Goal: Task Accomplishment & Management: Use online tool/utility

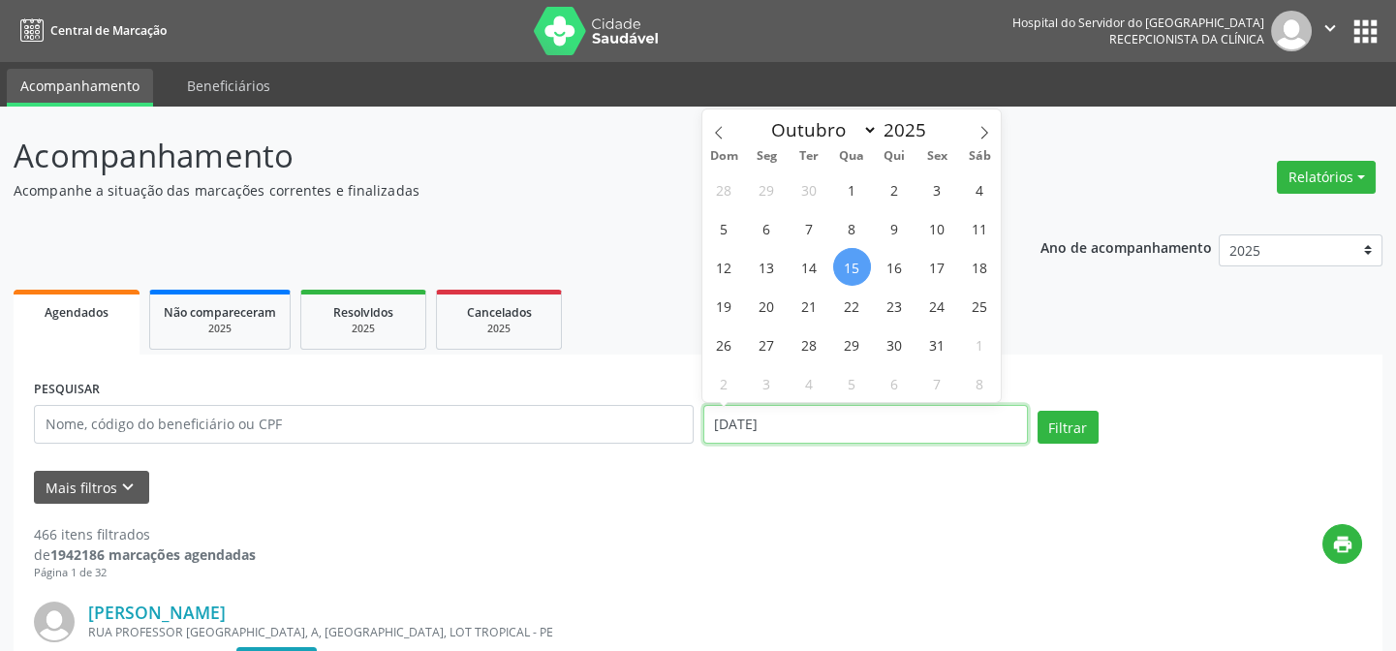
click at [917, 435] on input "[DATE]" at bounding box center [865, 424] width 325 height 39
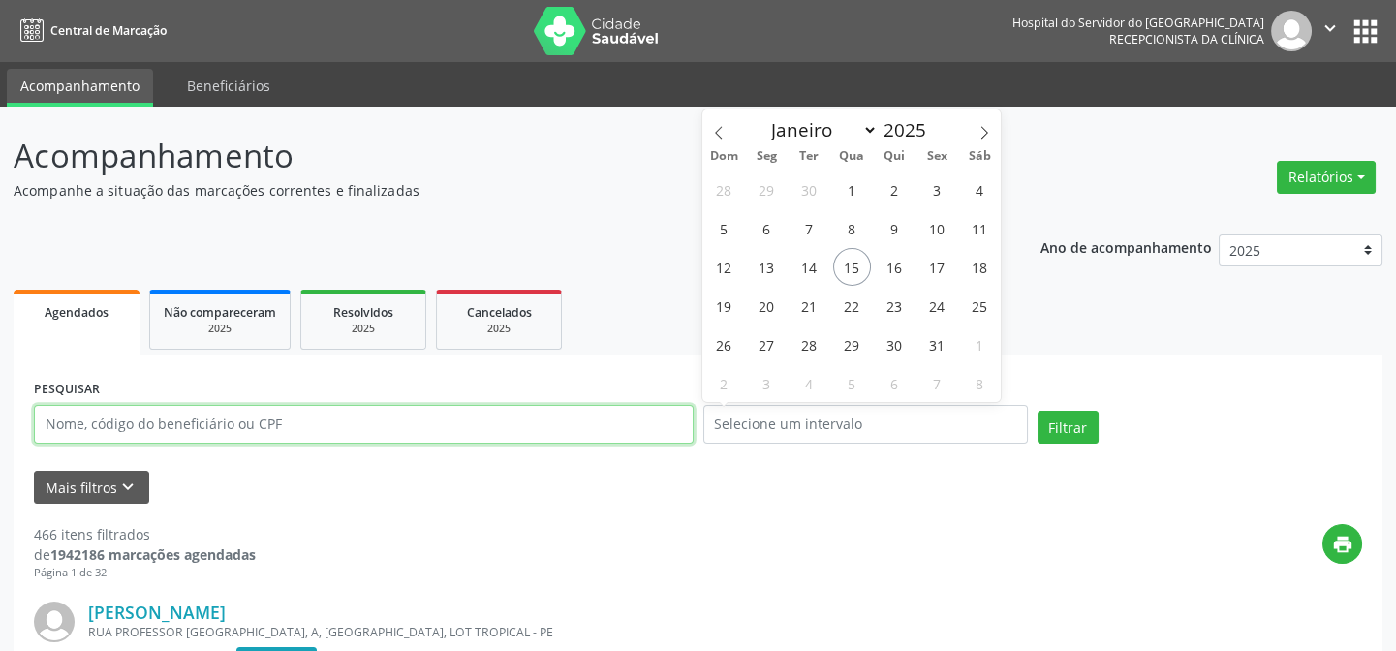
click at [217, 424] on input "text" at bounding box center [364, 424] width 660 height 39
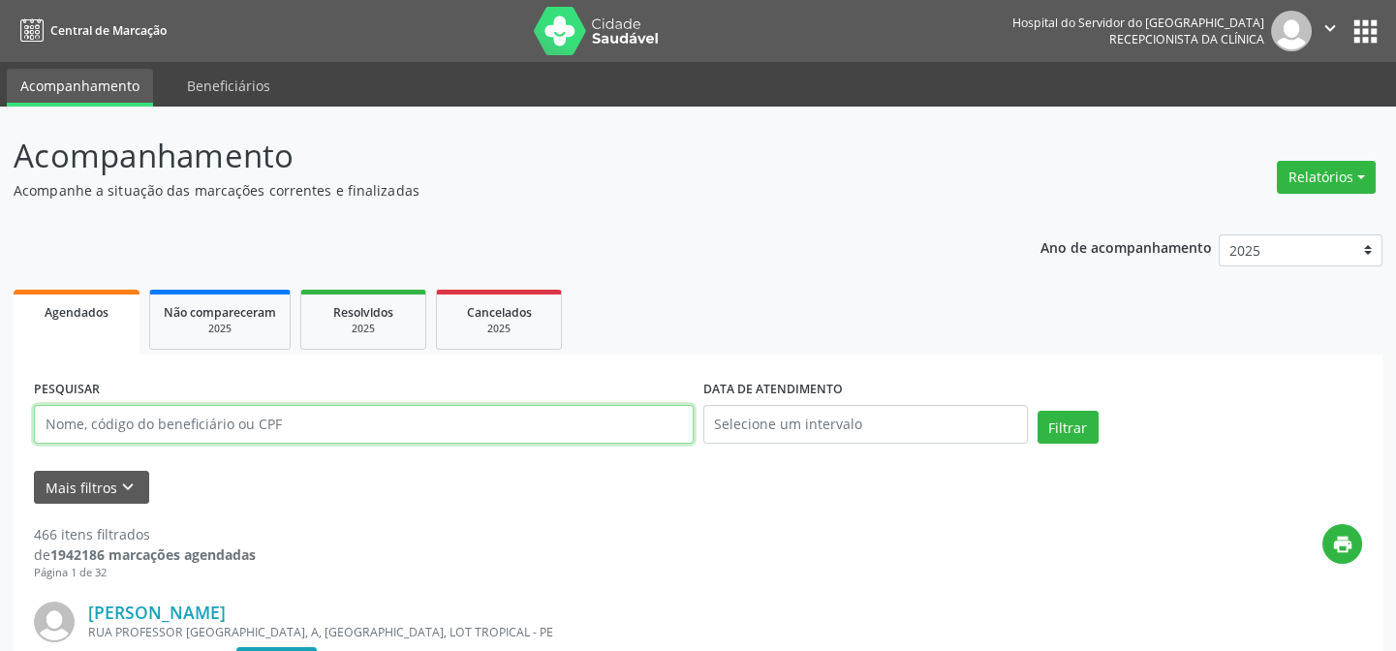
paste input "[PERSON_NAME]"
click at [1038, 411] on button "Filtrar" at bounding box center [1068, 427] width 61 height 33
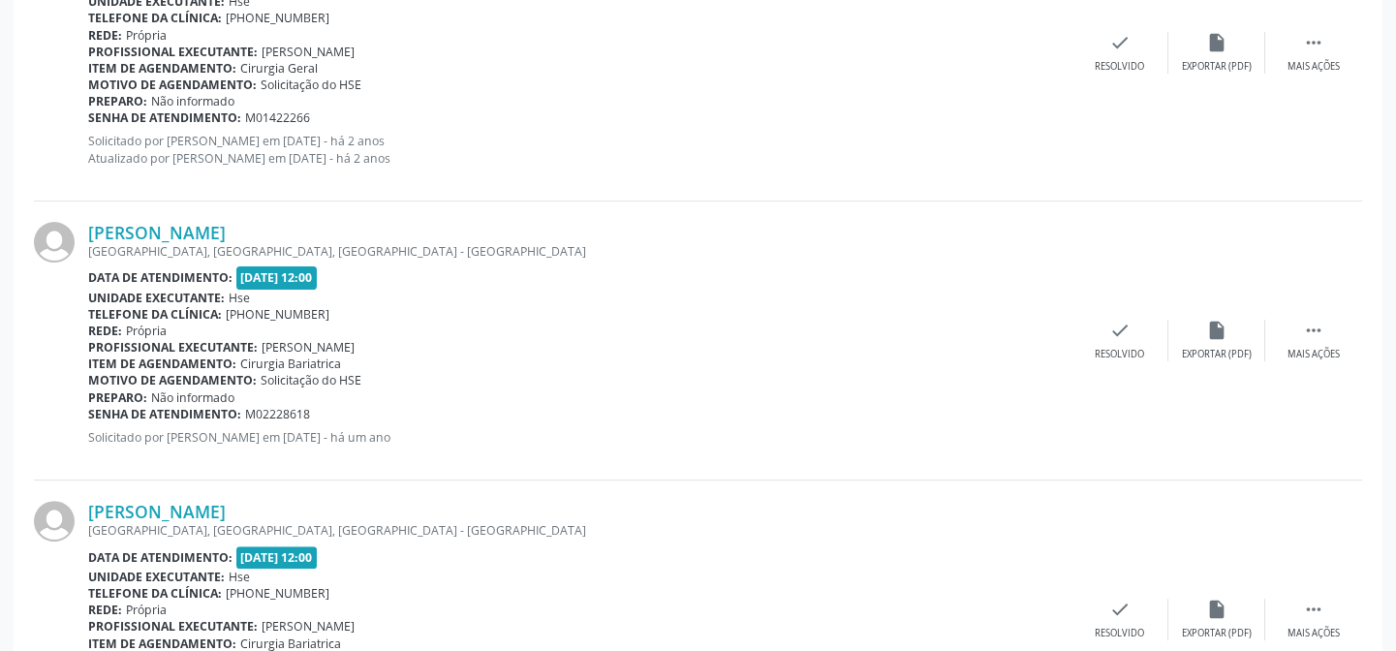
scroll to position [1703, 0]
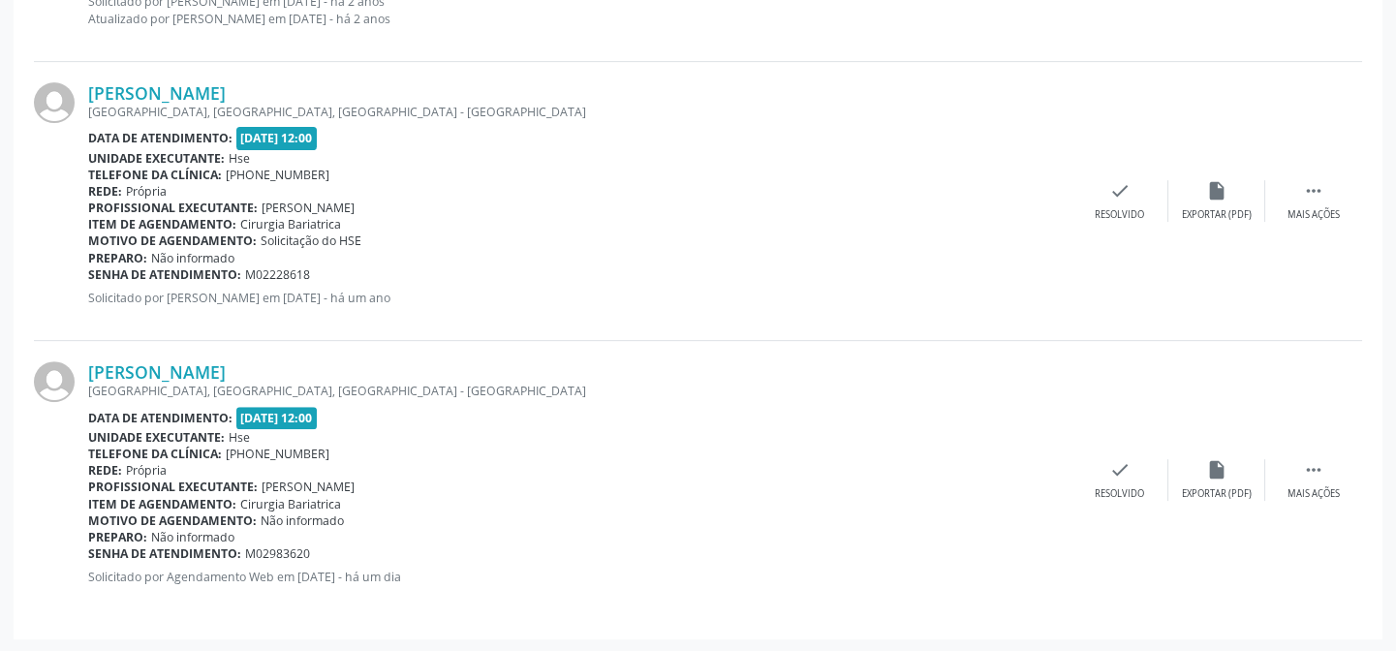
click at [209, 254] on span "Não informado" at bounding box center [192, 258] width 83 height 16
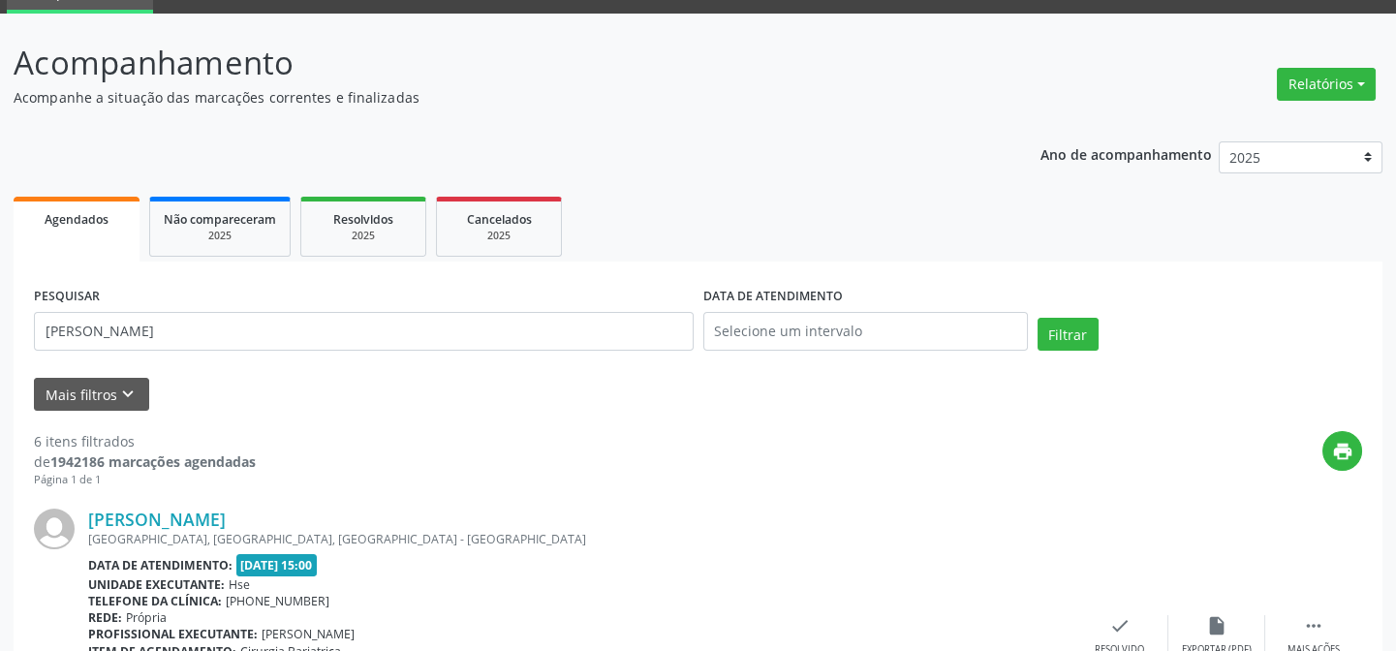
scroll to position [0, 0]
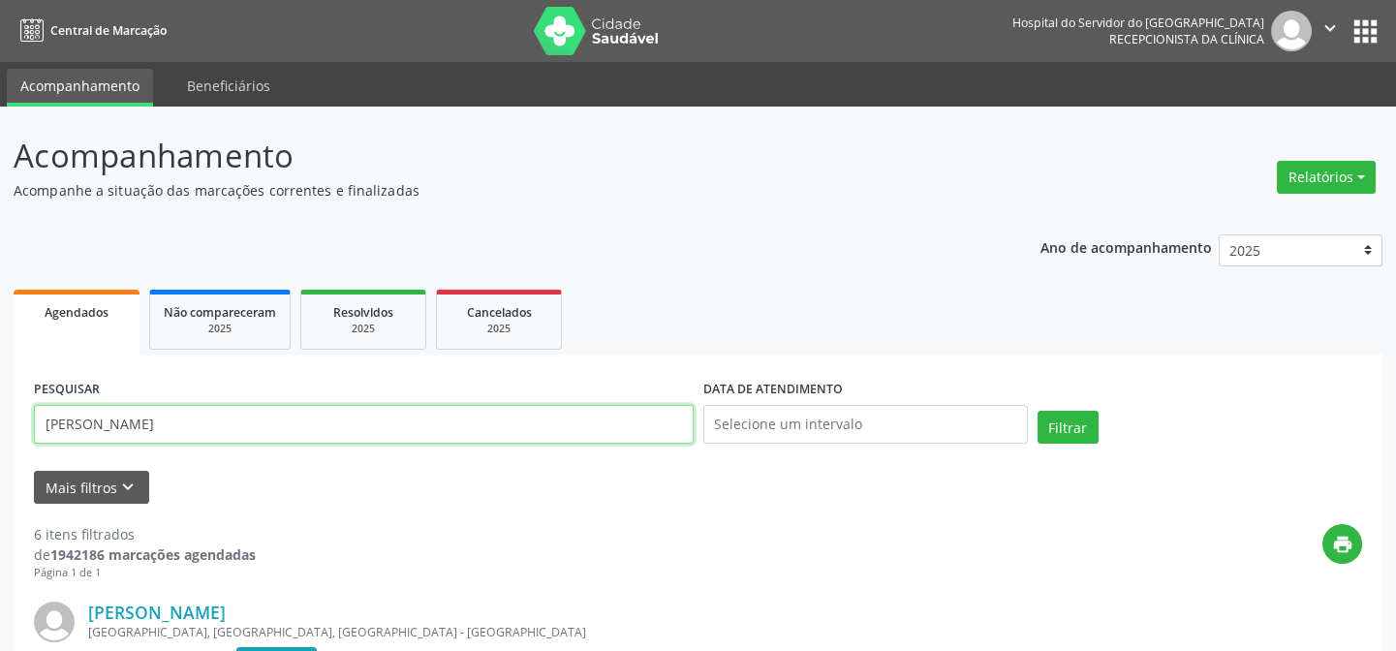
click at [260, 413] on input "[PERSON_NAME]" at bounding box center [364, 424] width 660 height 39
click at [1038, 411] on button "Filtrar" at bounding box center [1068, 427] width 61 height 33
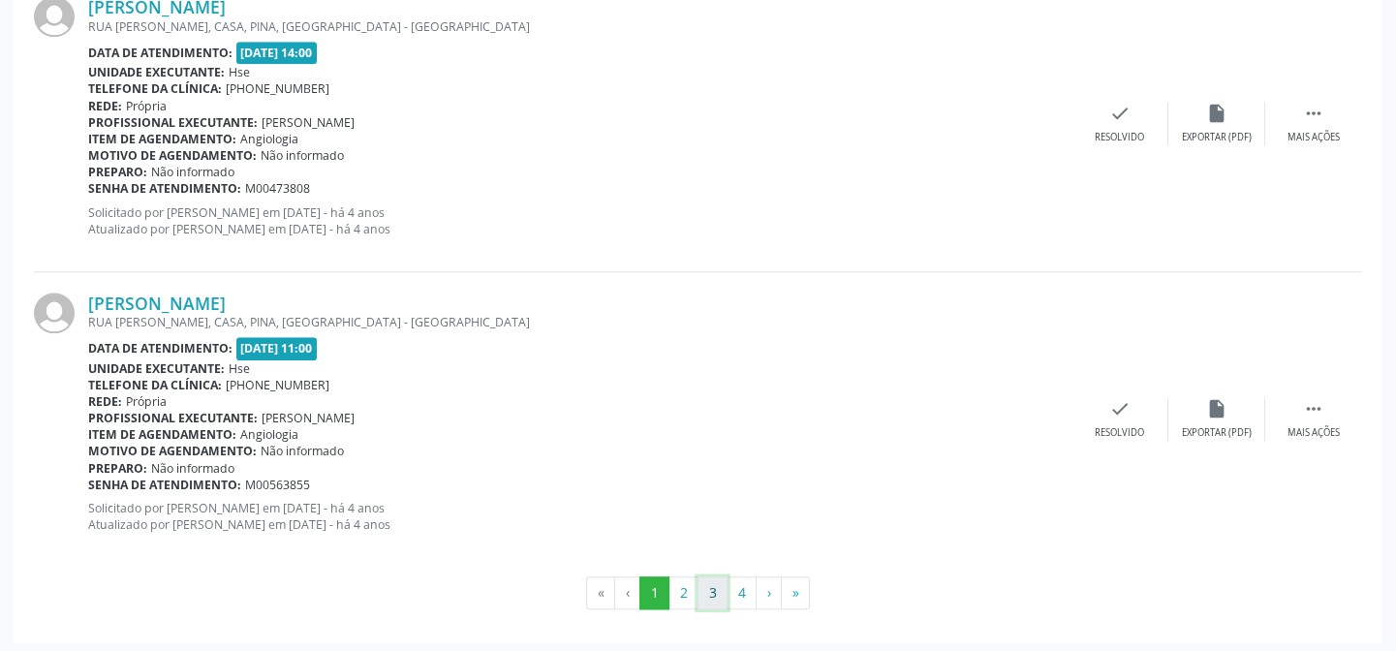
click at [717, 583] on button "3" at bounding box center [713, 592] width 30 height 33
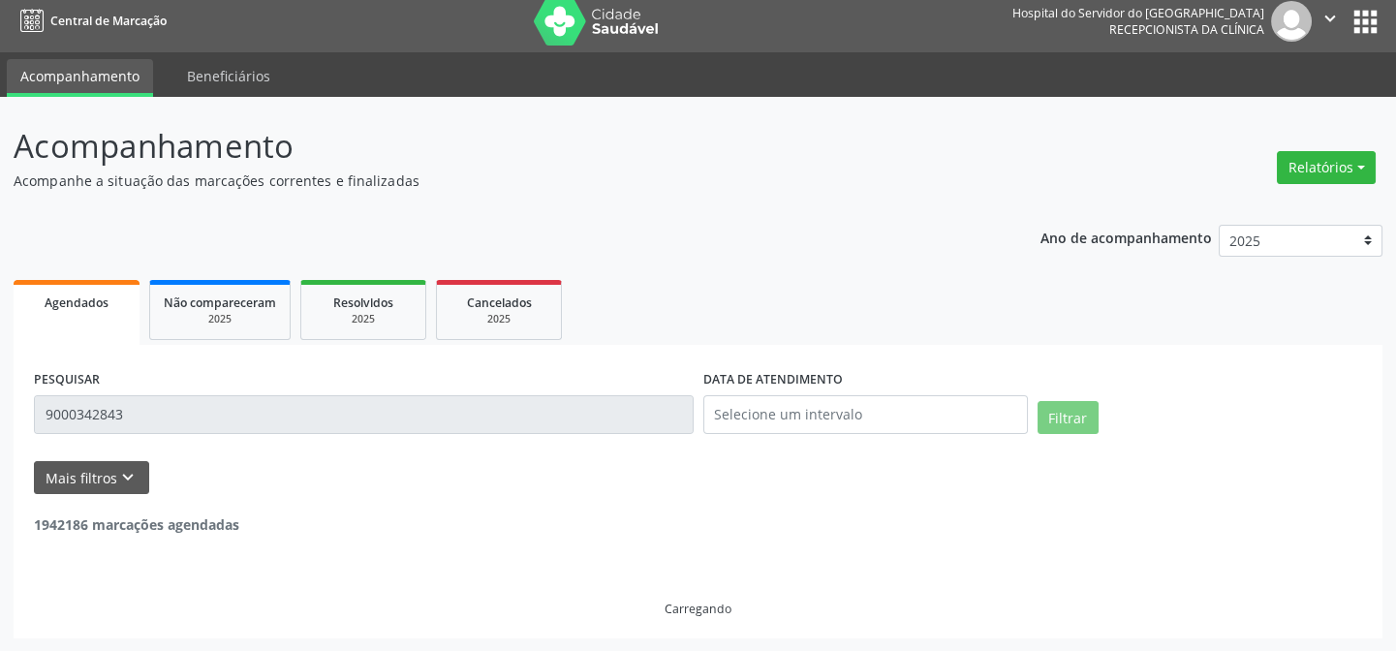
scroll to position [4436, 0]
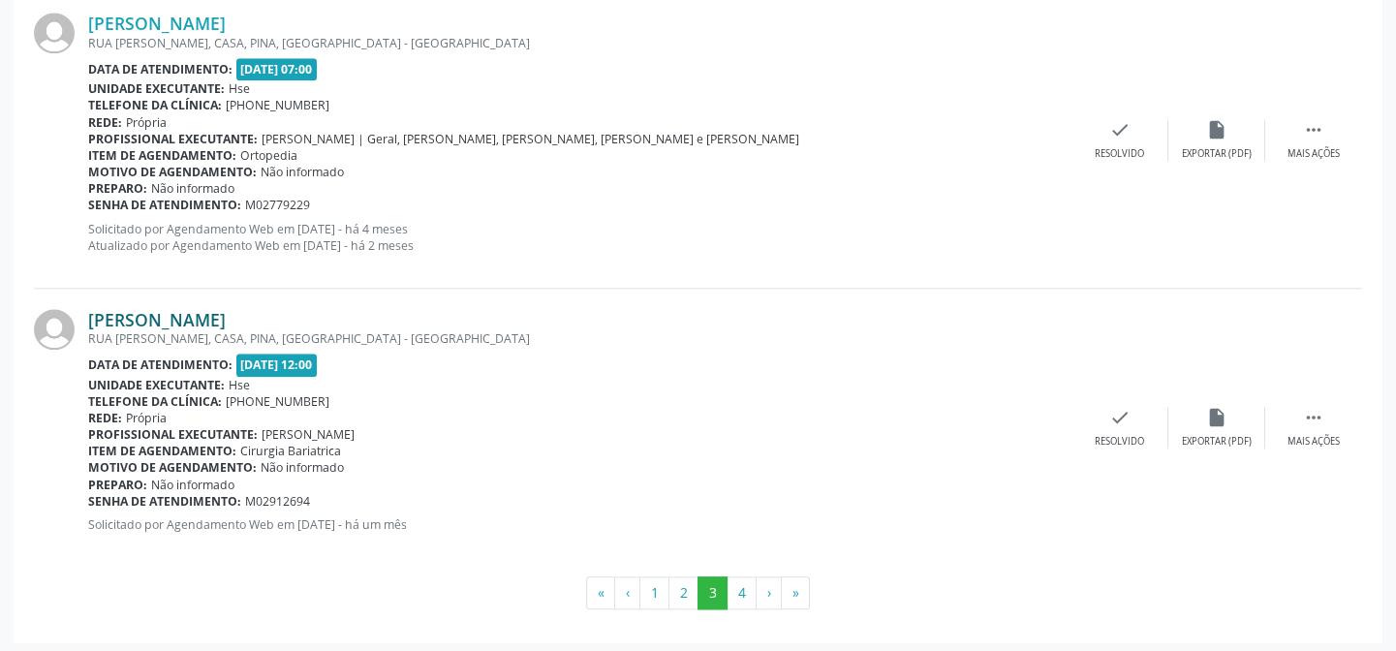
click at [226, 309] on link "[PERSON_NAME]" at bounding box center [157, 319] width 138 height 21
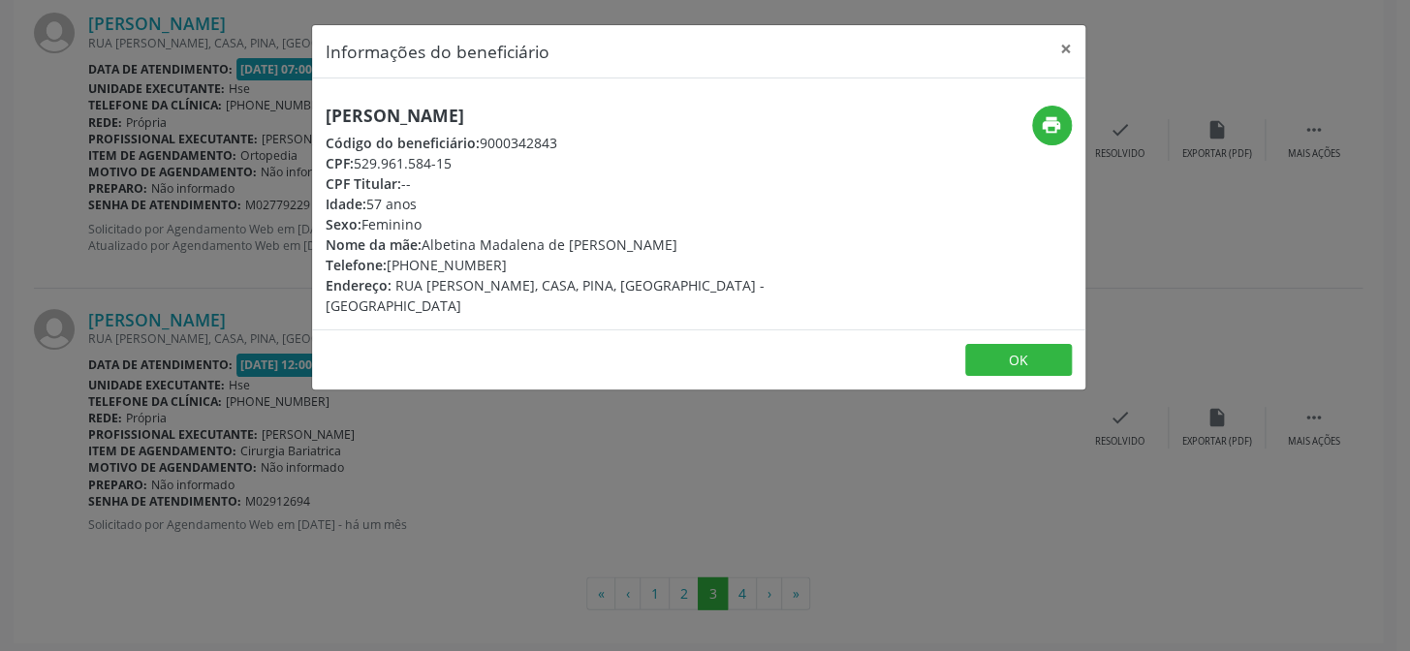
click at [419, 109] on h5 "[PERSON_NAME]" at bounding box center [570, 116] width 488 height 20
copy div "[PERSON_NAME]"
click at [575, 551] on div "Informações do beneficiário × [PERSON_NAME] Código do beneficiário: 9000342843 …" at bounding box center [705, 325] width 1410 height 651
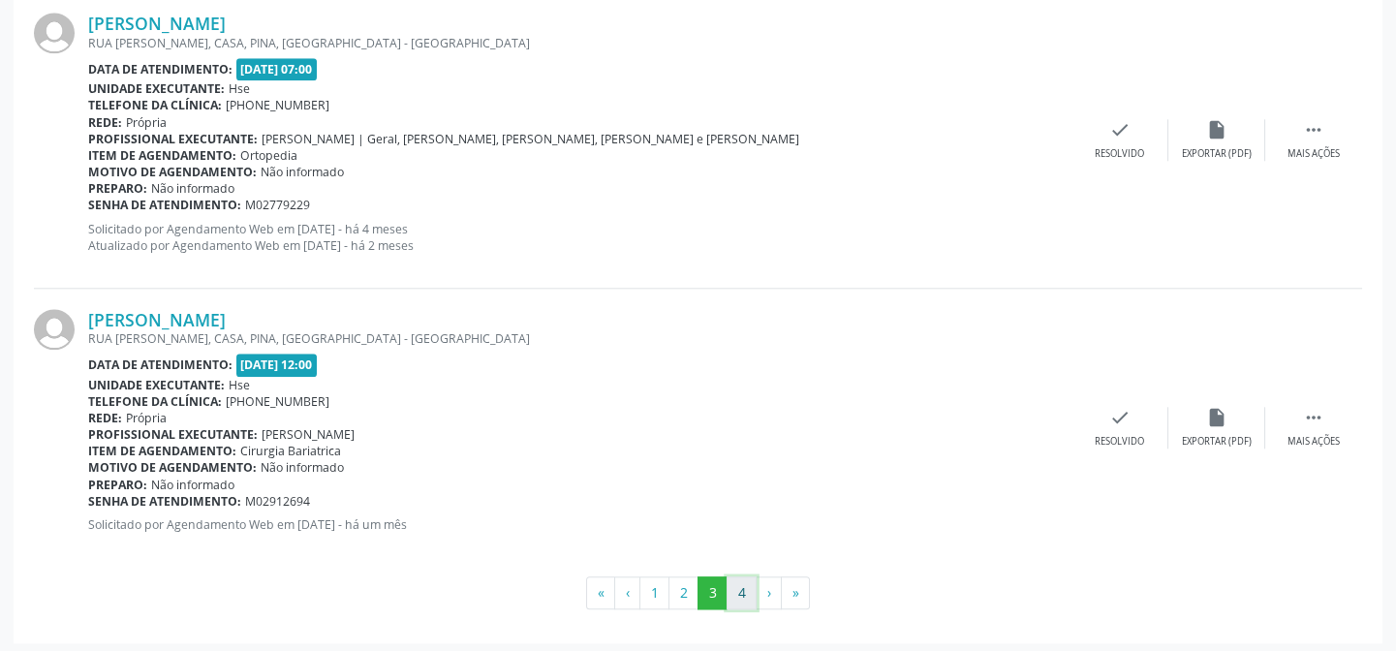
click at [743, 587] on button "4" at bounding box center [742, 592] width 30 height 33
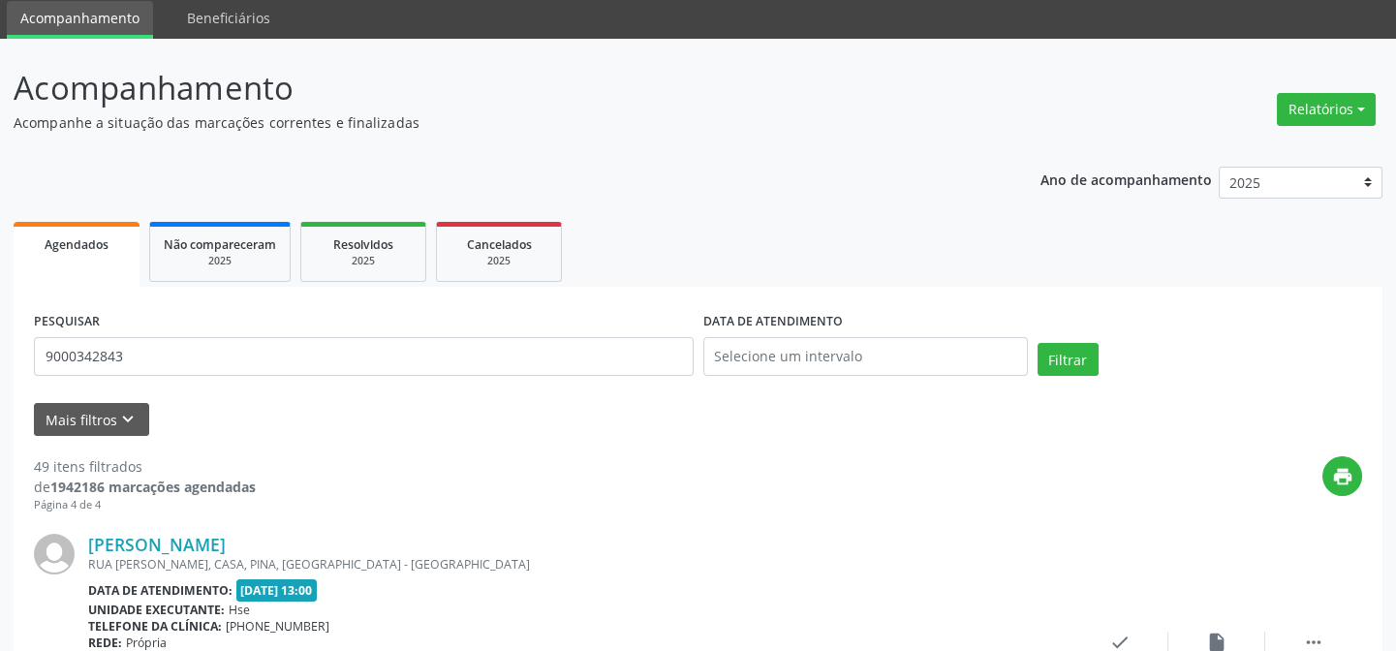
scroll to position [0, 0]
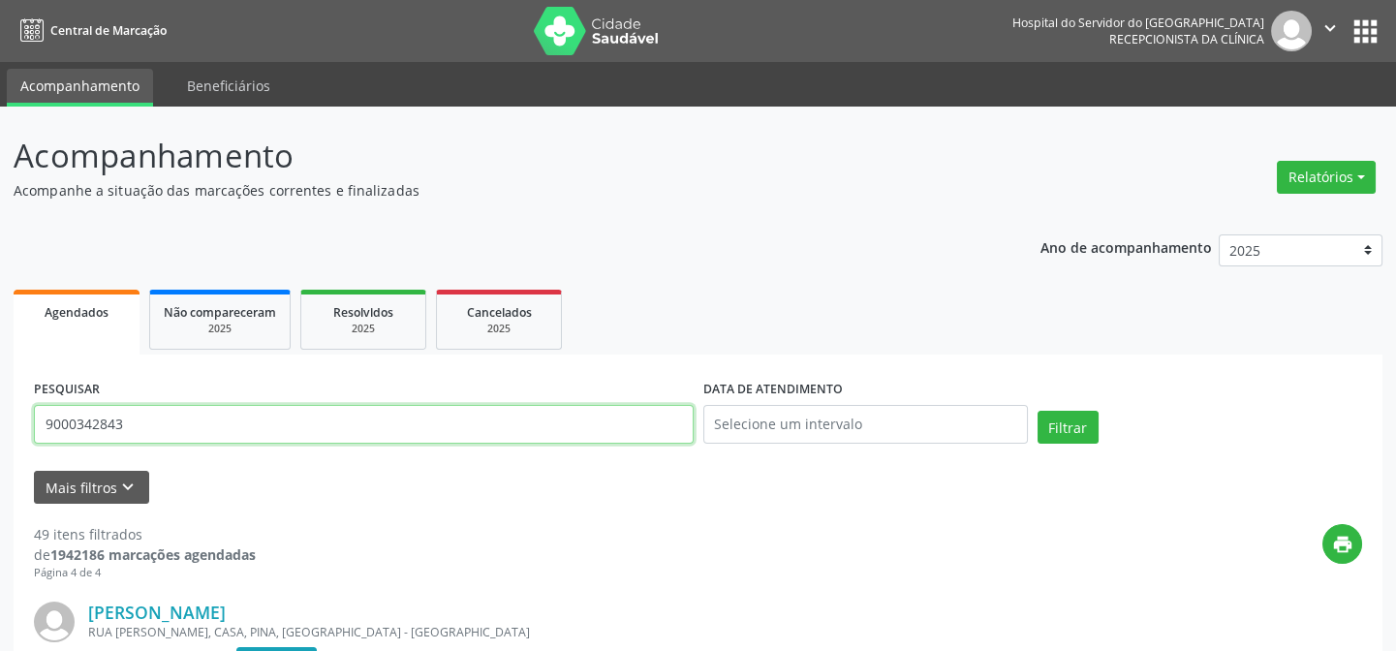
click at [322, 423] on input "9000342843" at bounding box center [364, 424] width 660 height 39
click at [1038, 411] on button "Filtrar" at bounding box center [1068, 427] width 61 height 33
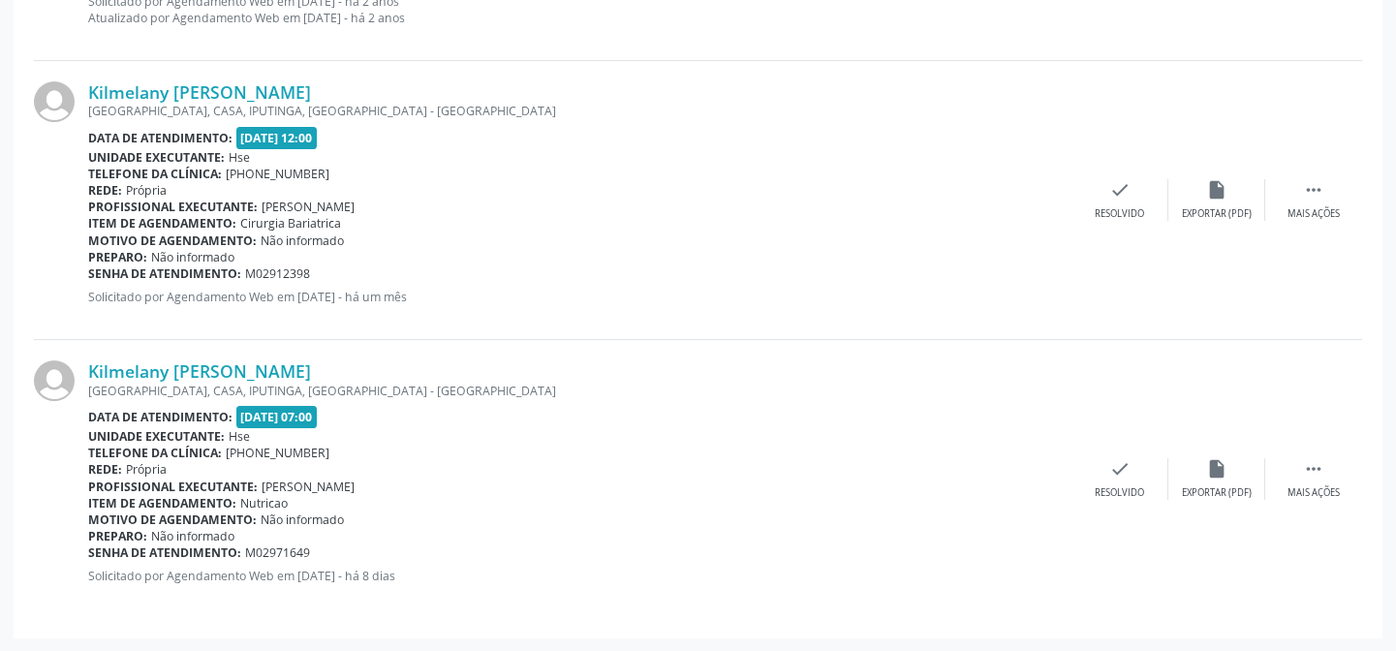
scroll to position [848, 0]
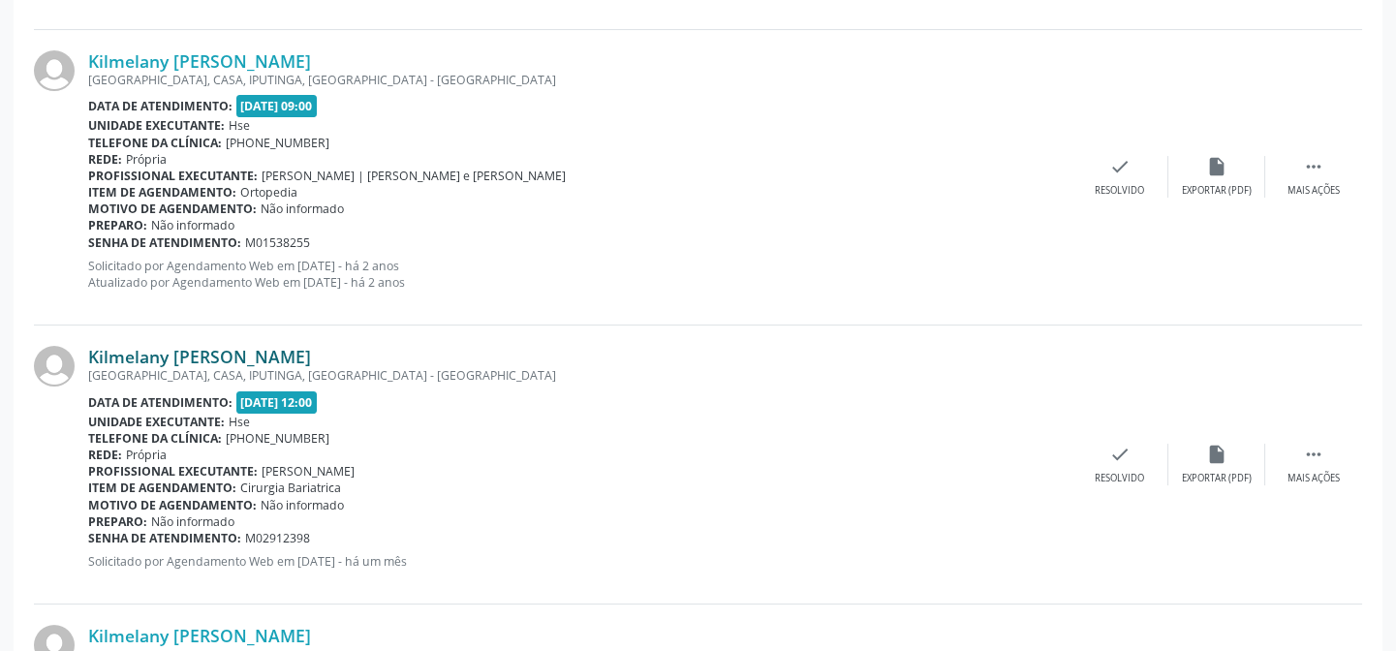
click at [282, 347] on link "Kilmelany [PERSON_NAME]" at bounding box center [199, 356] width 223 height 21
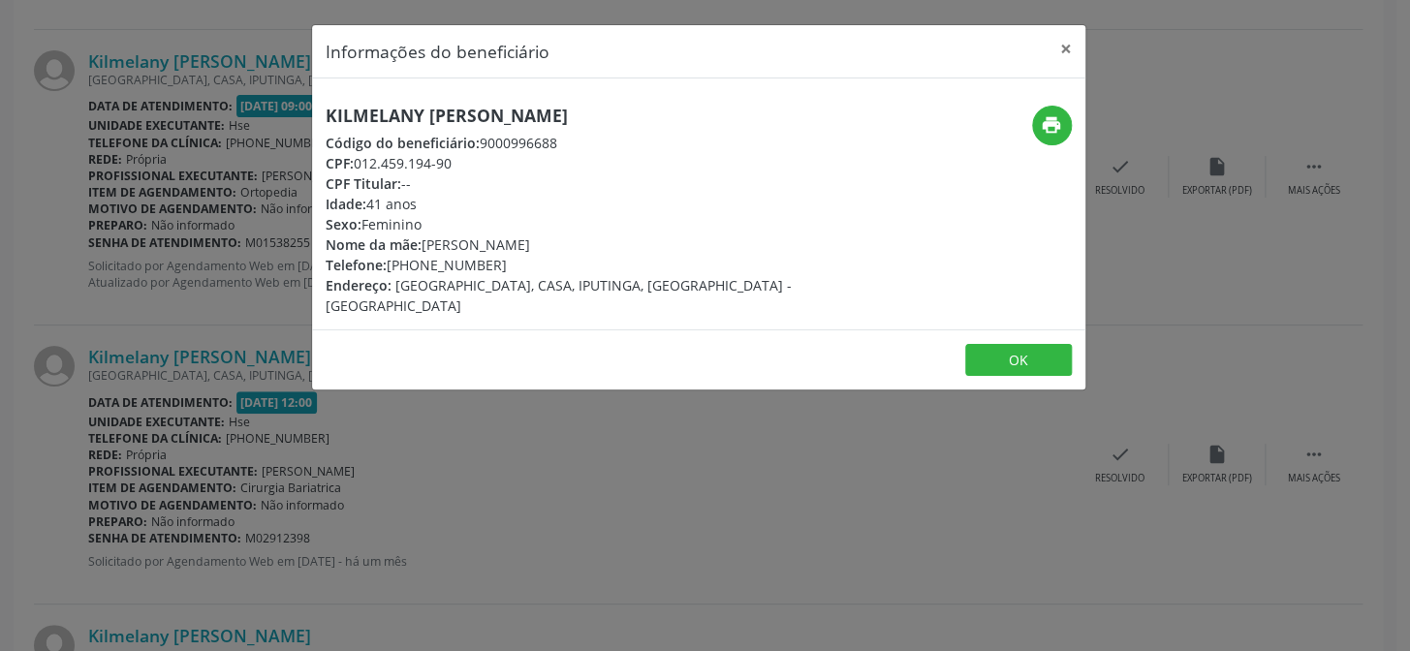
click at [484, 118] on h5 "Kilmelany [PERSON_NAME]" at bounding box center [570, 116] width 488 height 20
copy div "Kilmelany [PERSON_NAME]"
drag, startPoint x: 209, startPoint y: 203, endPoint x: 194, endPoint y: 249, distance: 48.1
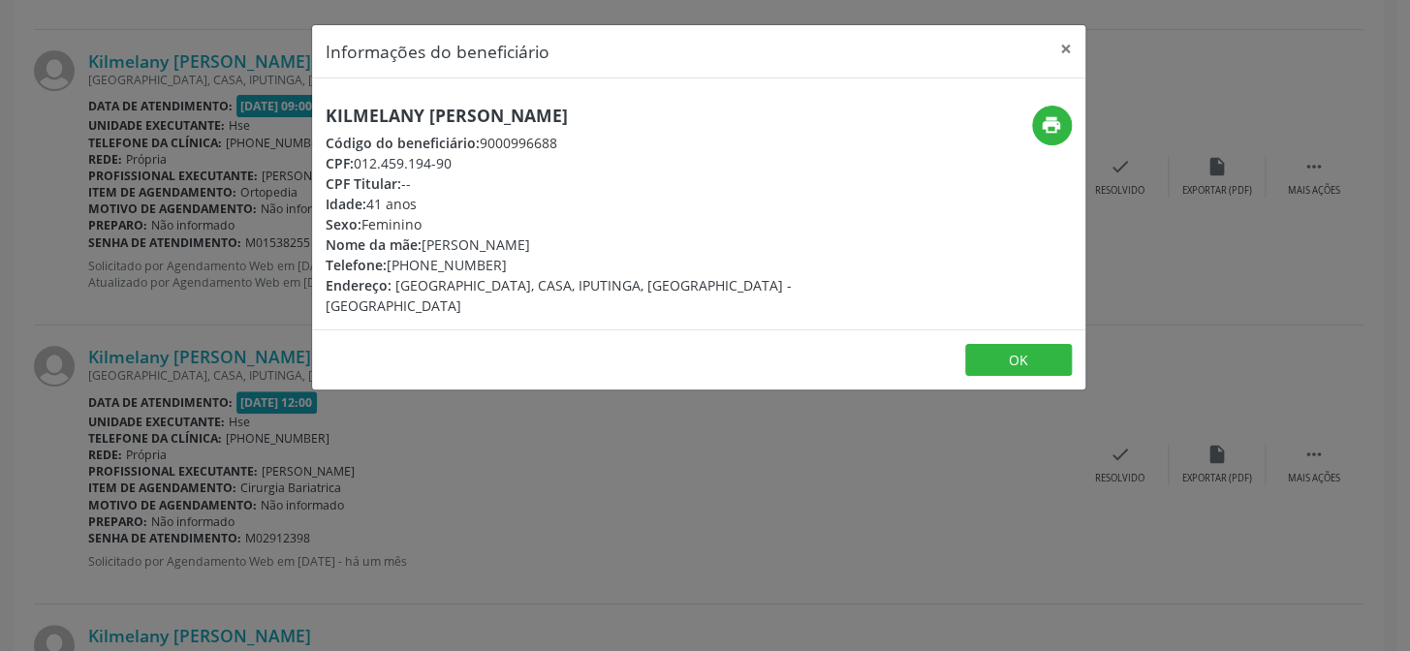
click at [209, 203] on div "Informações do beneficiário × Kilmelany Cavalcanti [PERSON_NAME] Código do bene…" at bounding box center [705, 325] width 1410 height 651
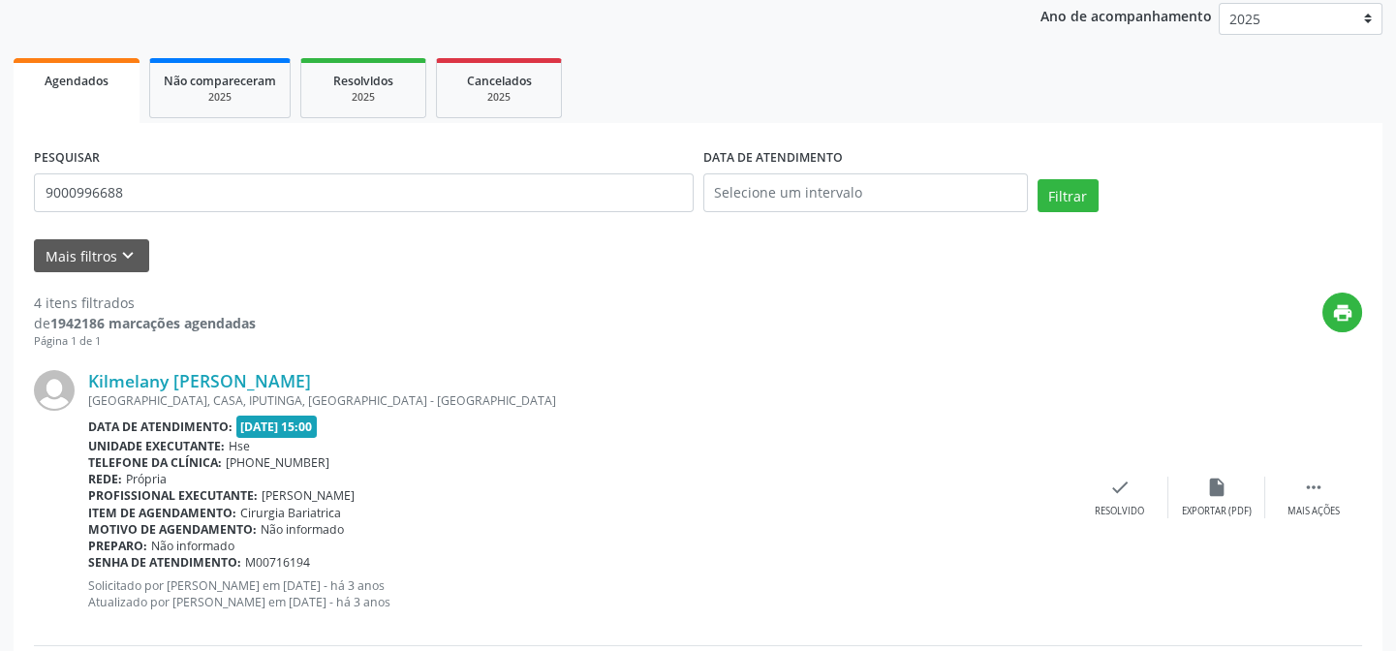
scroll to position [0, 0]
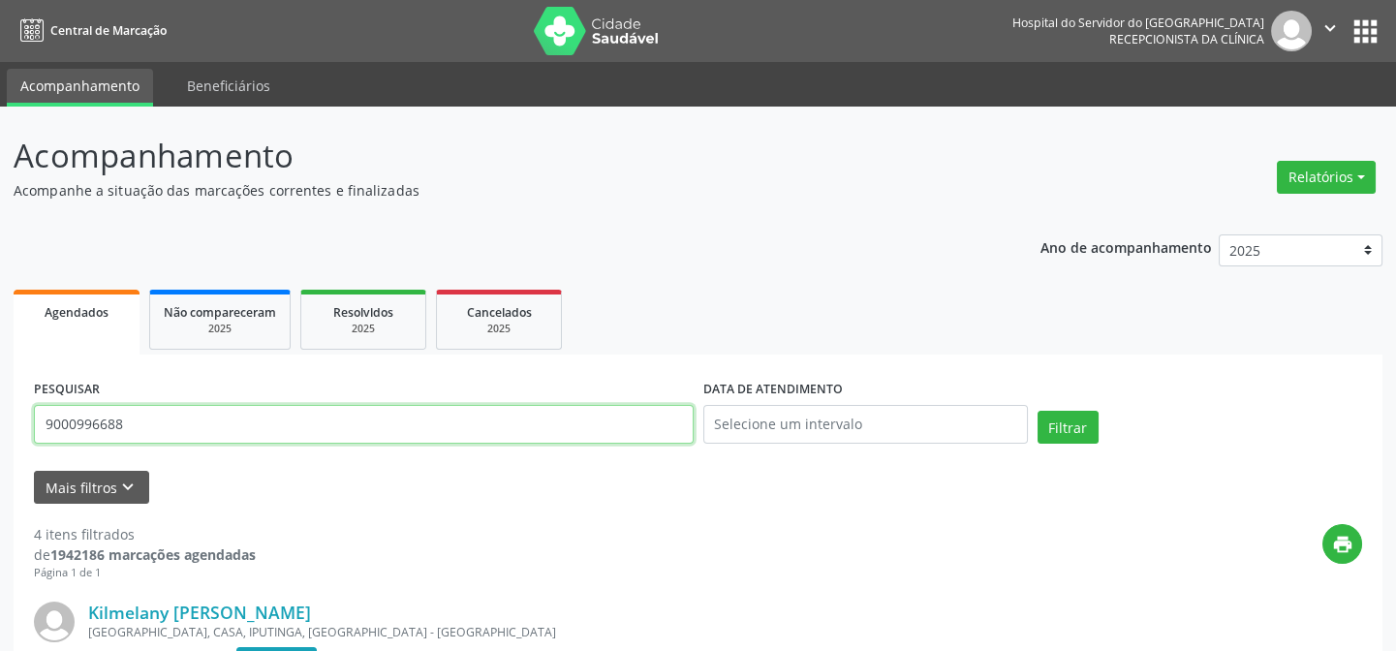
click at [246, 407] on input "9000996688" at bounding box center [364, 424] width 660 height 39
click at [1038, 411] on button "Filtrar" at bounding box center [1068, 427] width 61 height 33
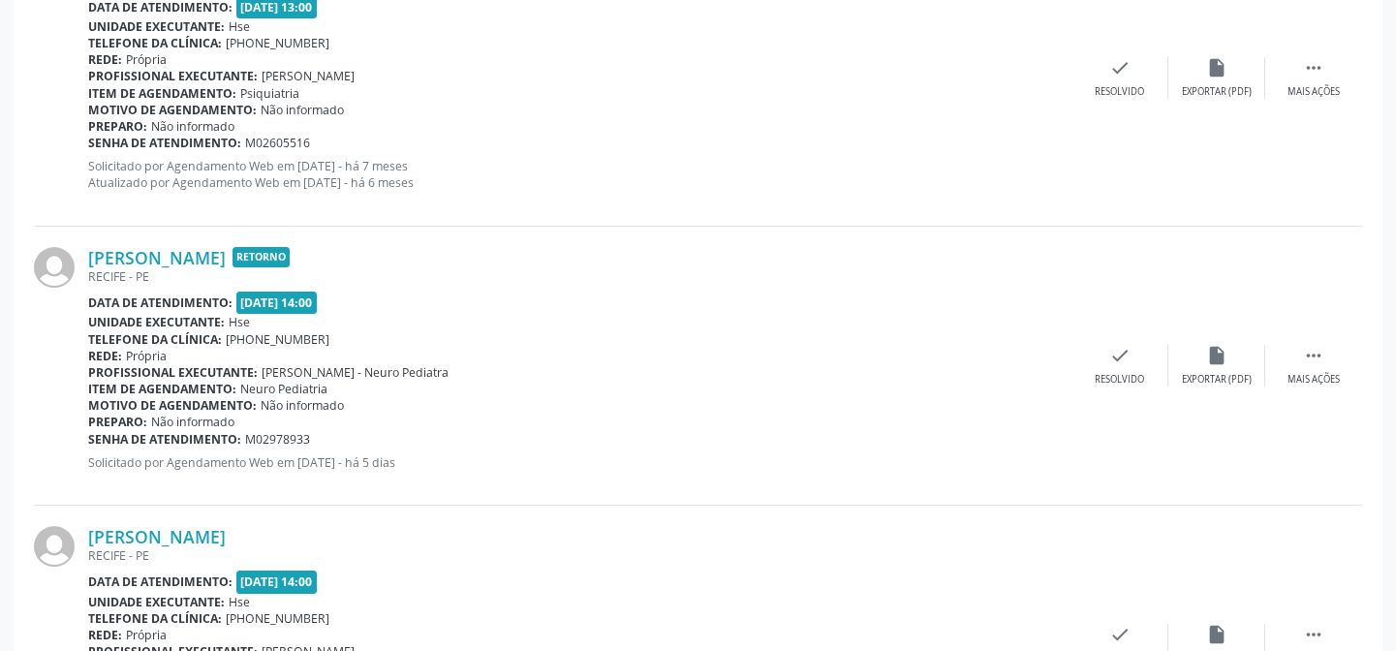
scroll to position [464, 0]
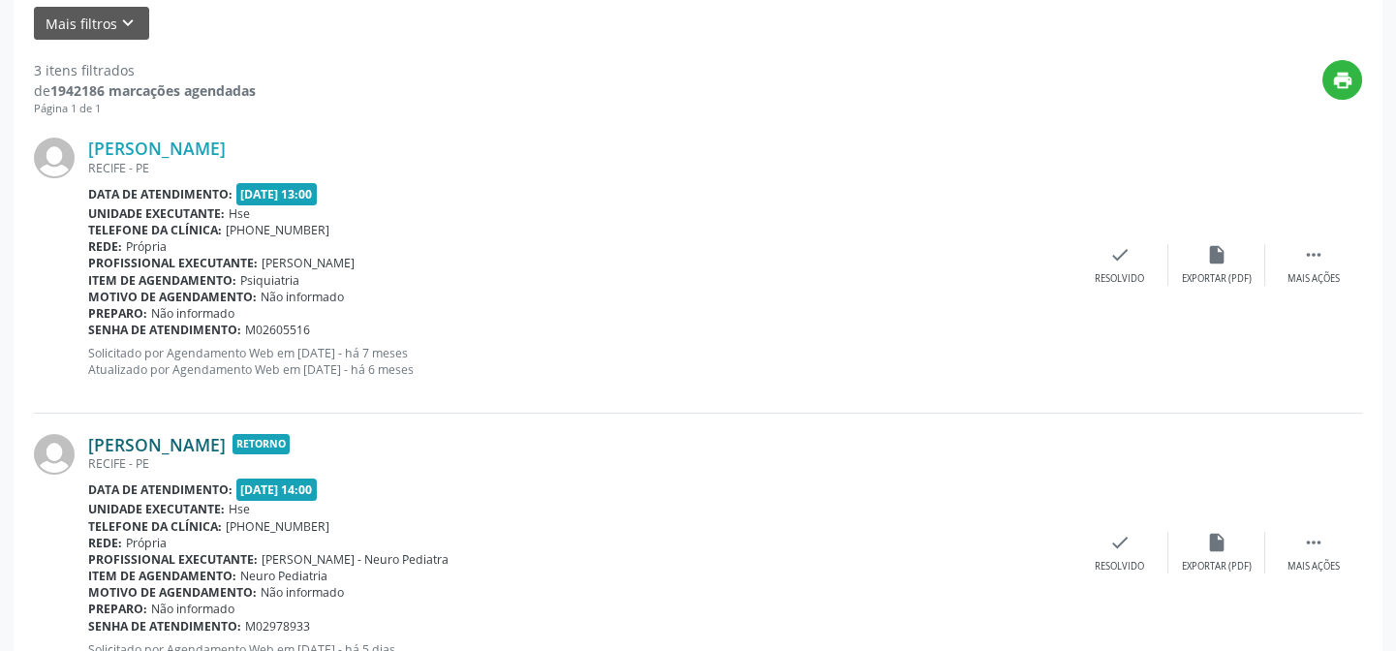
click at [220, 439] on link "[PERSON_NAME]" at bounding box center [157, 444] width 138 height 21
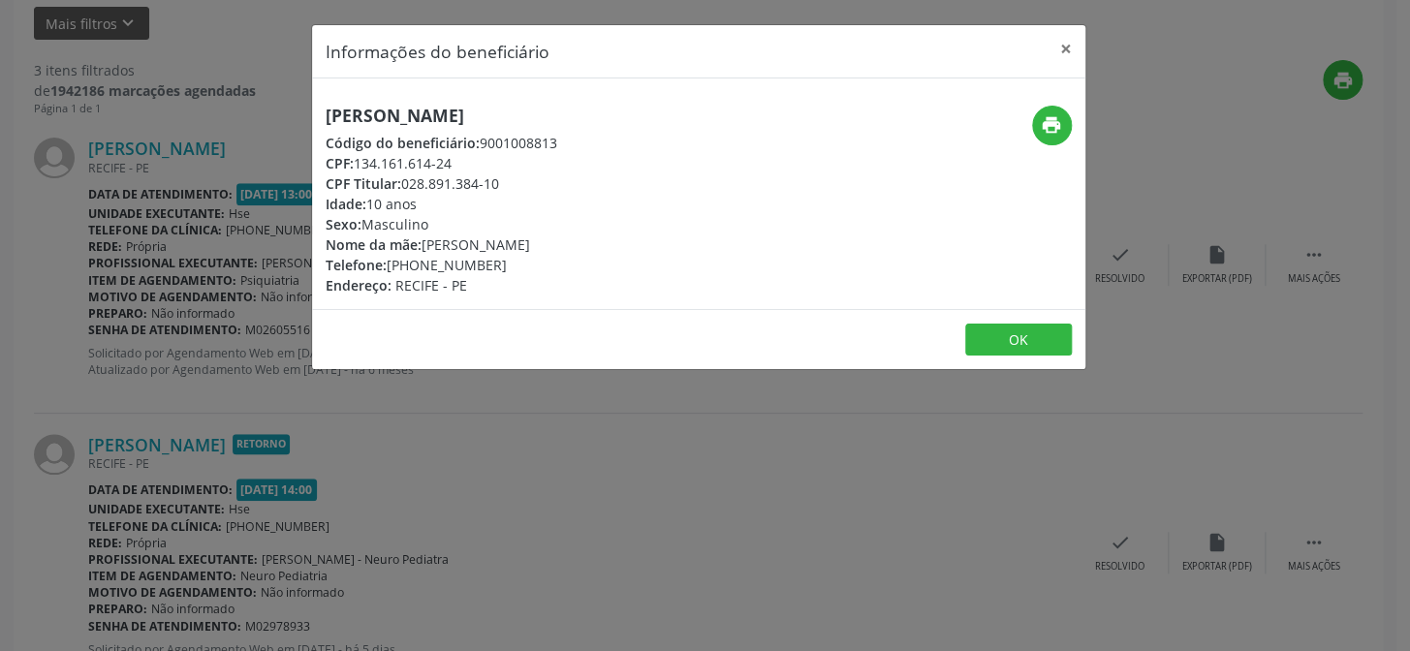
click at [339, 131] on div "[PERSON_NAME] Código do beneficiário: 9001008813 CPF: 134.161.614-24 CPF Titula…" at bounding box center [442, 201] width 232 height 190
click at [355, 97] on div "[PERSON_NAME] Código do beneficiário: 9001008813 CPF: 134.161.614-24 CPF Titula…" at bounding box center [698, 193] width 773 height 231
click at [355, 100] on div "[PERSON_NAME] Código do beneficiário: 9001008813 CPF: 134.161.614-24 CPF Titula…" at bounding box center [698, 193] width 773 height 231
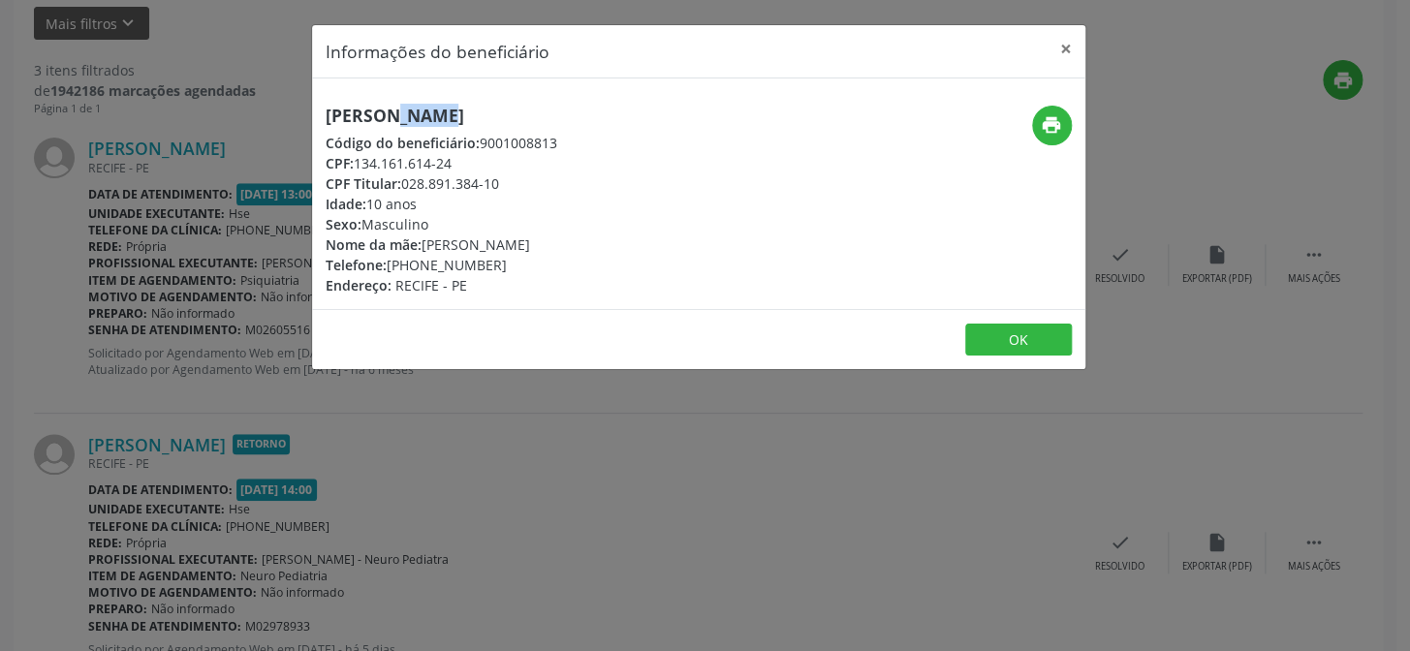
click at [355, 100] on div "[PERSON_NAME] Código do beneficiário: 9001008813 CPF: 134.161.614-24 CPF Titula…" at bounding box center [698, 193] width 773 height 231
copy div "[PERSON_NAME]"
click at [79, 367] on div "Informações do beneficiário × [PERSON_NAME] de [PERSON_NAME] Código do benefici…" at bounding box center [705, 325] width 1410 height 651
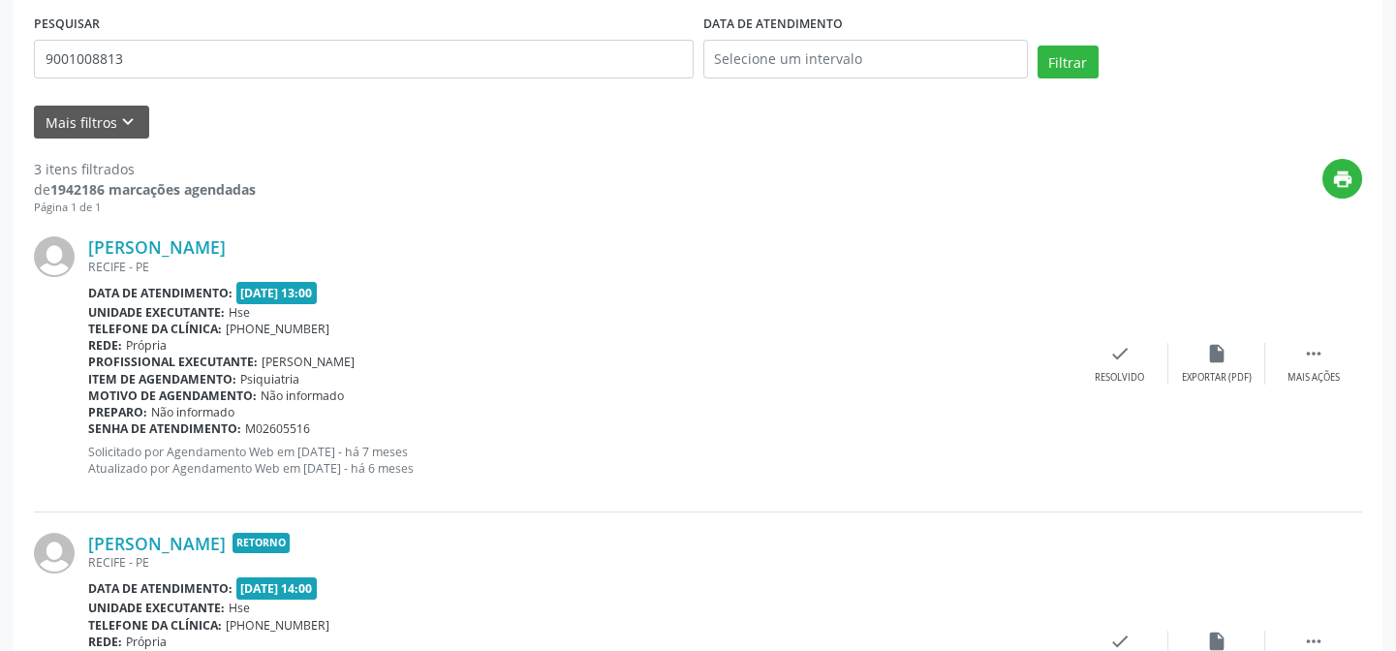
scroll to position [23, 0]
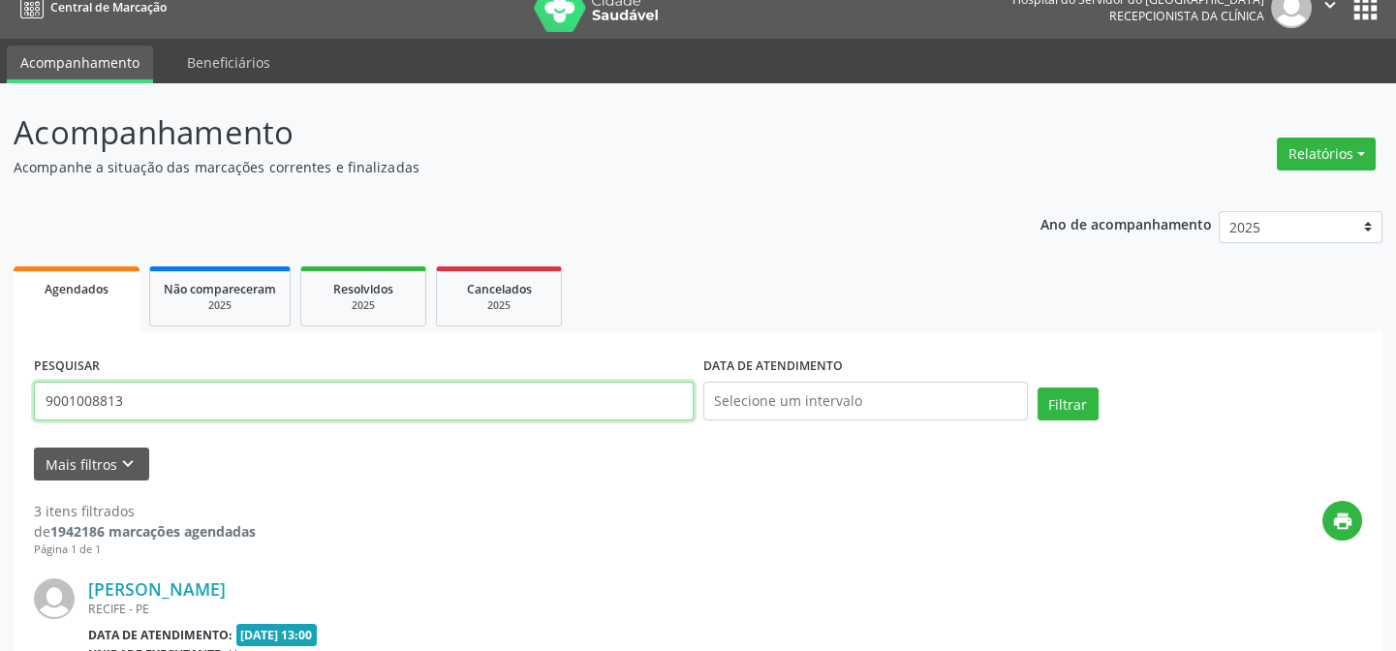
click at [373, 383] on input "9001008813" at bounding box center [364, 401] width 660 height 39
click at [1038, 388] on button "Filtrar" at bounding box center [1068, 404] width 61 height 33
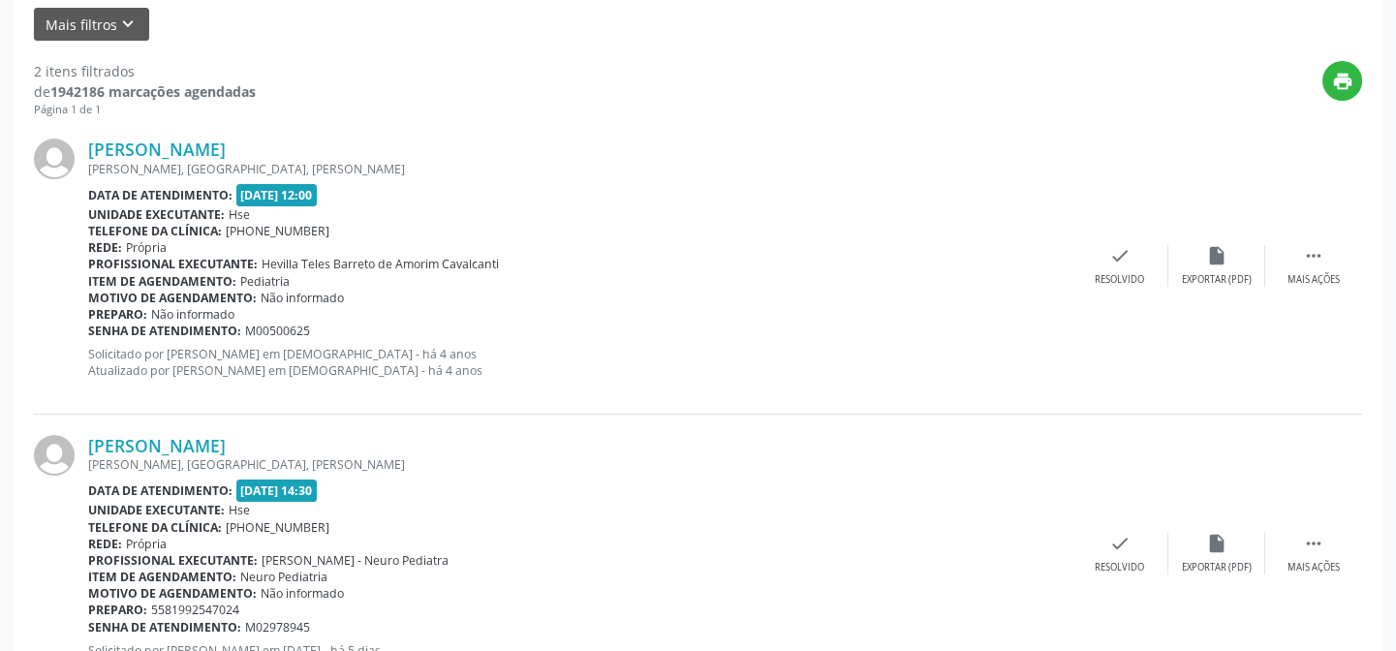
scroll to position [537, 0]
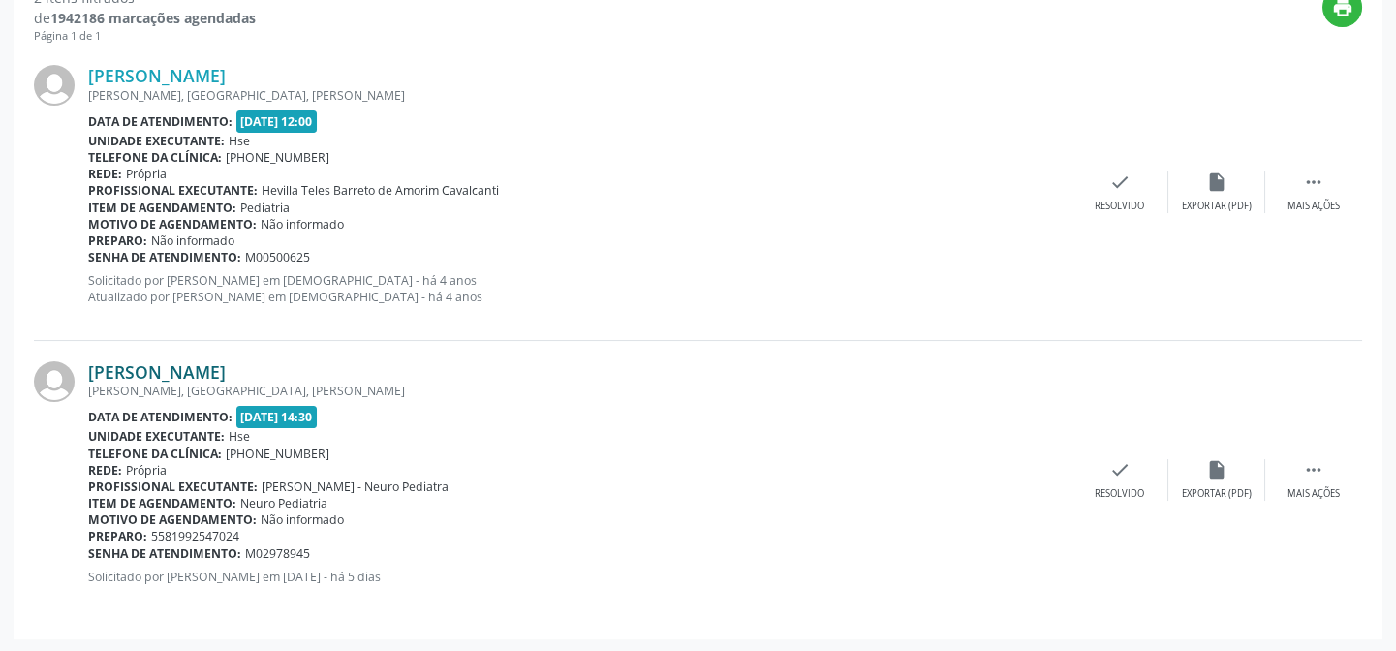
click at [217, 373] on link "[PERSON_NAME]" at bounding box center [157, 371] width 138 height 21
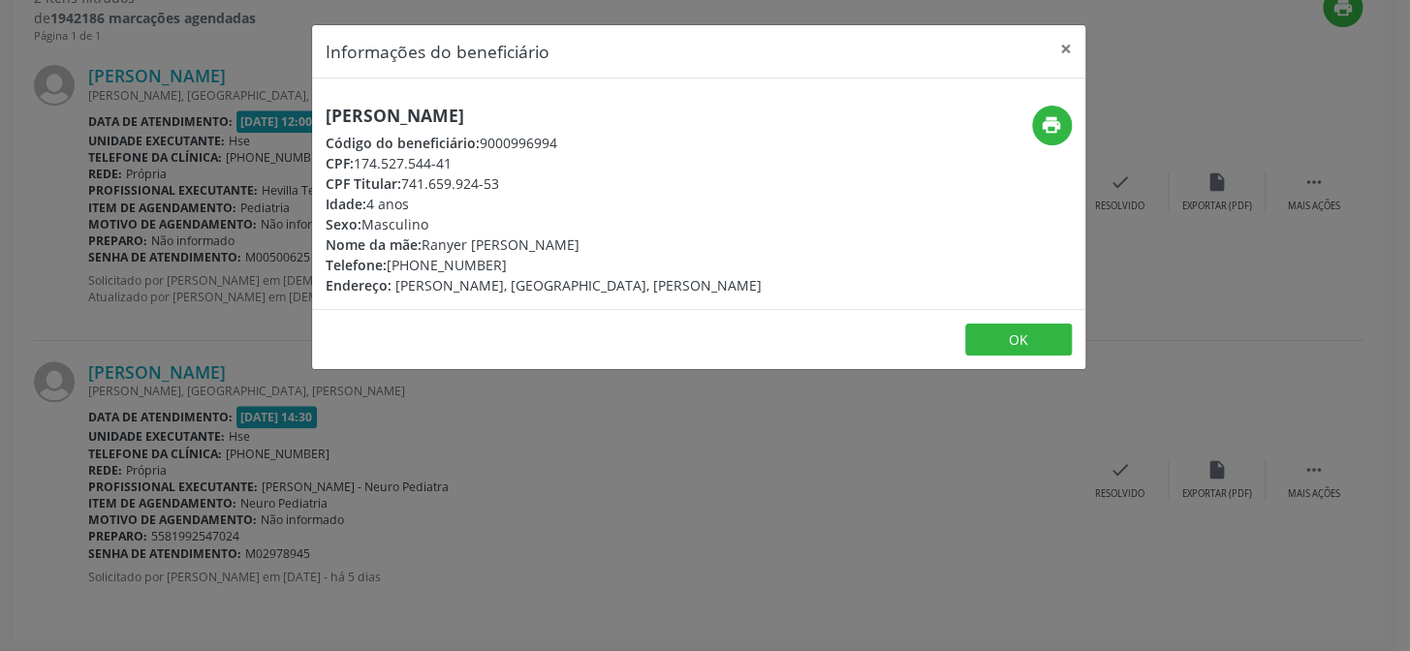
click at [402, 115] on h5 "[PERSON_NAME]" at bounding box center [544, 116] width 436 height 20
copy div "[PERSON_NAME]"
click at [255, 240] on div "Informações do beneficiário × [PERSON_NAME] Código do beneficiário: 9000996994 …" at bounding box center [705, 325] width 1410 height 651
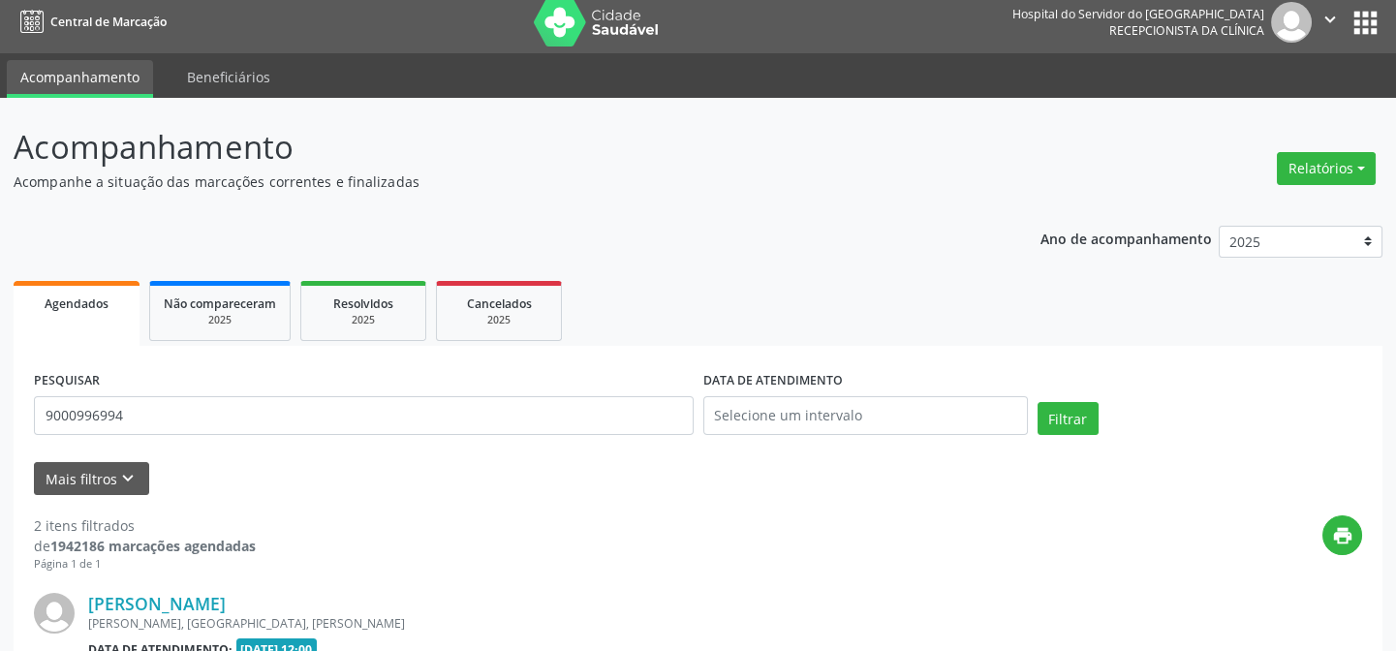
scroll to position [0, 0]
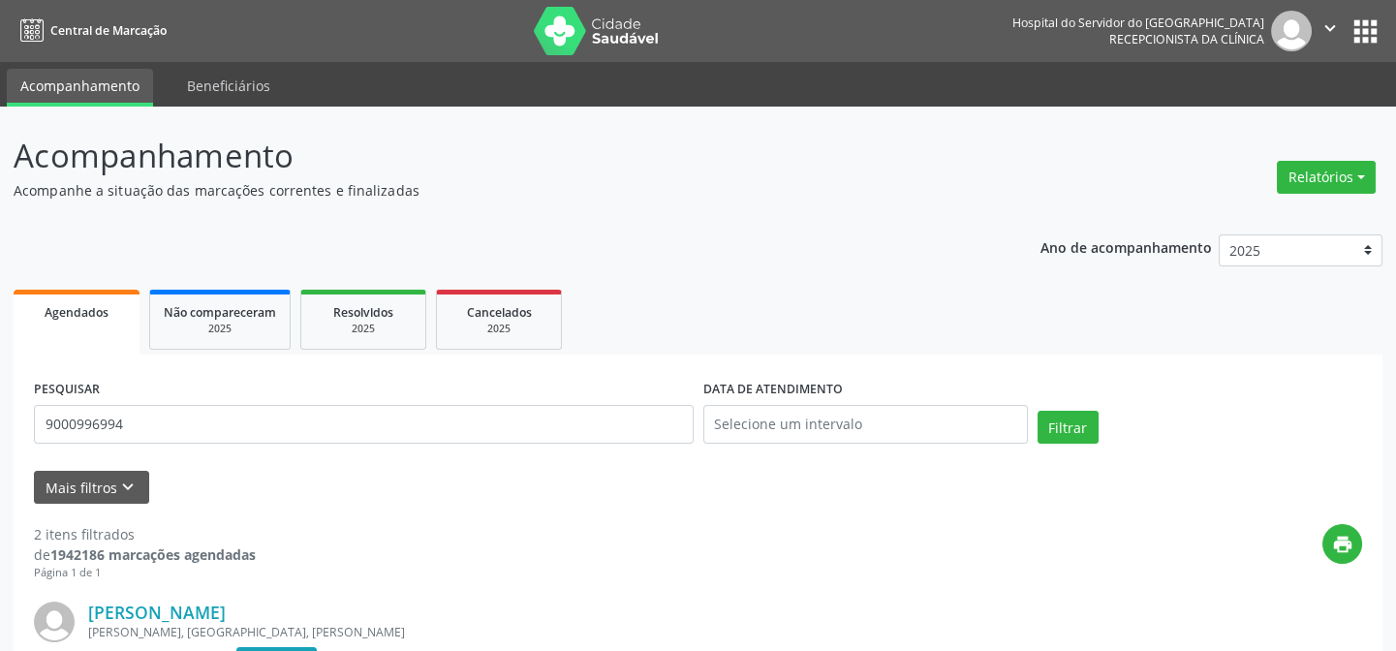
click at [244, 399] on div "PESQUISAR 9000996994" at bounding box center [364, 416] width 670 height 82
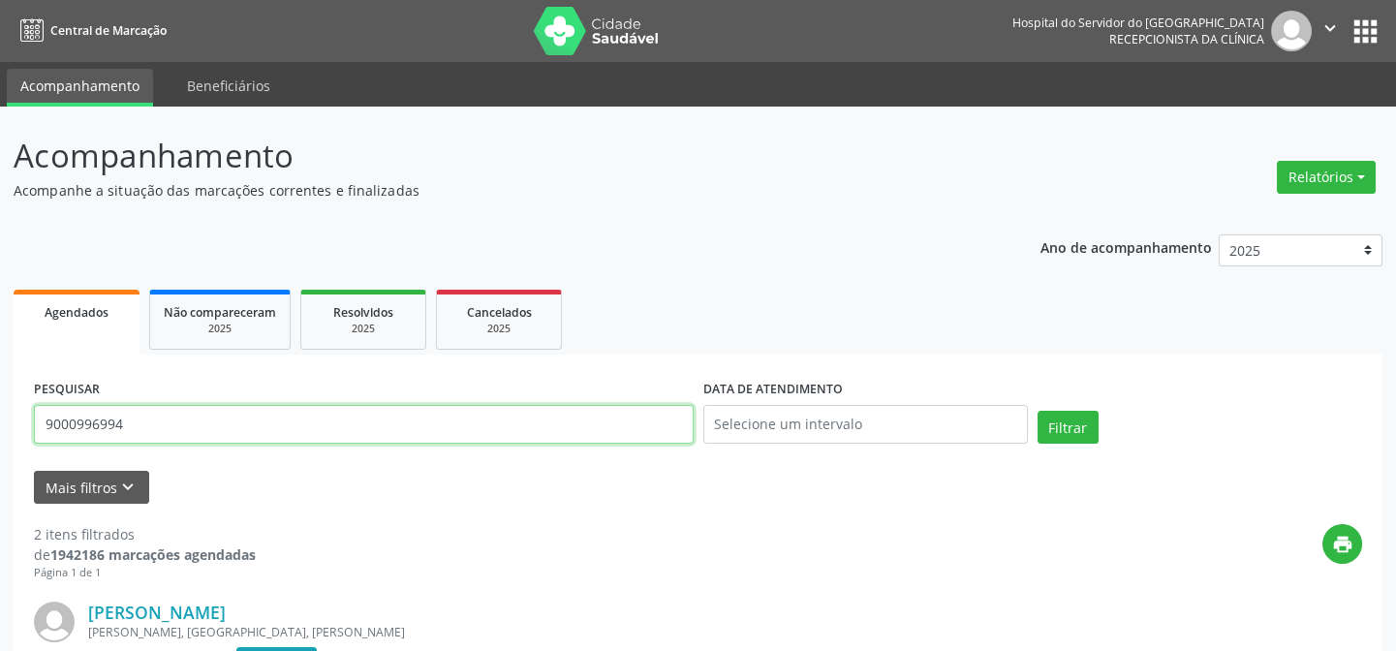
click at [247, 411] on input "9000996994" at bounding box center [364, 424] width 660 height 39
click at [1038, 411] on button "Filtrar" at bounding box center [1068, 427] width 61 height 33
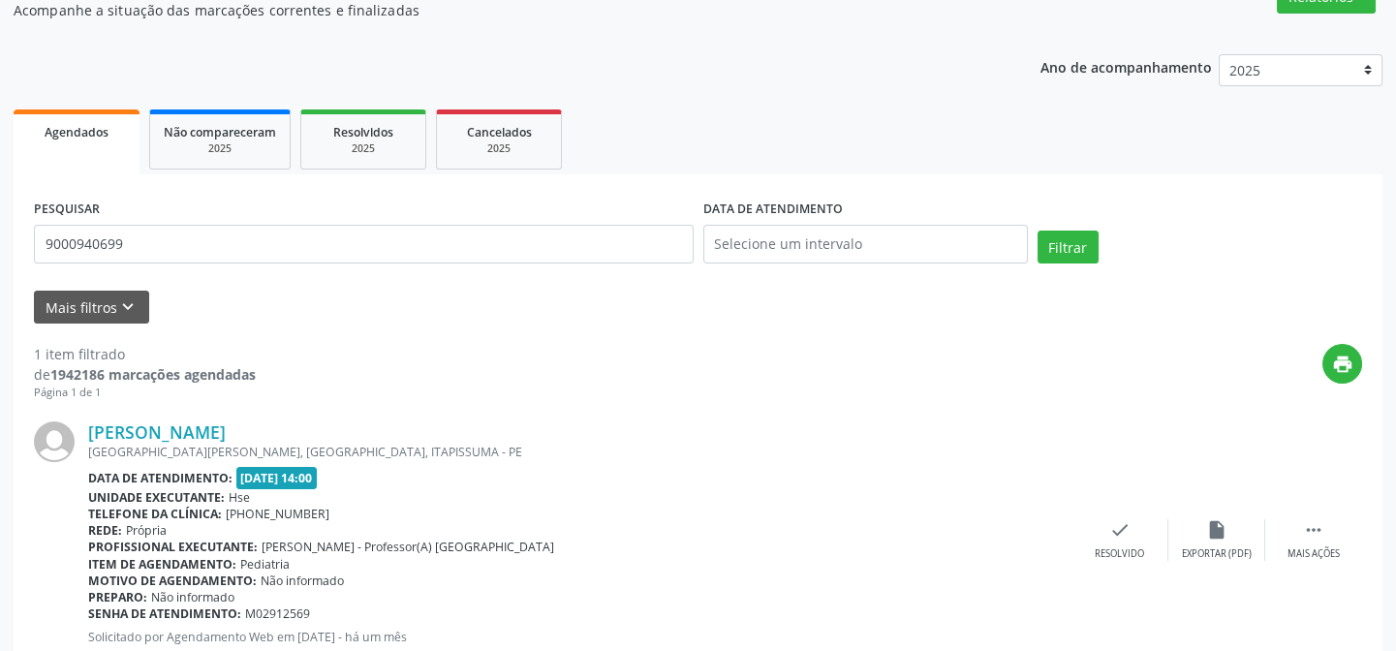
scroll to position [242, 0]
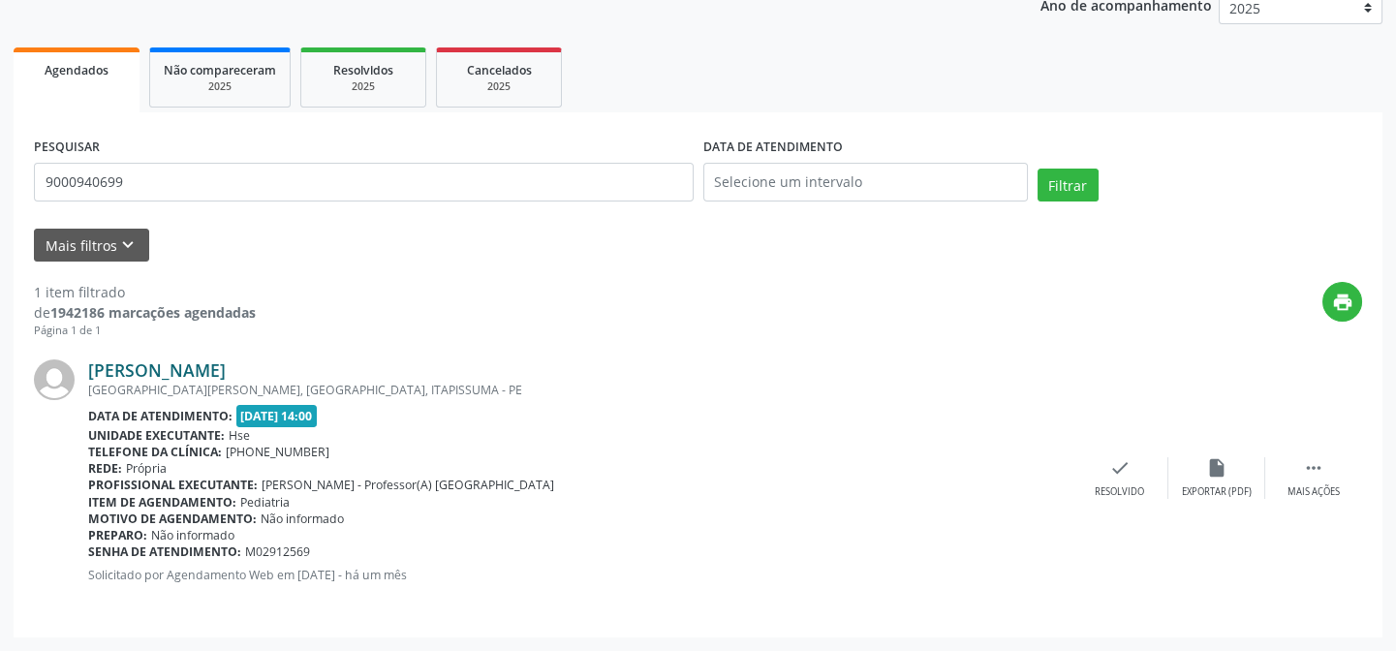
click at [218, 371] on link "[PERSON_NAME]" at bounding box center [157, 369] width 138 height 21
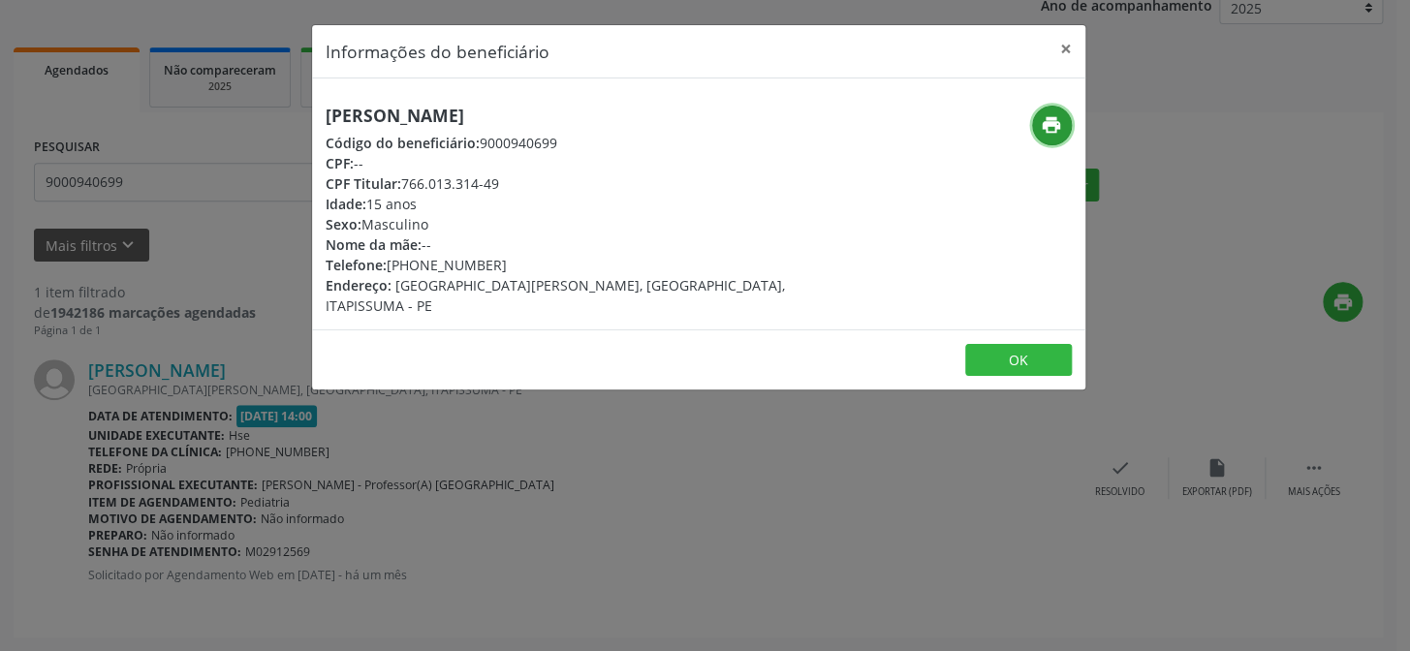
click at [1050, 119] on icon "print" at bounding box center [1051, 124] width 21 height 21
click at [119, 178] on div "Informações do beneficiário × [PERSON_NAME] Código do beneficiário: 9000940699 …" at bounding box center [705, 325] width 1410 height 651
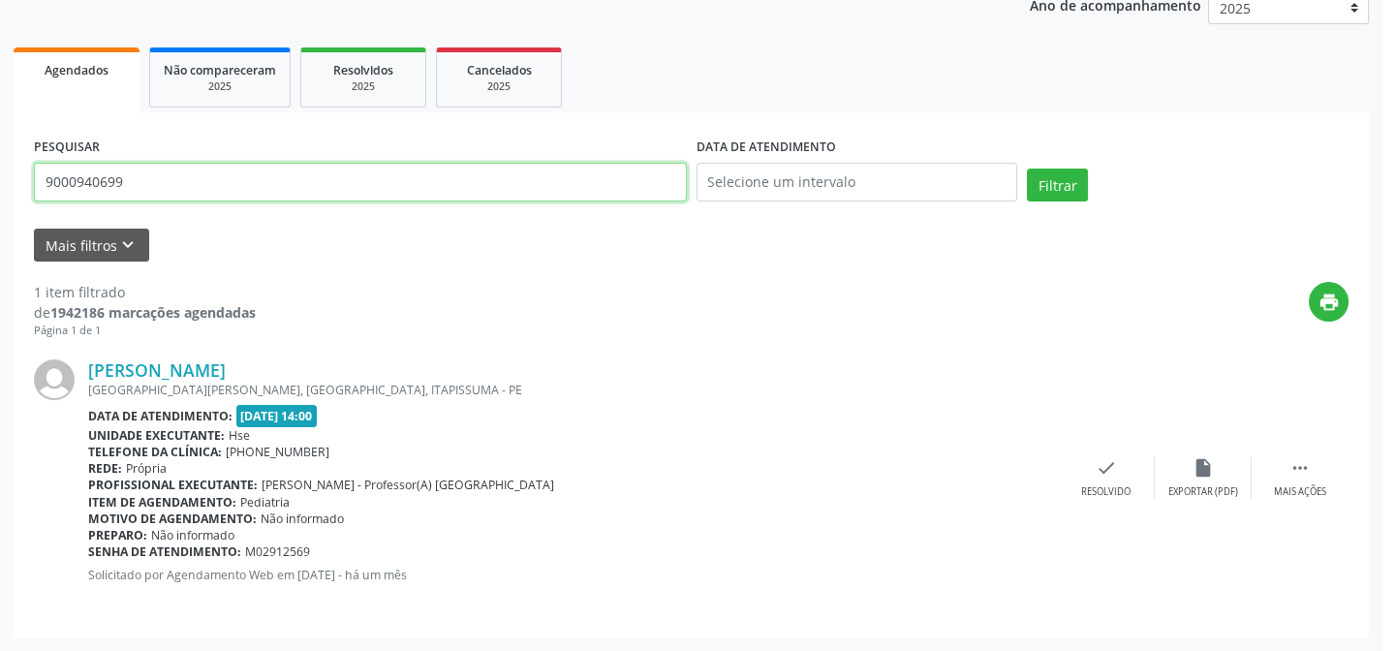
click at [114, 178] on input "9000940699" at bounding box center [360, 182] width 653 height 39
click at [114, 178] on input "9000940699" at bounding box center [364, 182] width 660 height 39
click at [1038, 169] on button "Filtrar" at bounding box center [1068, 185] width 61 height 33
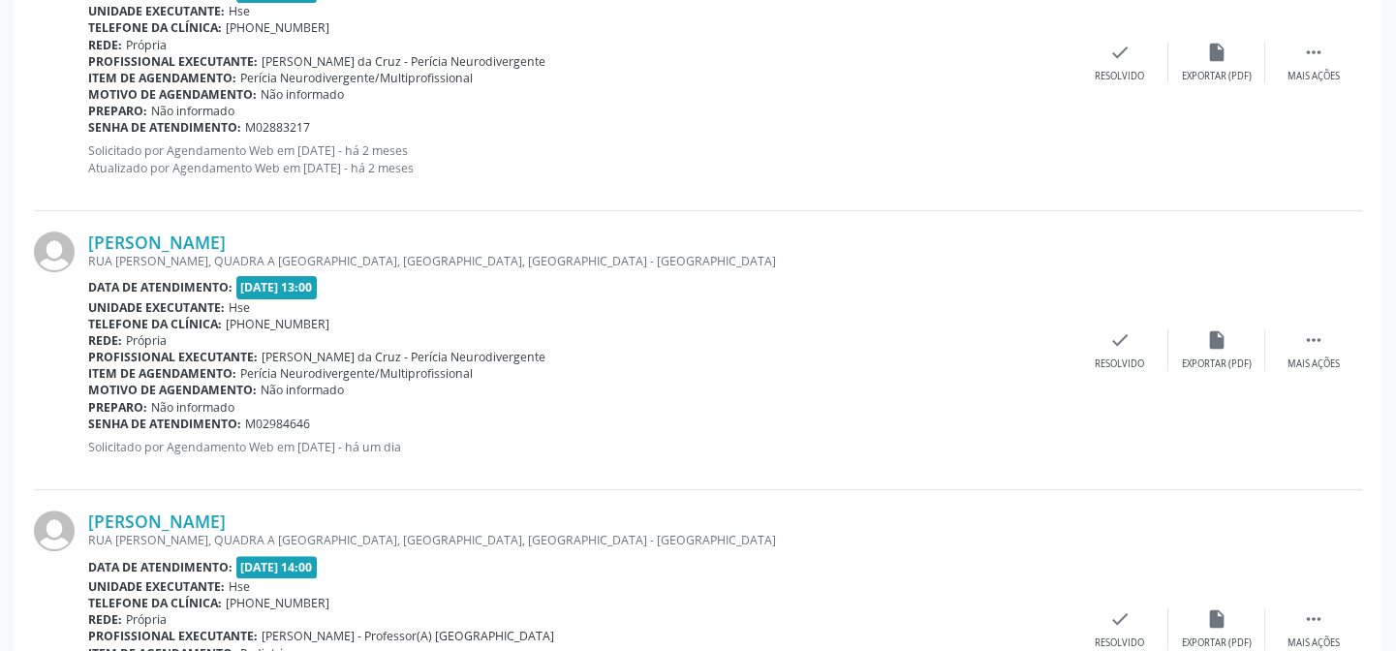
scroll to position [1703, 0]
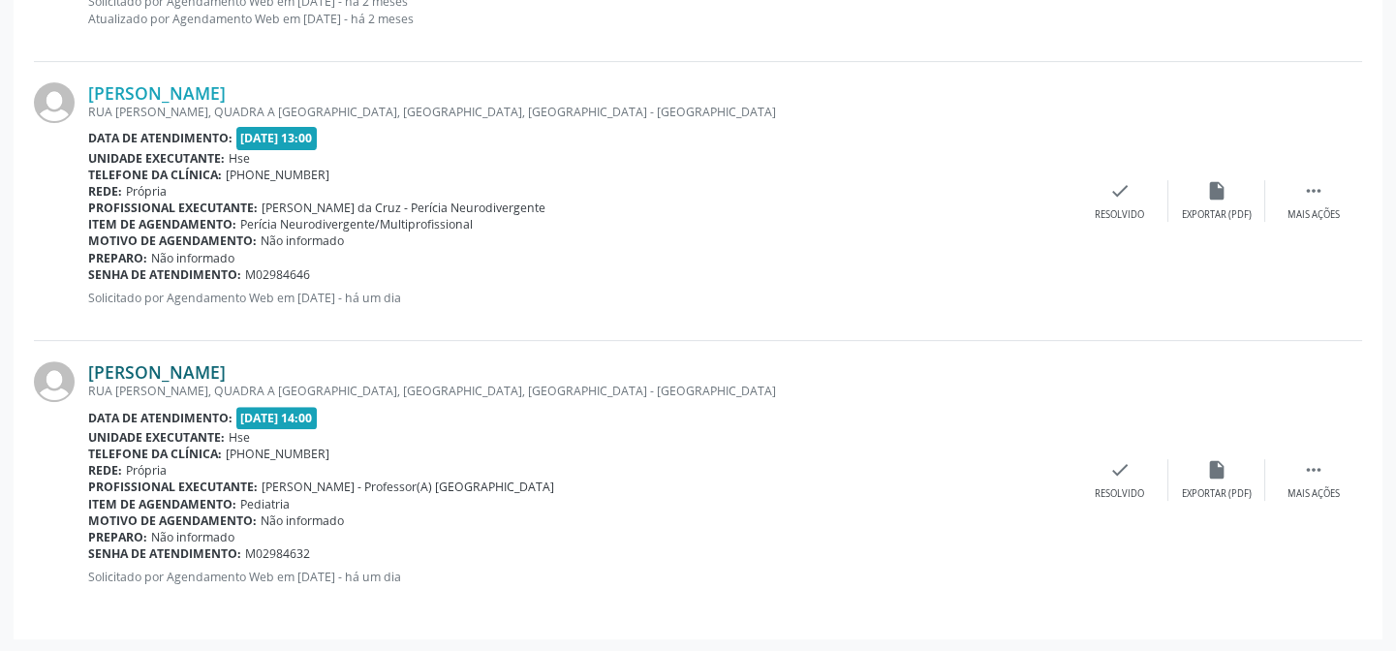
click at [226, 378] on link "[PERSON_NAME]" at bounding box center [157, 371] width 138 height 21
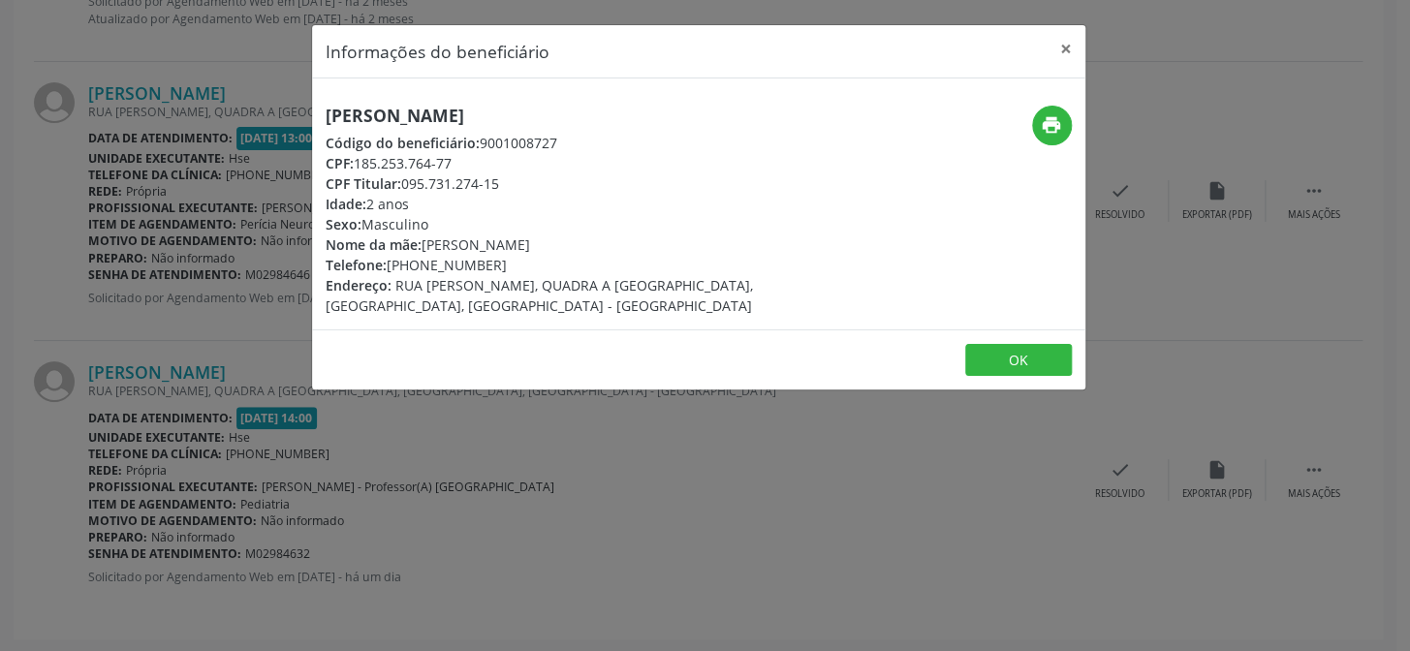
click at [199, 350] on div "Informações do beneficiário × [PERSON_NAME] Código do beneficiário: 9001008727 …" at bounding box center [705, 325] width 1410 height 651
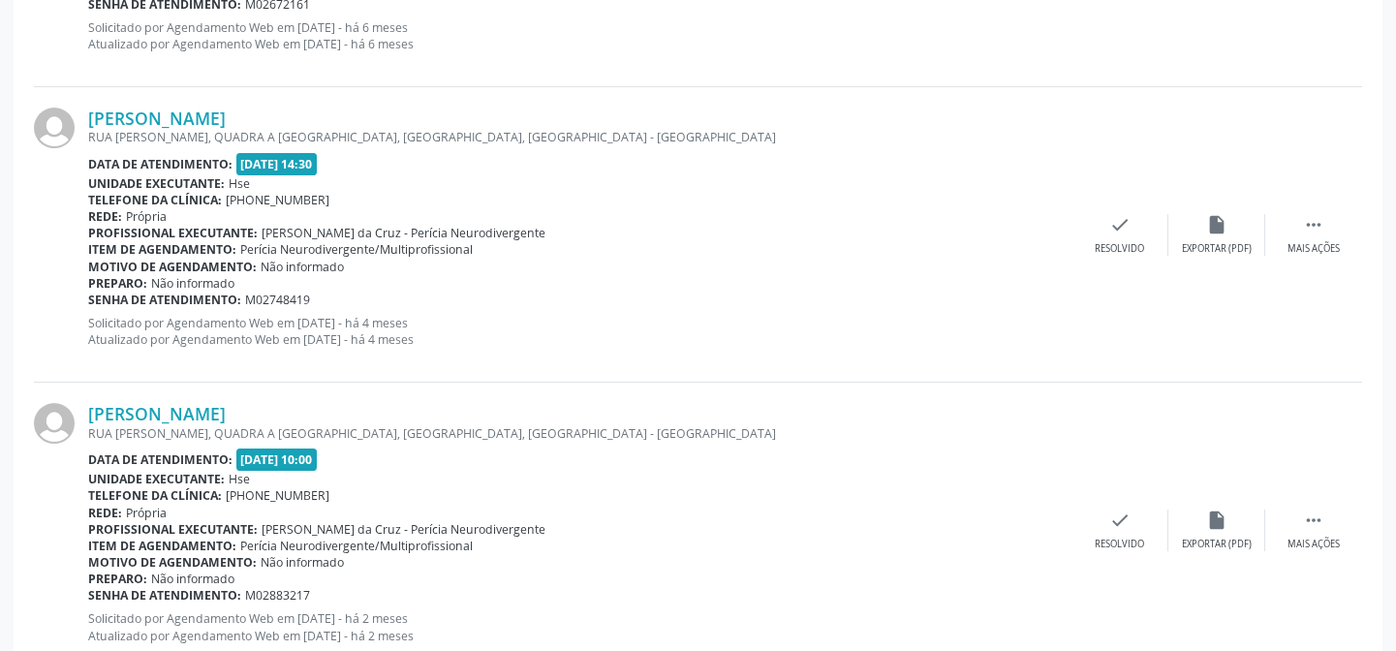
scroll to position [1351, 0]
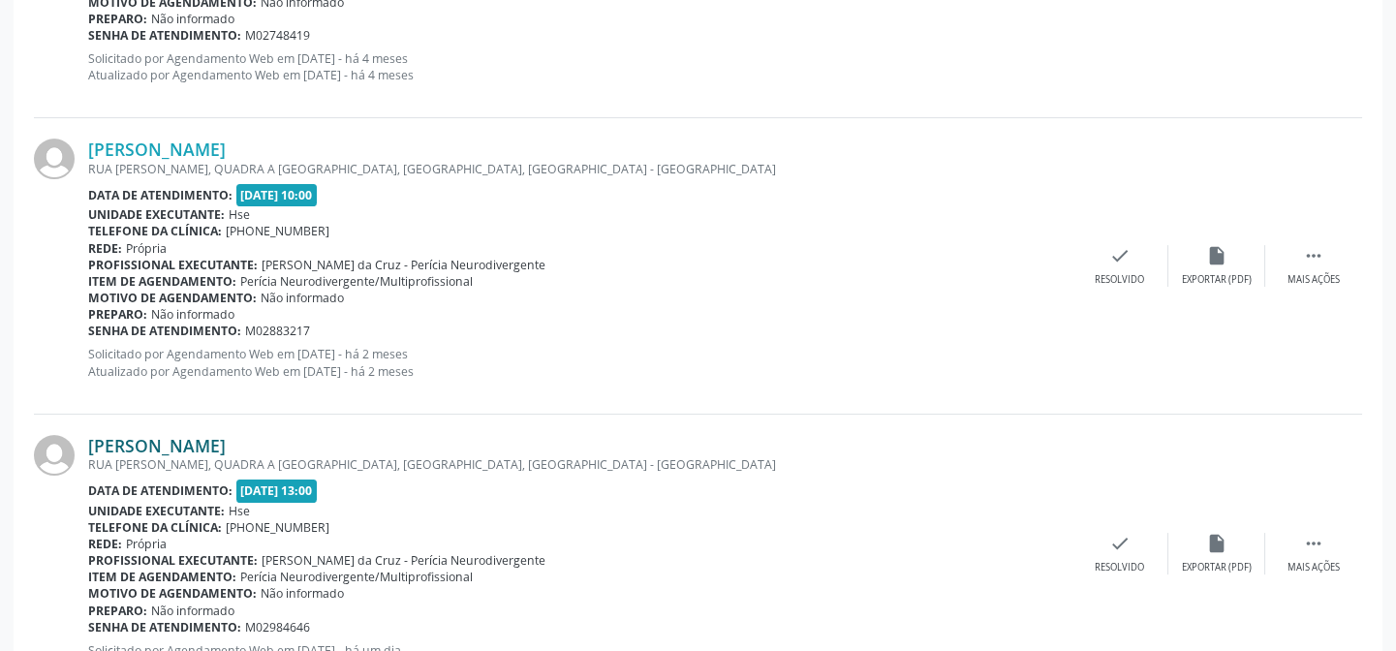
click at [212, 438] on link "[PERSON_NAME]" at bounding box center [157, 445] width 138 height 21
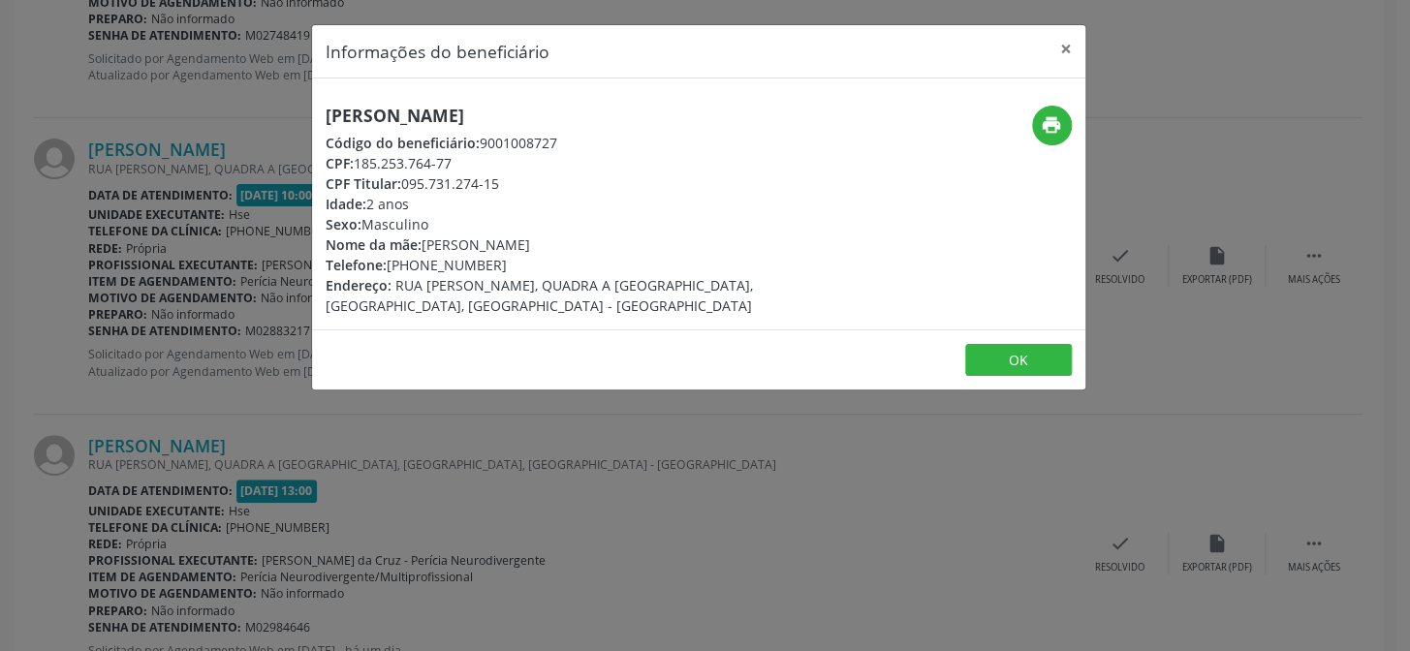
click at [411, 112] on h5 "[PERSON_NAME]" at bounding box center [570, 116] width 488 height 20
copy div "[PERSON_NAME]"
drag, startPoint x: 133, startPoint y: 460, endPoint x: 156, endPoint y: 423, distance: 43.5
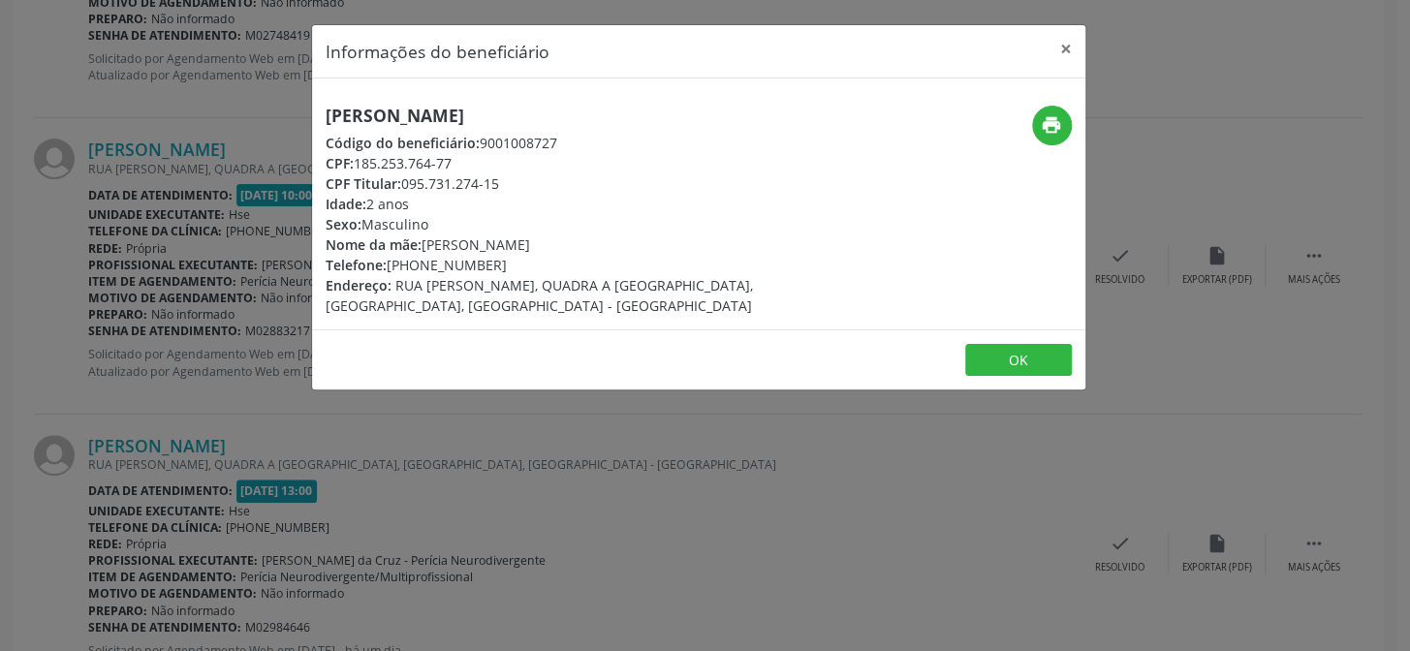
click at [143, 450] on div "Informações do beneficiário × [PERSON_NAME] Código do beneficiário: 9001008727 …" at bounding box center [705, 325] width 1410 height 651
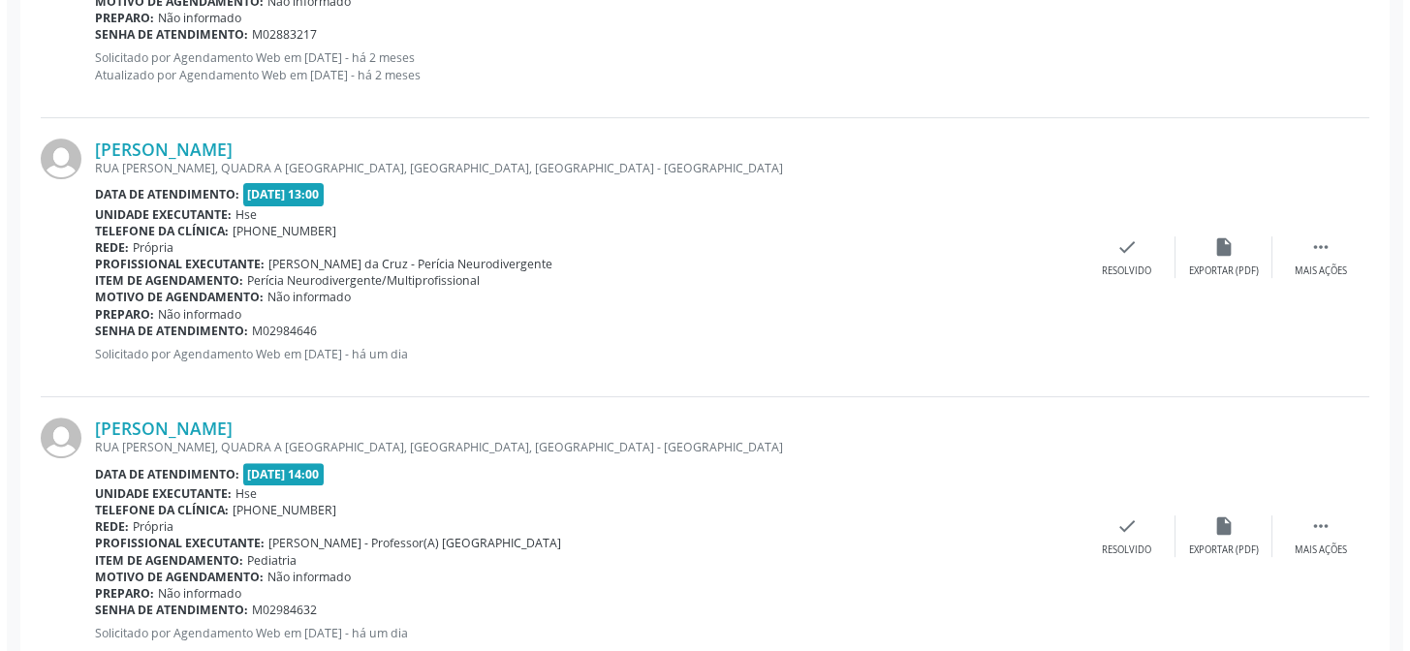
scroll to position [1703, 0]
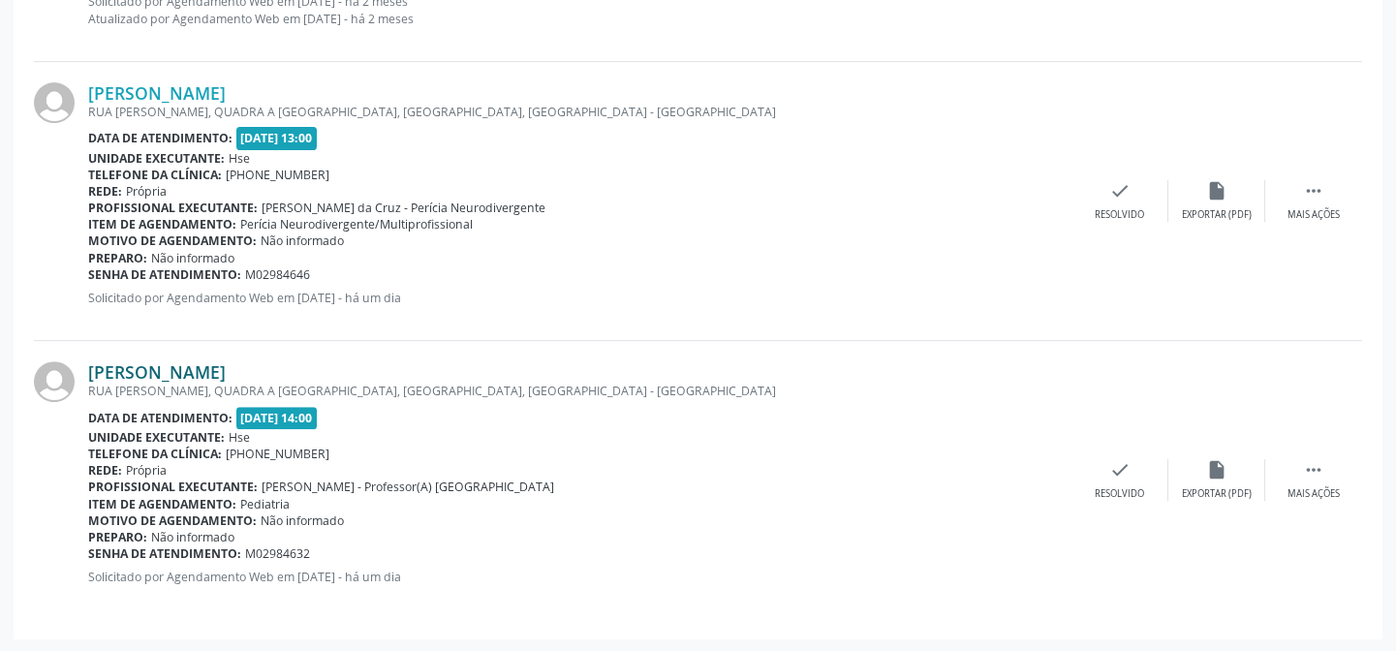
click at [226, 377] on link "[PERSON_NAME]" at bounding box center [157, 371] width 138 height 21
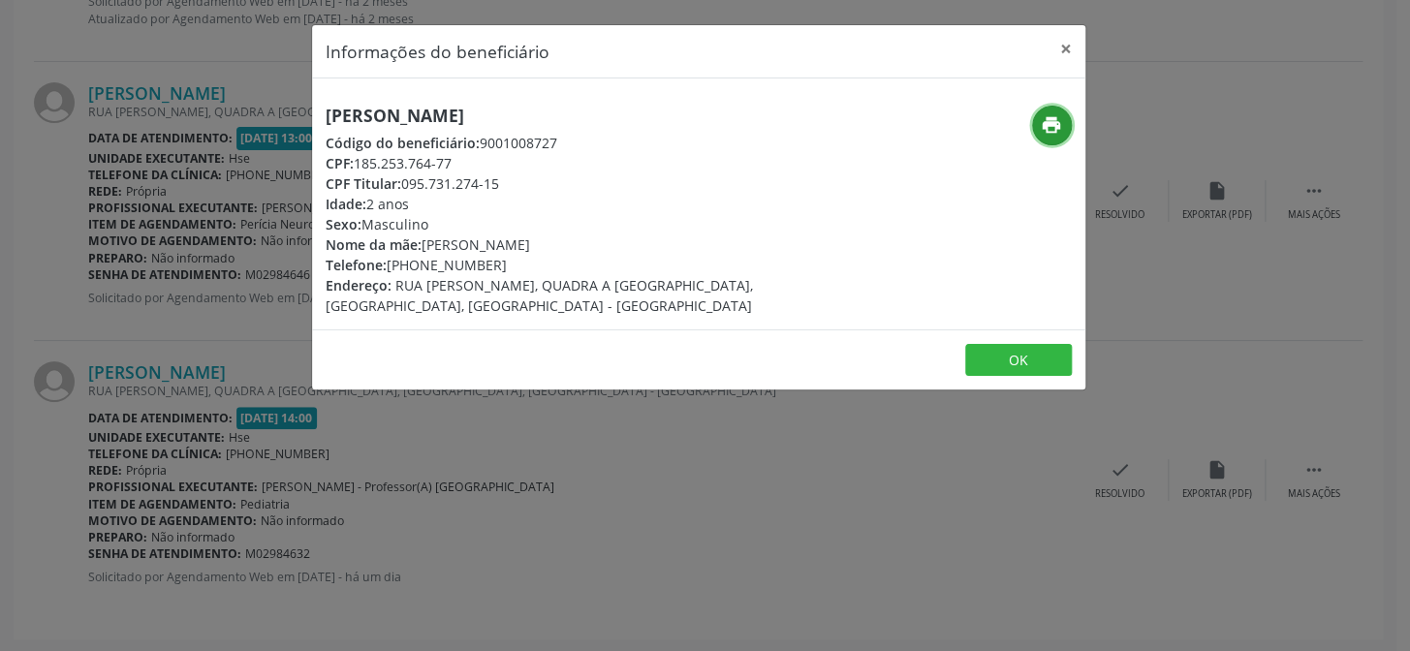
click at [1051, 124] on icon "print" at bounding box center [1051, 124] width 21 height 21
click at [98, 272] on div "Informações do beneficiário × [PERSON_NAME] Código do beneficiário: 9001008727 …" at bounding box center [705, 325] width 1410 height 651
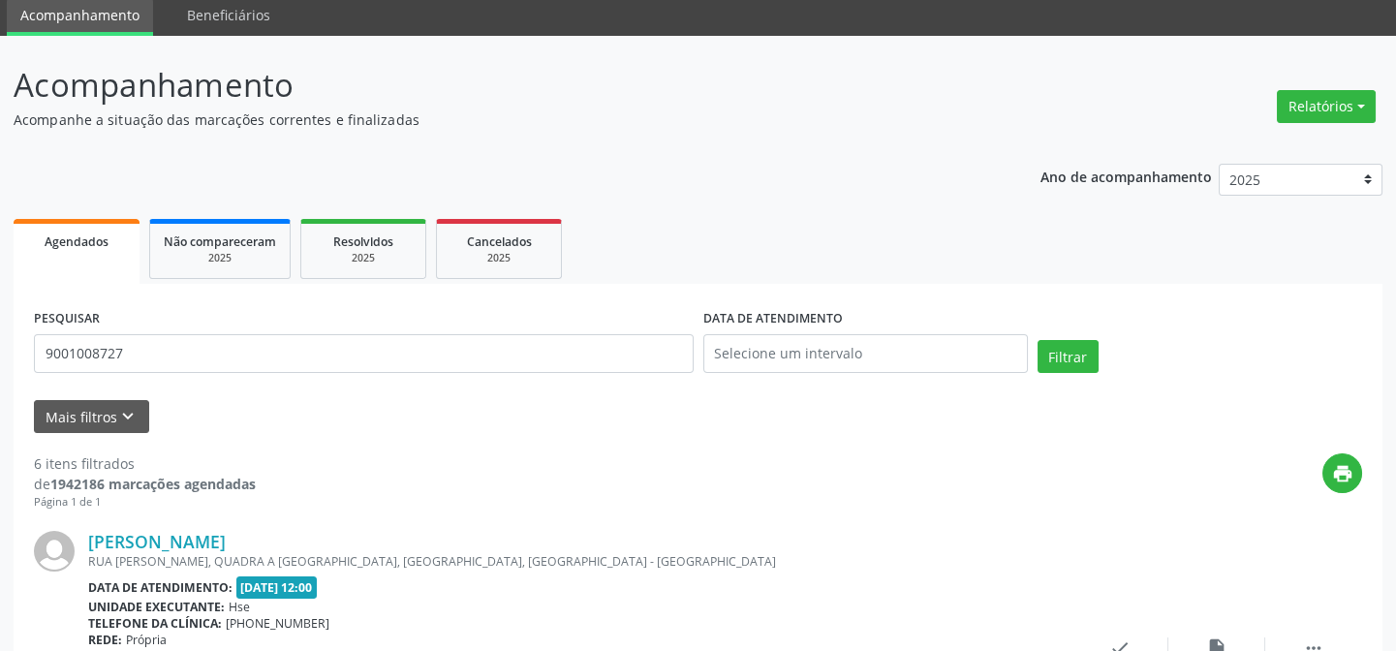
scroll to position [0, 0]
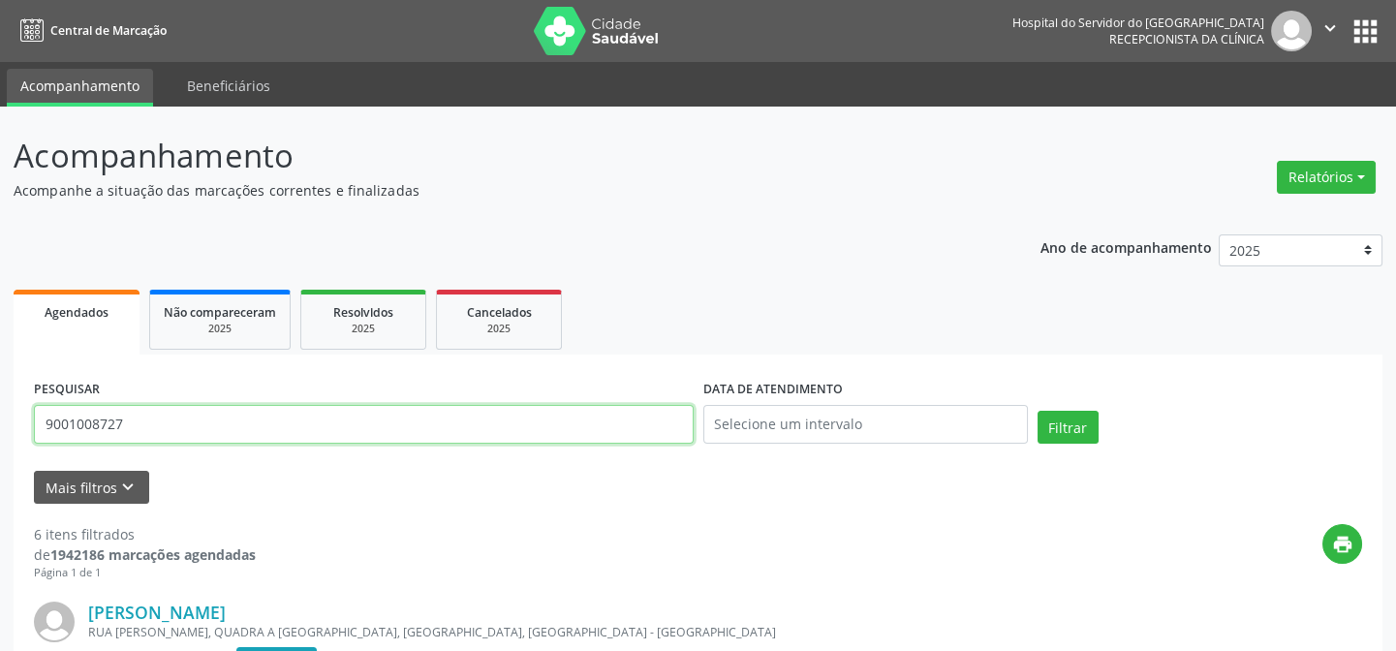
click at [241, 434] on input "9001008727" at bounding box center [364, 424] width 660 height 39
click at [1038, 411] on button "Filtrar" at bounding box center [1068, 427] width 61 height 33
click at [243, 439] on input "9000840931" at bounding box center [364, 424] width 660 height 39
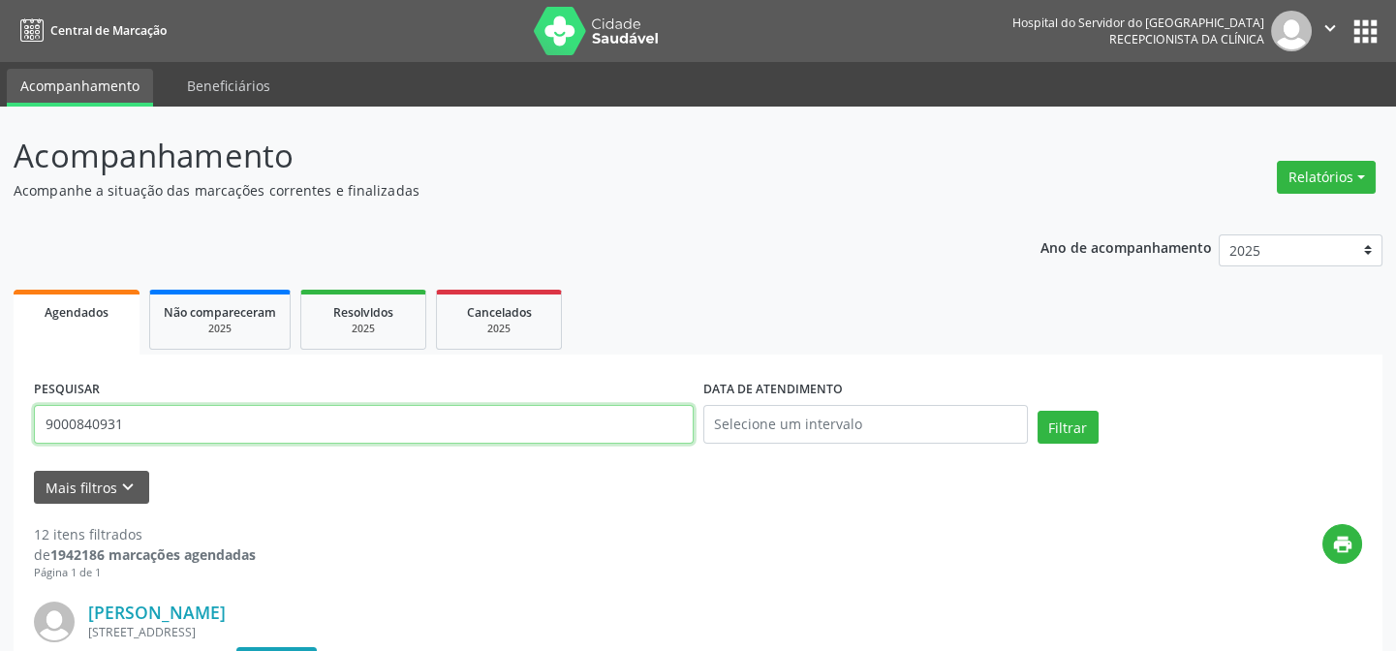
click at [1038, 411] on button "Filtrar" at bounding box center [1068, 427] width 61 height 33
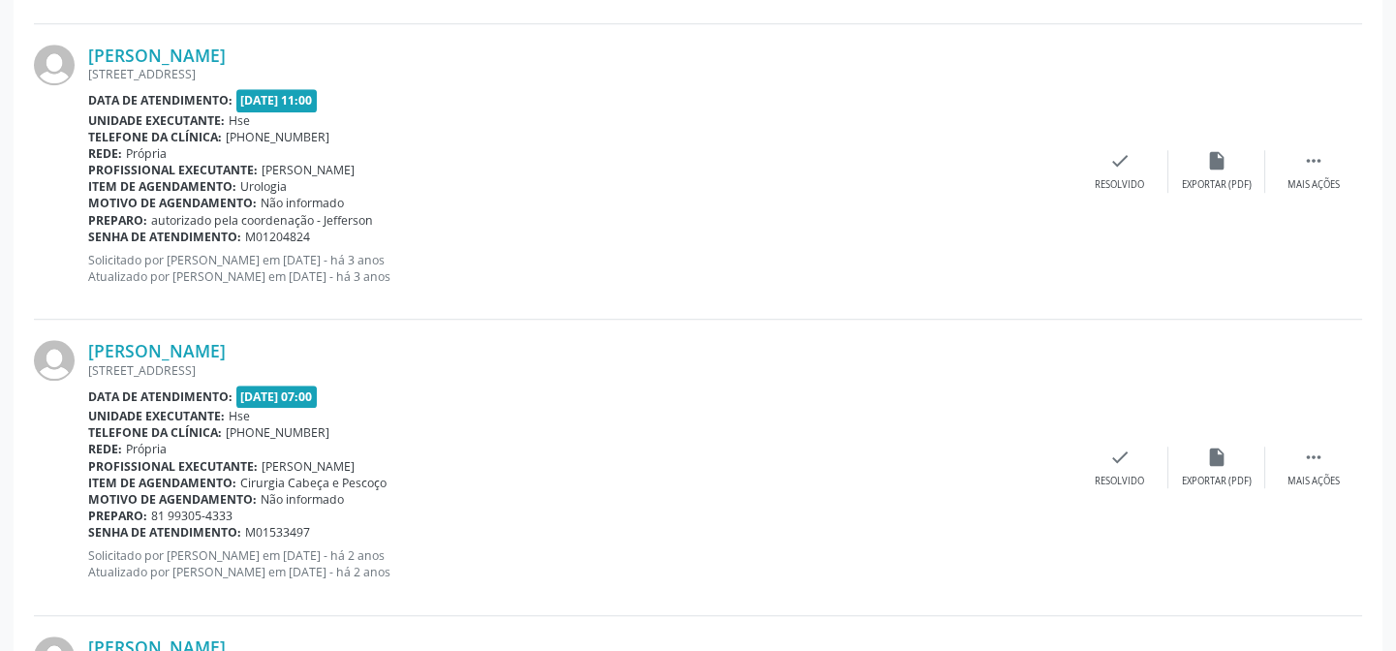
scroll to position [3494, 0]
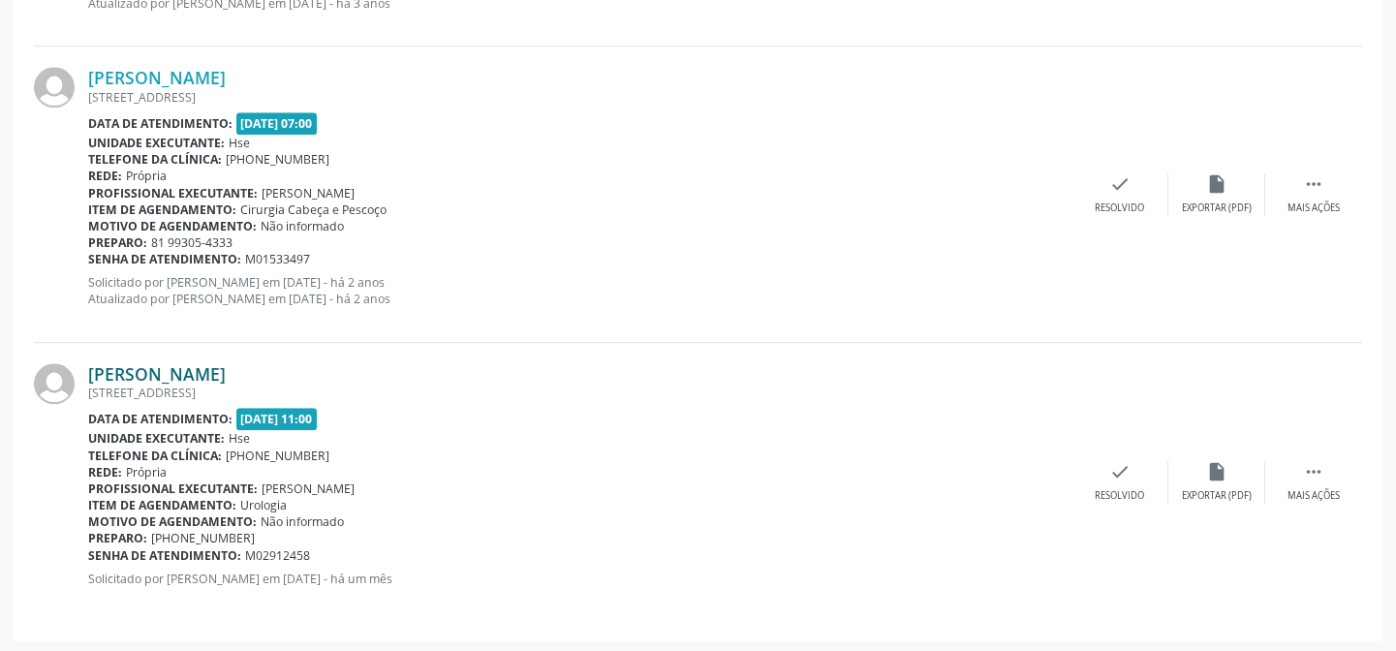
click at [176, 356] on div "[PERSON_NAME] [STREET_ADDRESS] Data de atendimento: [DATE] 11:00 Unidade execut…" at bounding box center [698, 482] width 1328 height 278
click at [175, 366] on link "[PERSON_NAME]" at bounding box center [157, 373] width 138 height 21
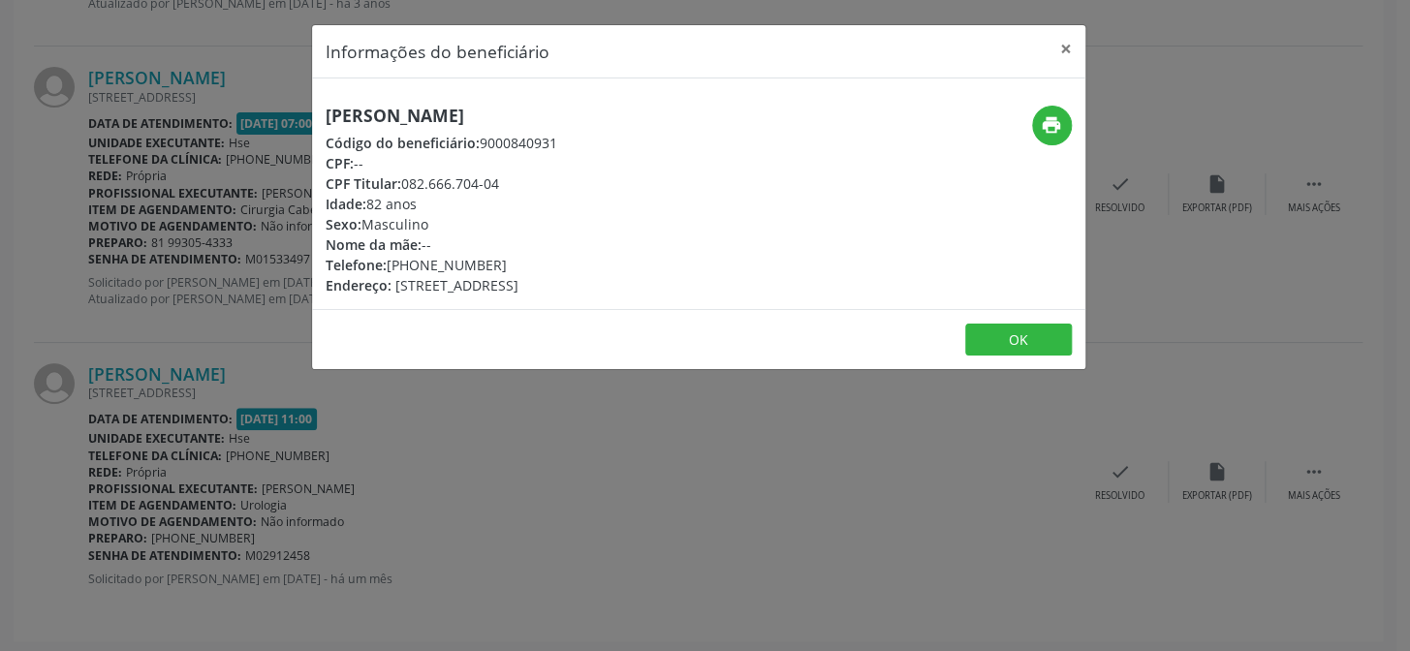
click at [489, 106] on h5 "[PERSON_NAME]" at bounding box center [442, 116] width 232 height 20
copy div "[PERSON_NAME]"
click at [217, 312] on div "Informações do beneficiário × [PERSON_NAME] Código do beneficiário: 9000840931 …" at bounding box center [705, 325] width 1410 height 651
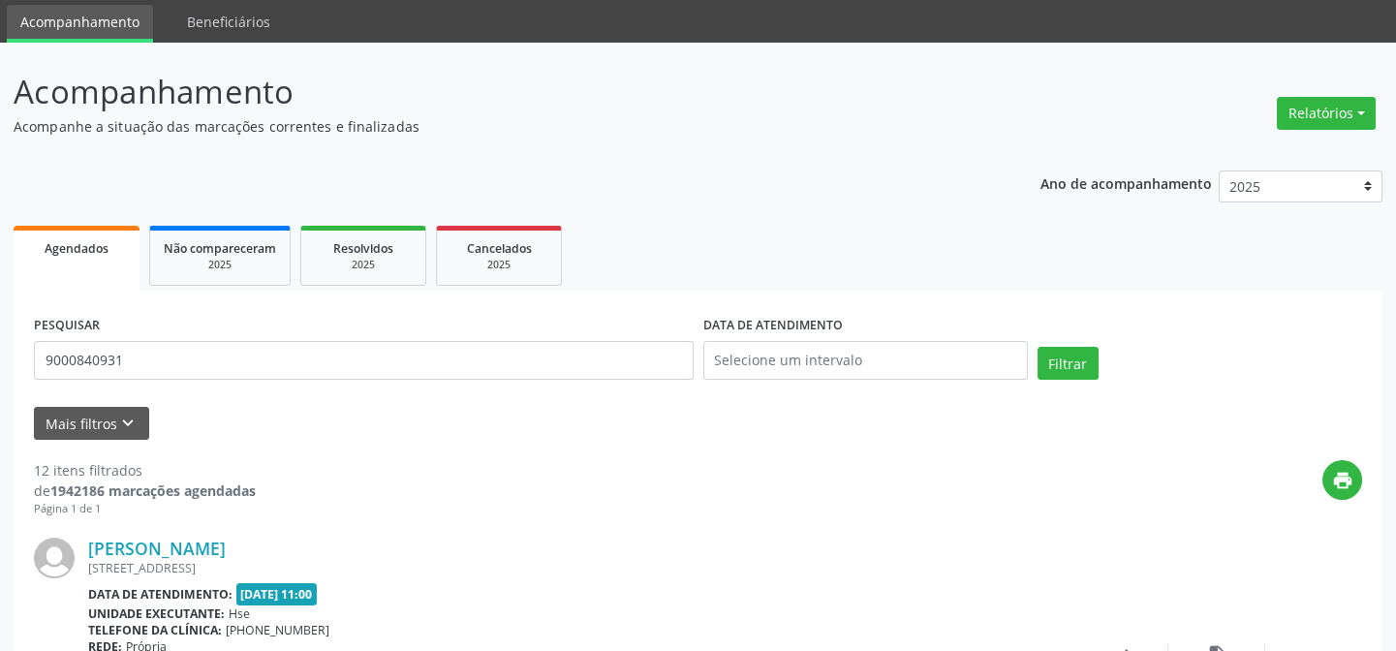
scroll to position [58, 0]
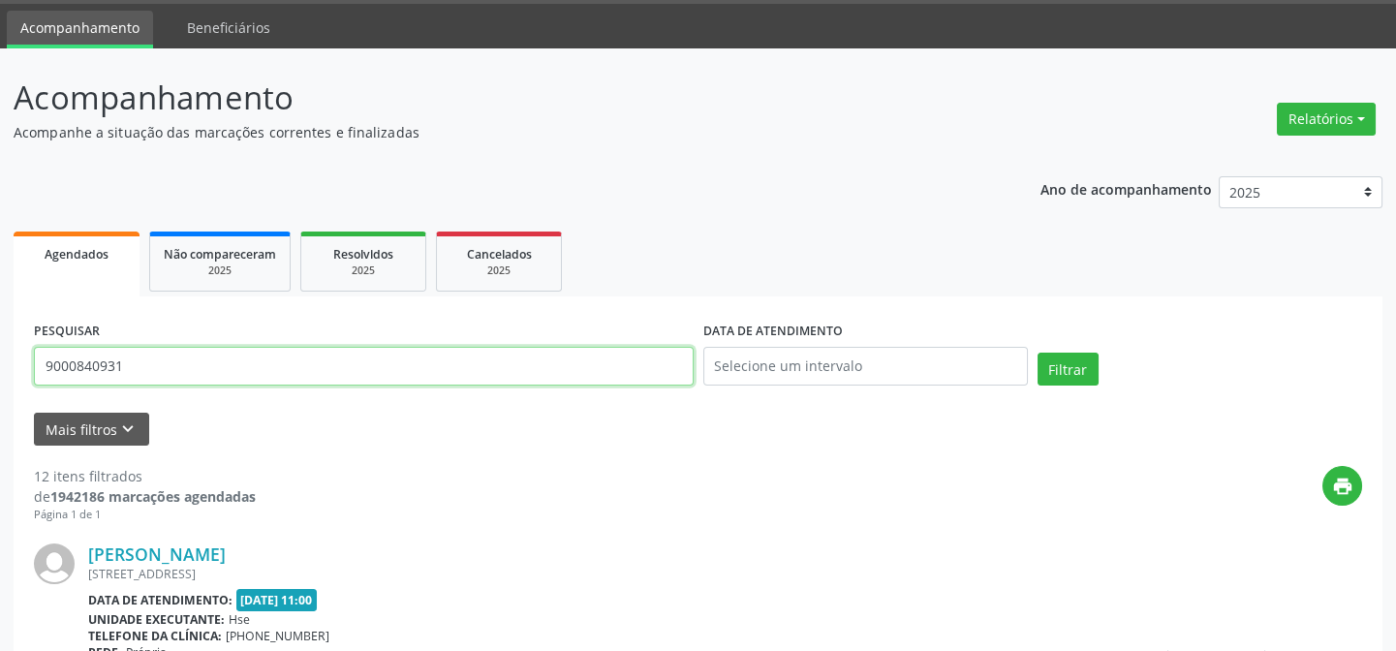
click at [339, 358] on input "9000840931" at bounding box center [364, 366] width 660 height 39
click at [1038, 353] on button "Filtrar" at bounding box center [1068, 369] width 61 height 33
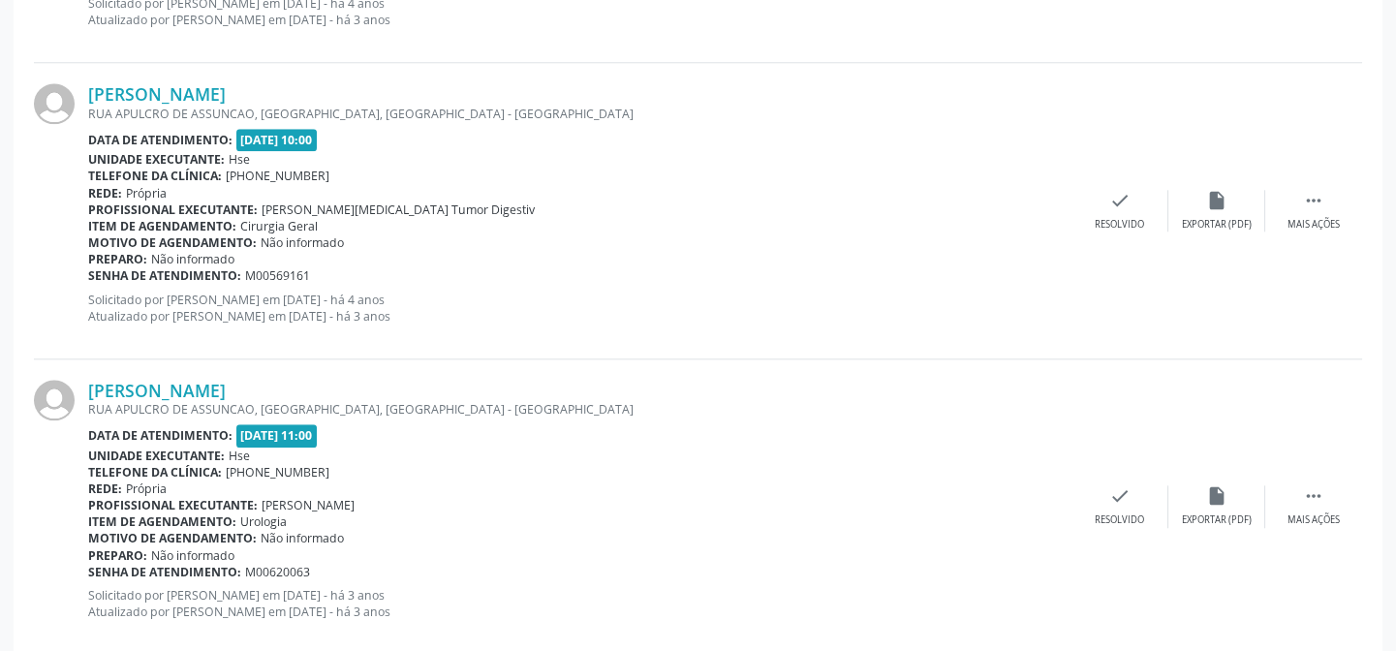
scroll to position [4452, 0]
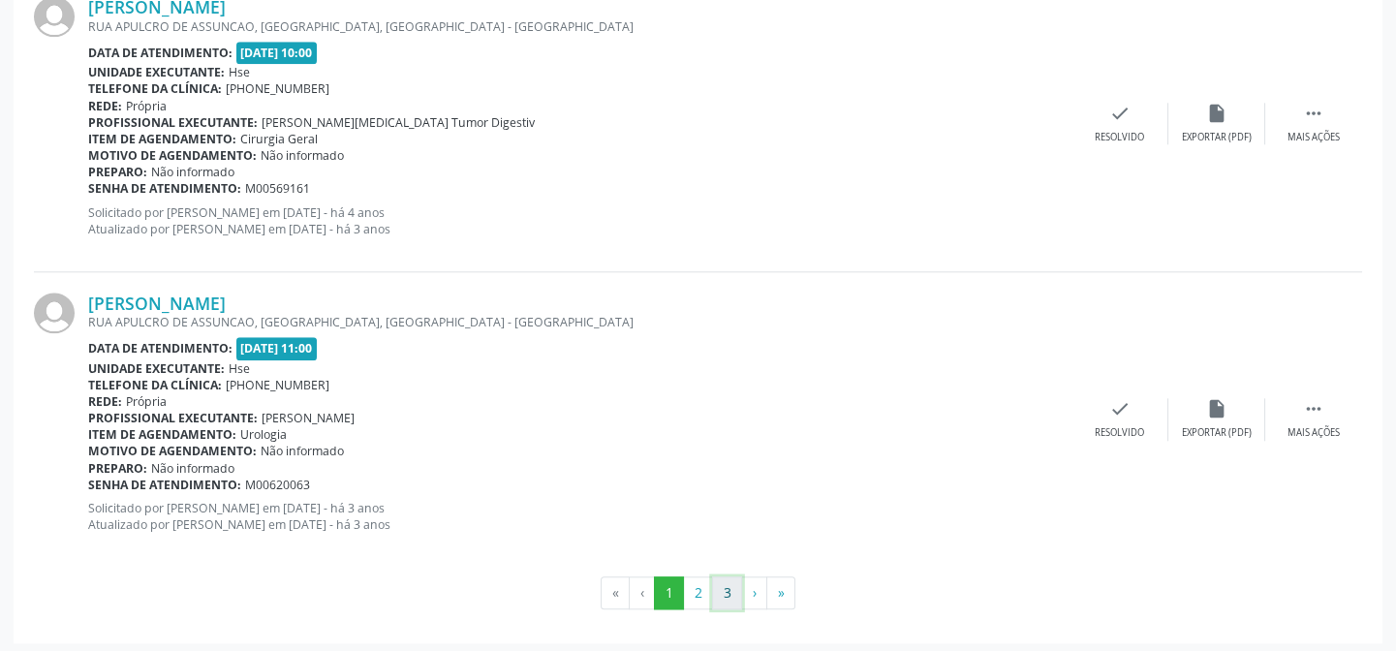
click at [715, 590] on button "3" at bounding box center [727, 592] width 30 height 33
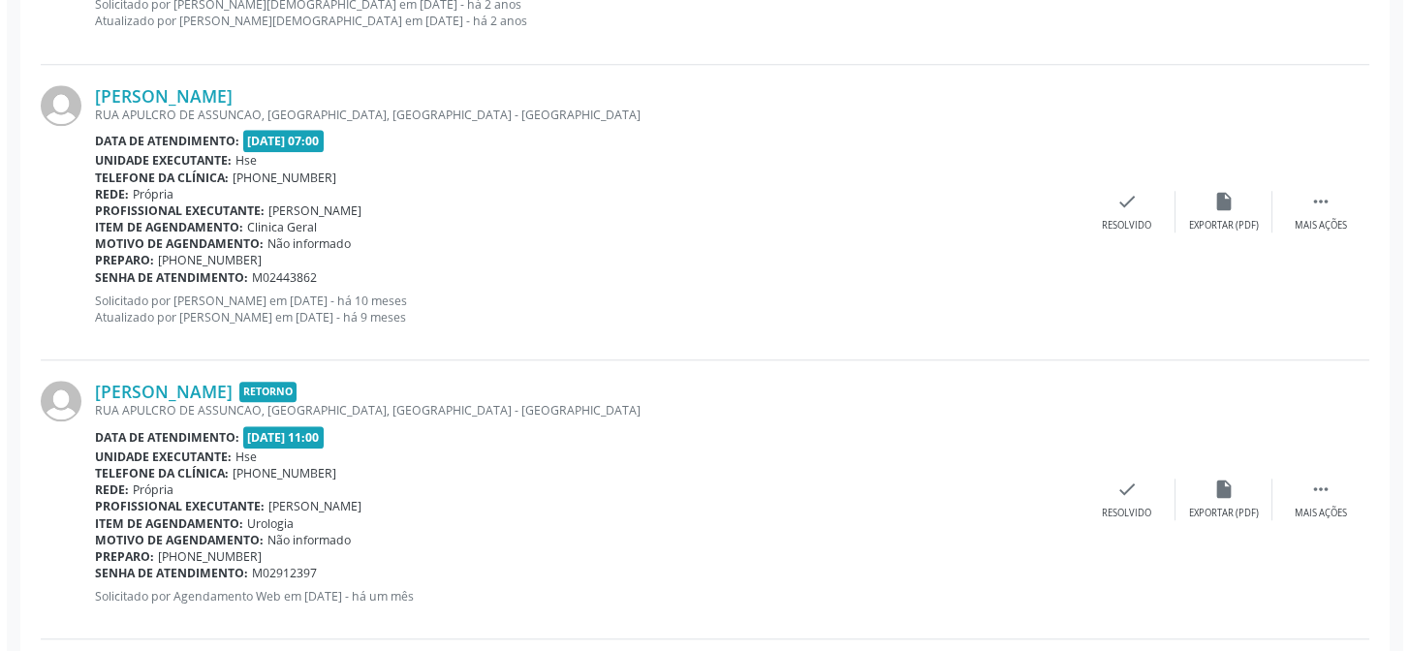
scroll to position [3771, 0]
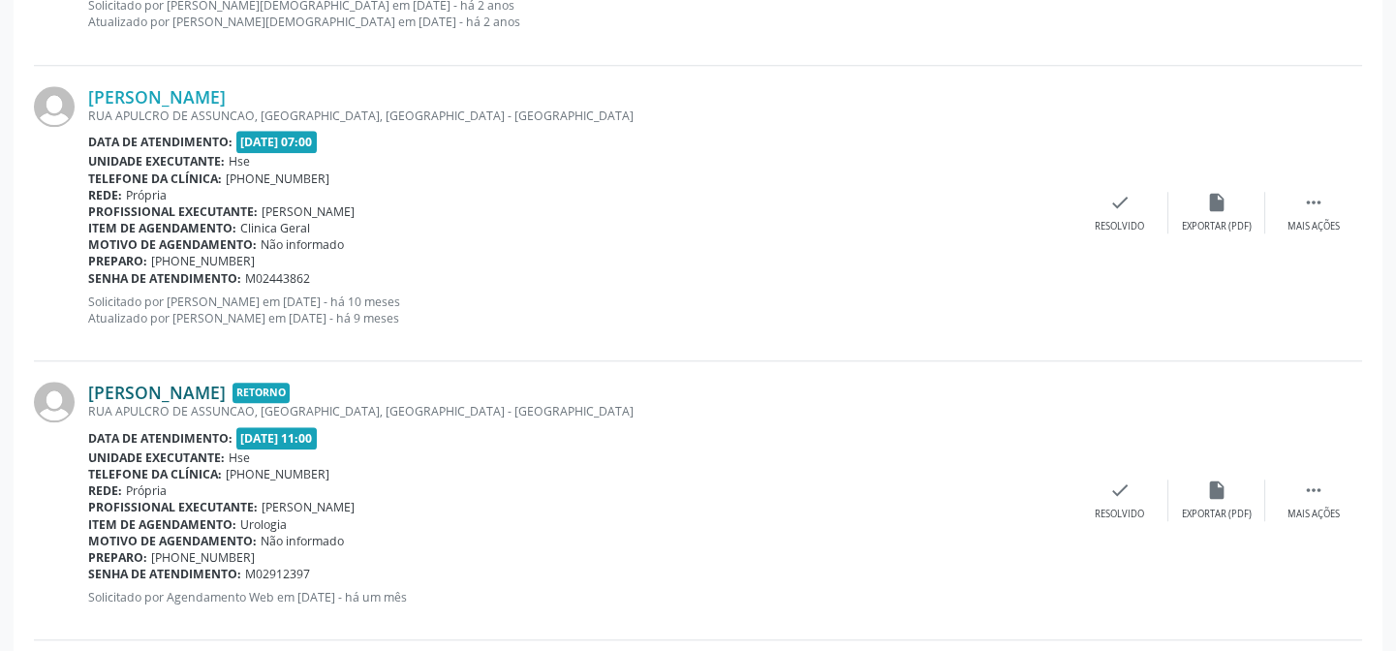
click at [186, 382] on link "[PERSON_NAME]" at bounding box center [157, 392] width 138 height 21
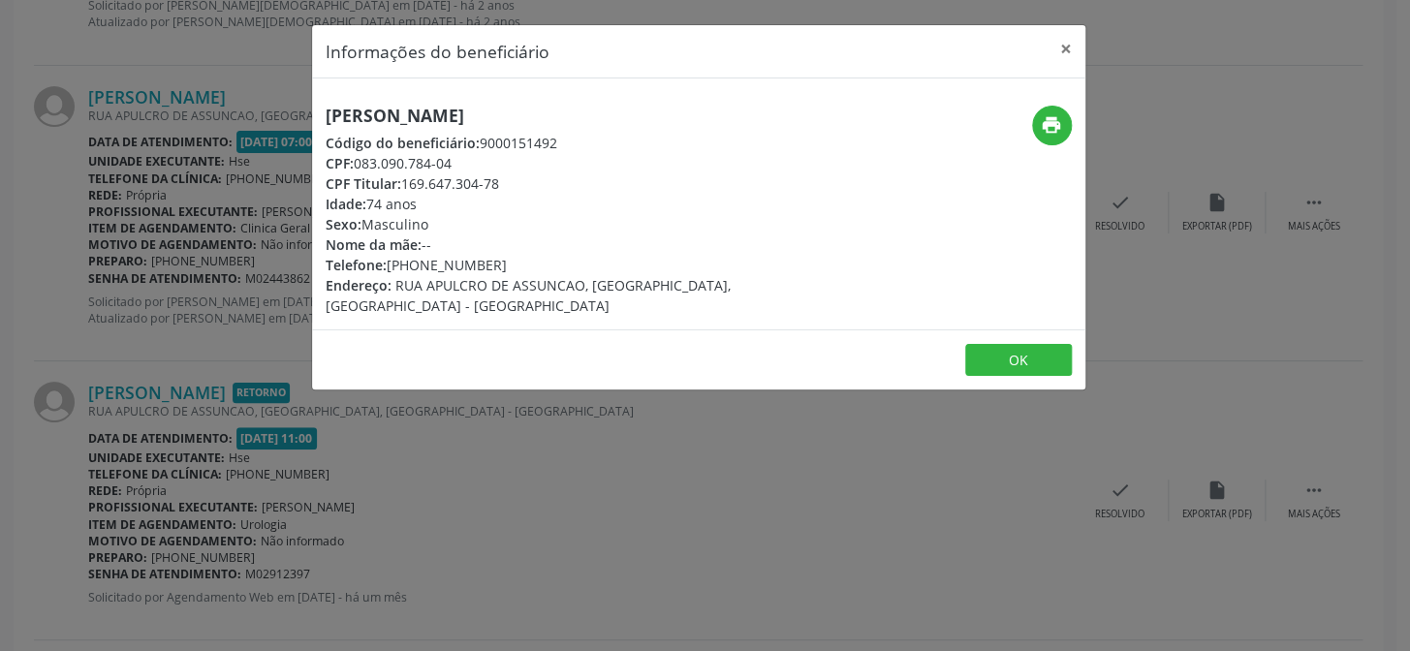
click at [413, 138] on span "Código do beneficiário:" at bounding box center [403, 143] width 154 height 18
click at [407, 109] on h5 "[PERSON_NAME]" at bounding box center [570, 116] width 488 height 20
copy div "[PERSON_NAME]"
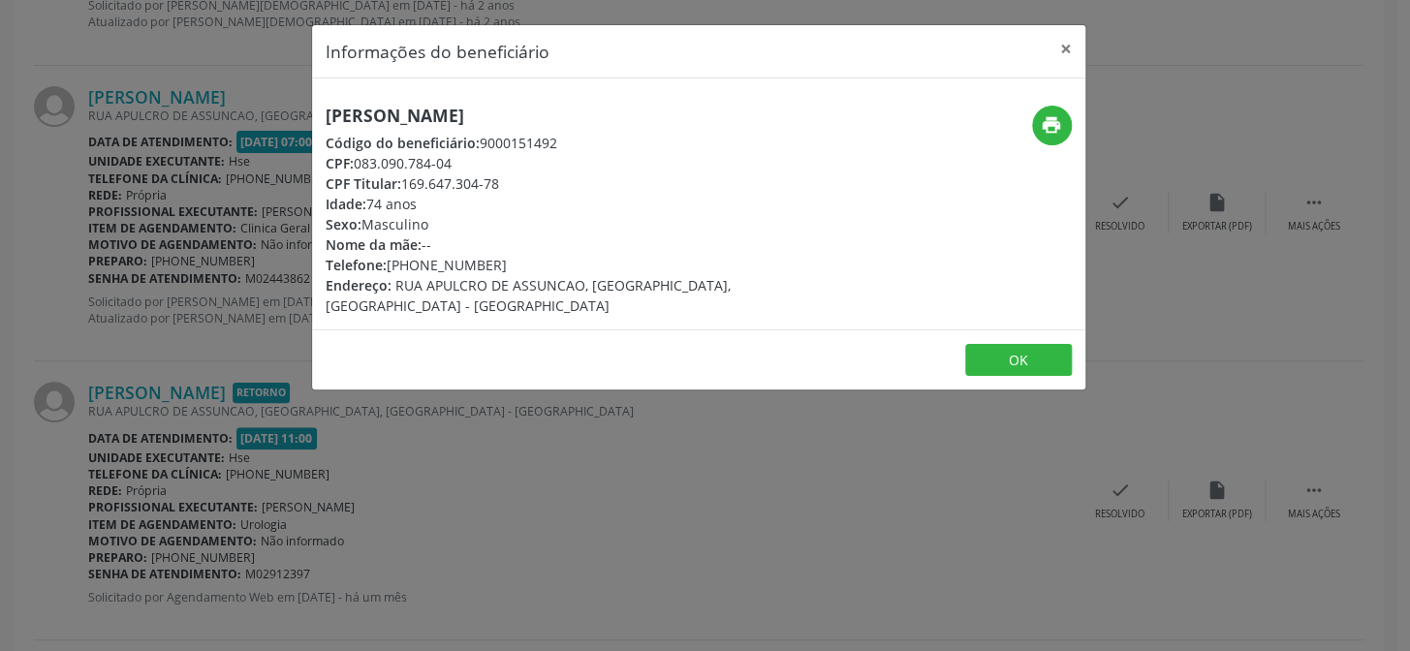
click at [166, 198] on div "Informações do beneficiário × [PERSON_NAME] Código do beneficiário: 9000151492 …" at bounding box center [705, 325] width 1410 height 651
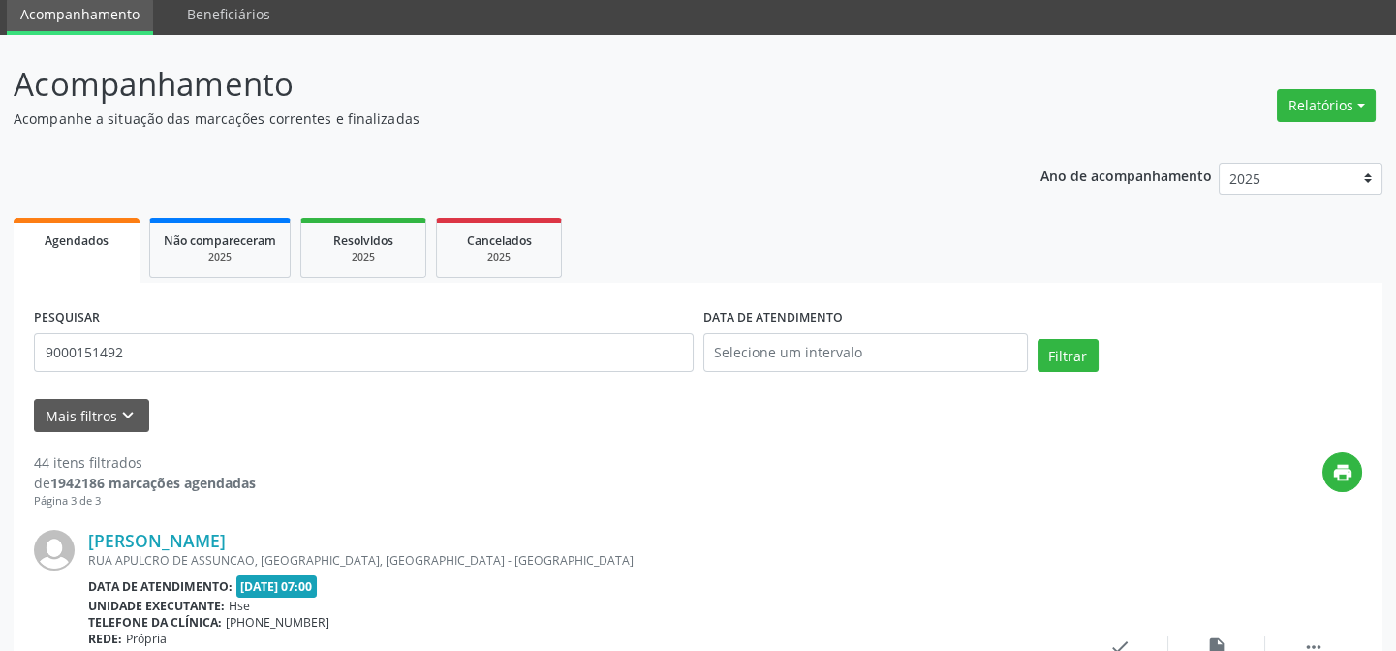
scroll to position [0, 0]
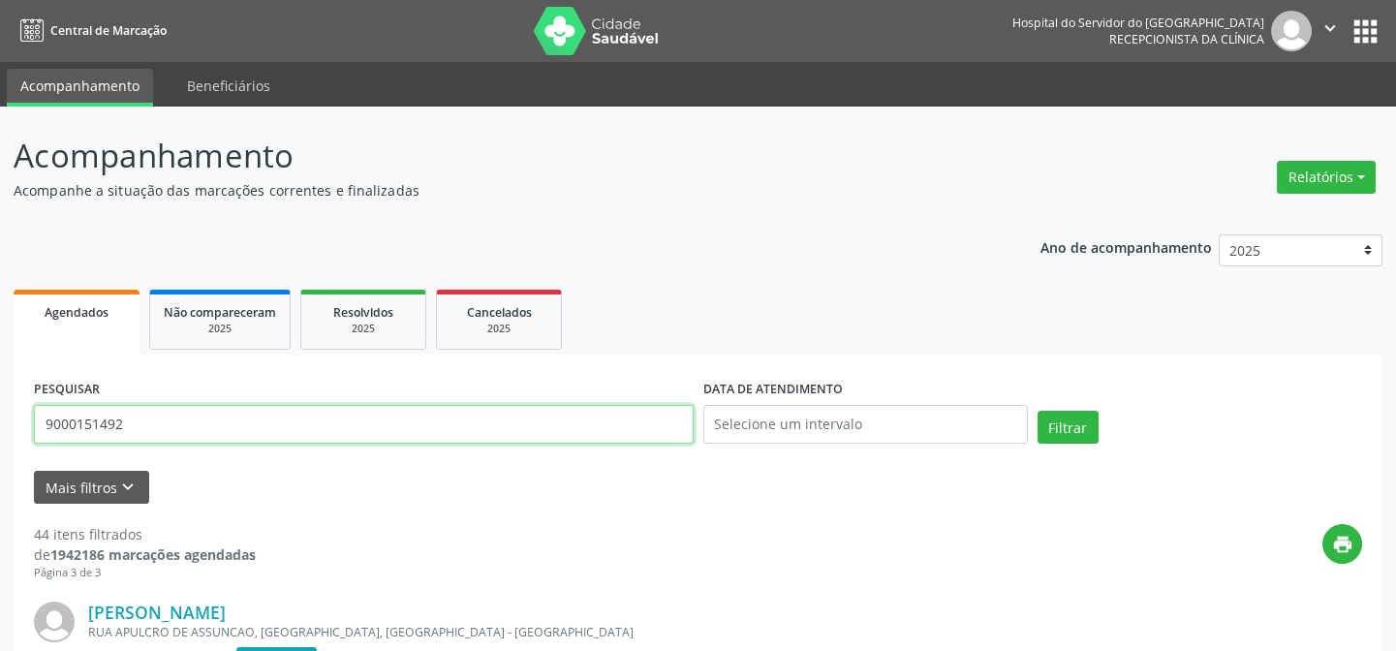
click at [278, 416] on input "9000151492" at bounding box center [364, 424] width 660 height 39
click at [190, 435] on input "9000151492" at bounding box center [364, 424] width 660 height 39
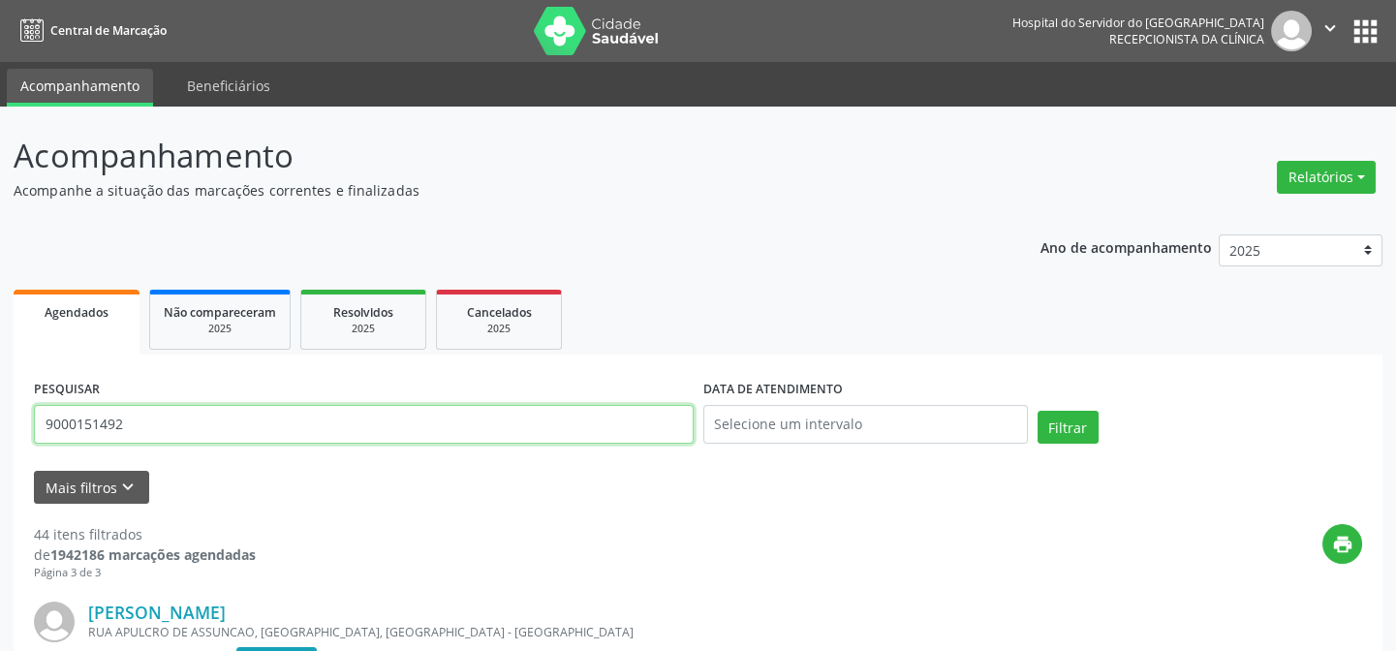
click at [190, 435] on input "9000151492" at bounding box center [364, 424] width 660 height 39
click at [1038, 411] on button "Filtrar" at bounding box center [1068, 427] width 61 height 33
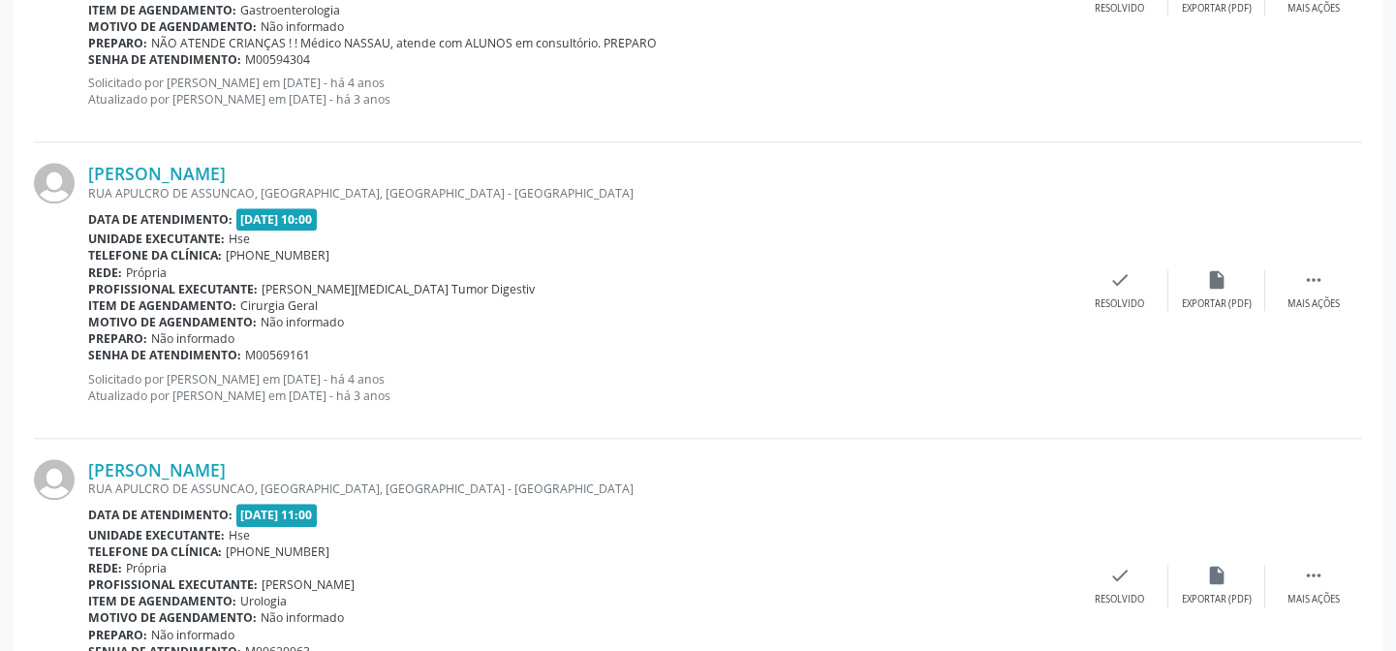
scroll to position [4452, 0]
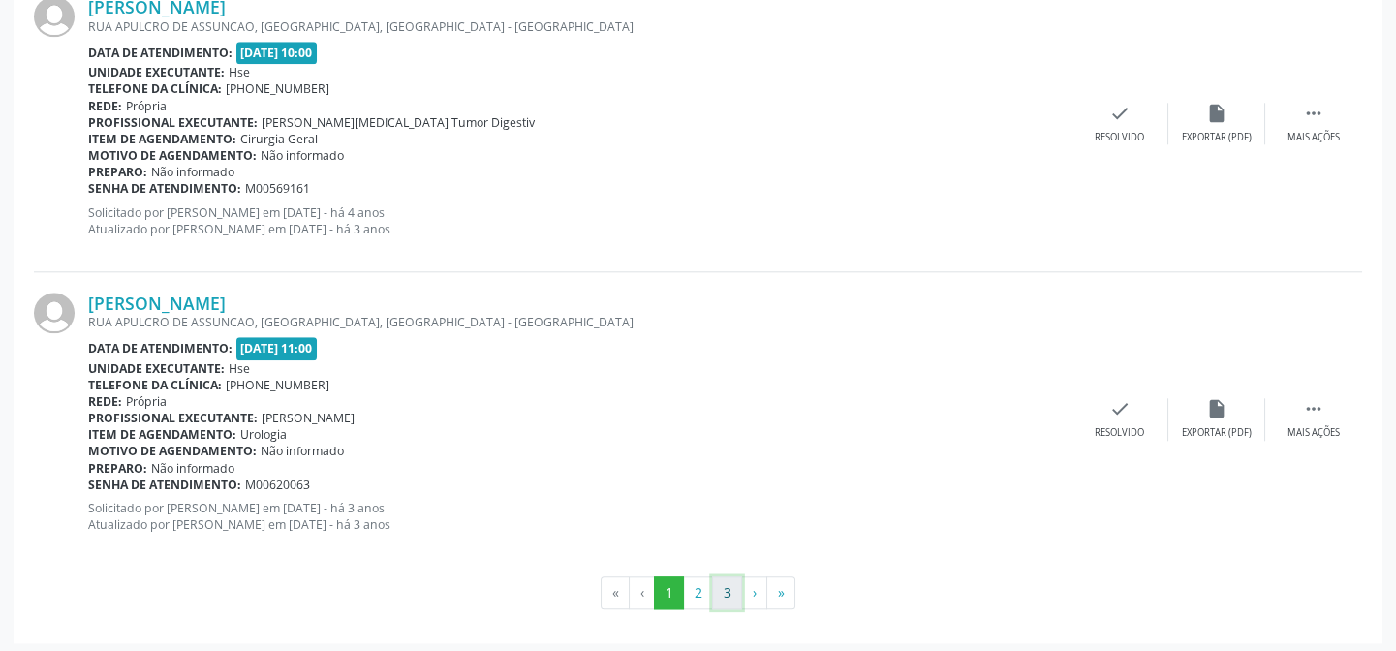
click at [732, 590] on button "3" at bounding box center [727, 592] width 30 height 33
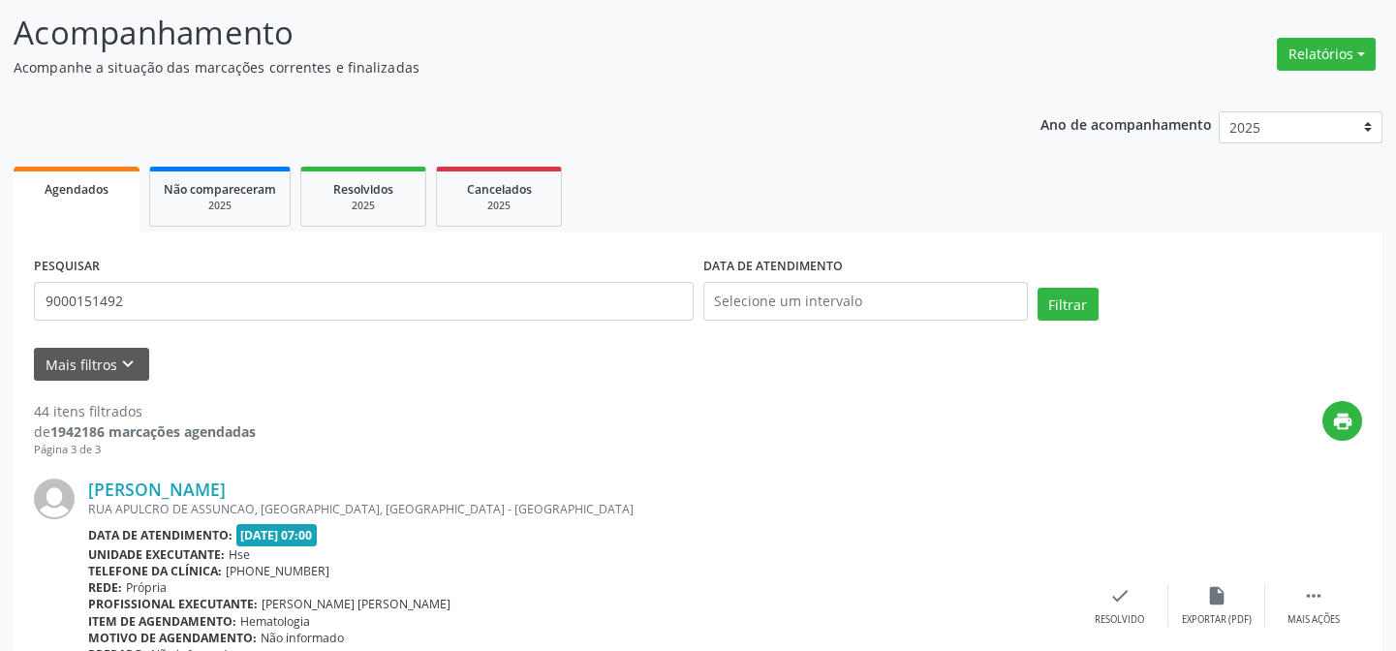
scroll to position [0, 0]
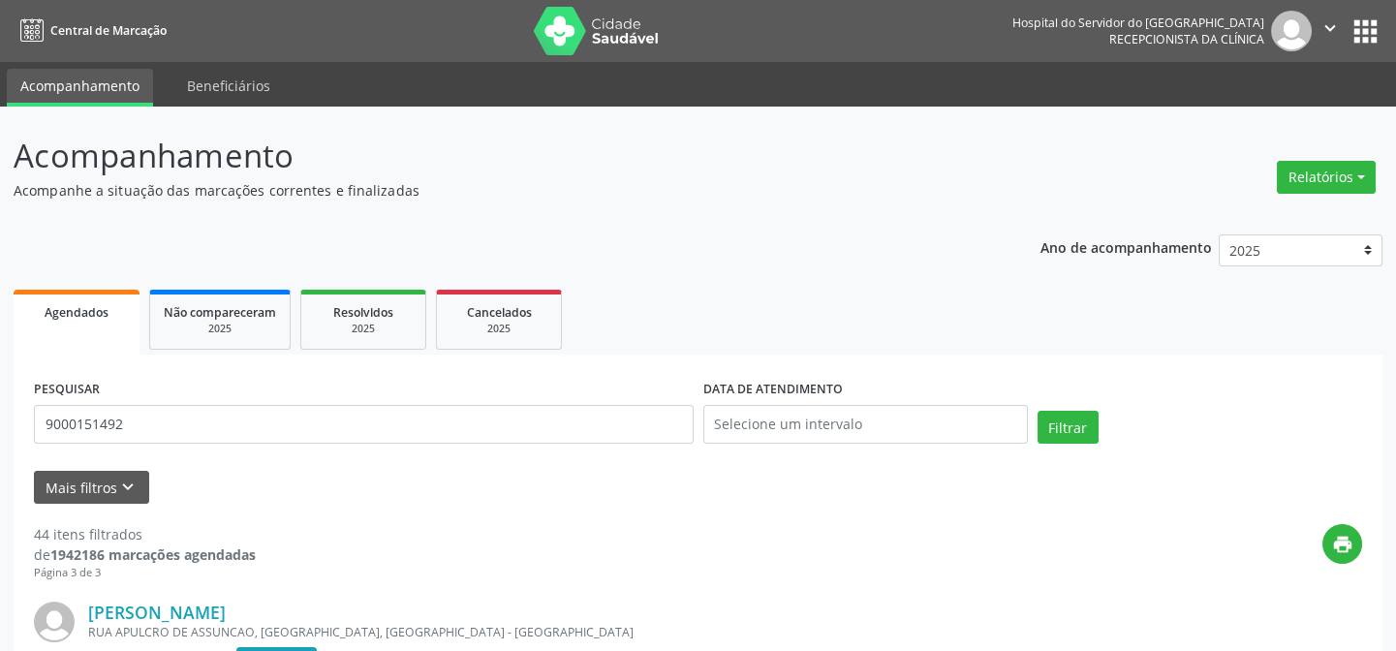
click at [218, 445] on div "PESQUISAR 9000151492" at bounding box center [364, 416] width 670 height 82
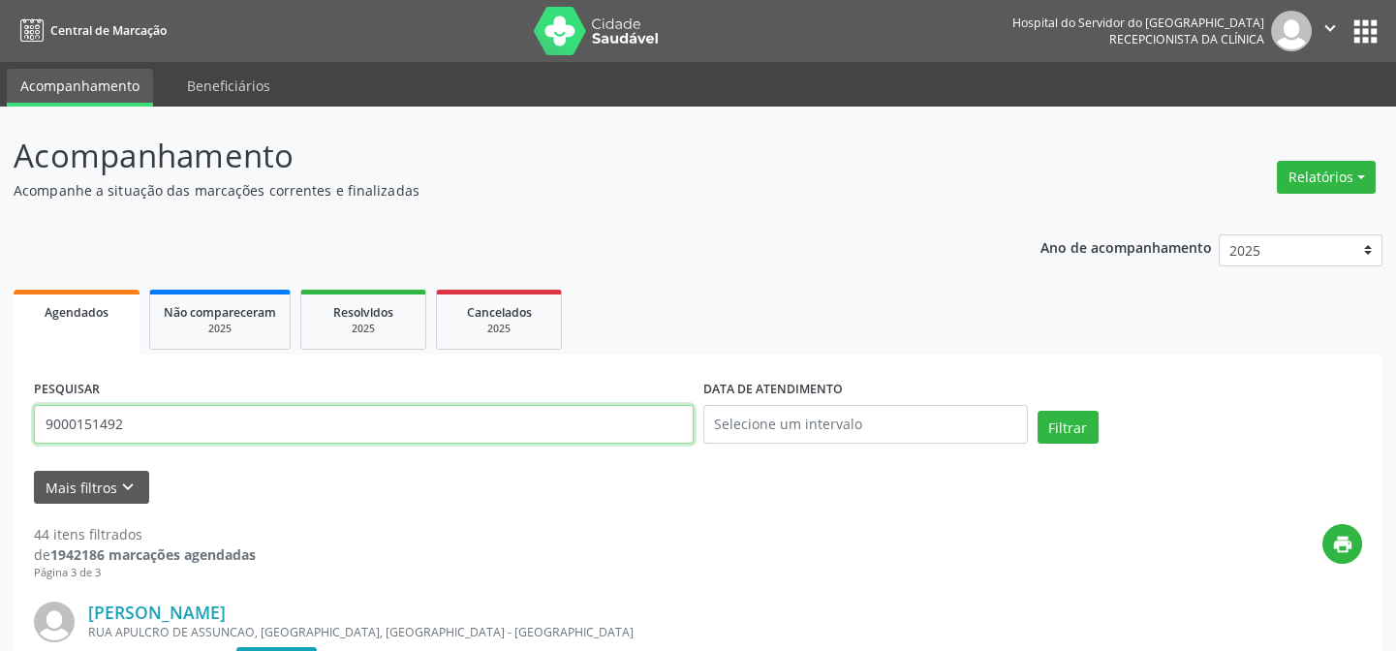
click at [224, 432] on input "9000151492" at bounding box center [364, 424] width 660 height 39
click at [231, 431] on input "9000151492" at bounding box center [364, 424] width 660 height 39
paste input "[PERSON_NAME]"
click at [231, 431] on input "9000151492OLAVO [PERSON_NAME]" at bounding box center [364, 424] width 660 height 39
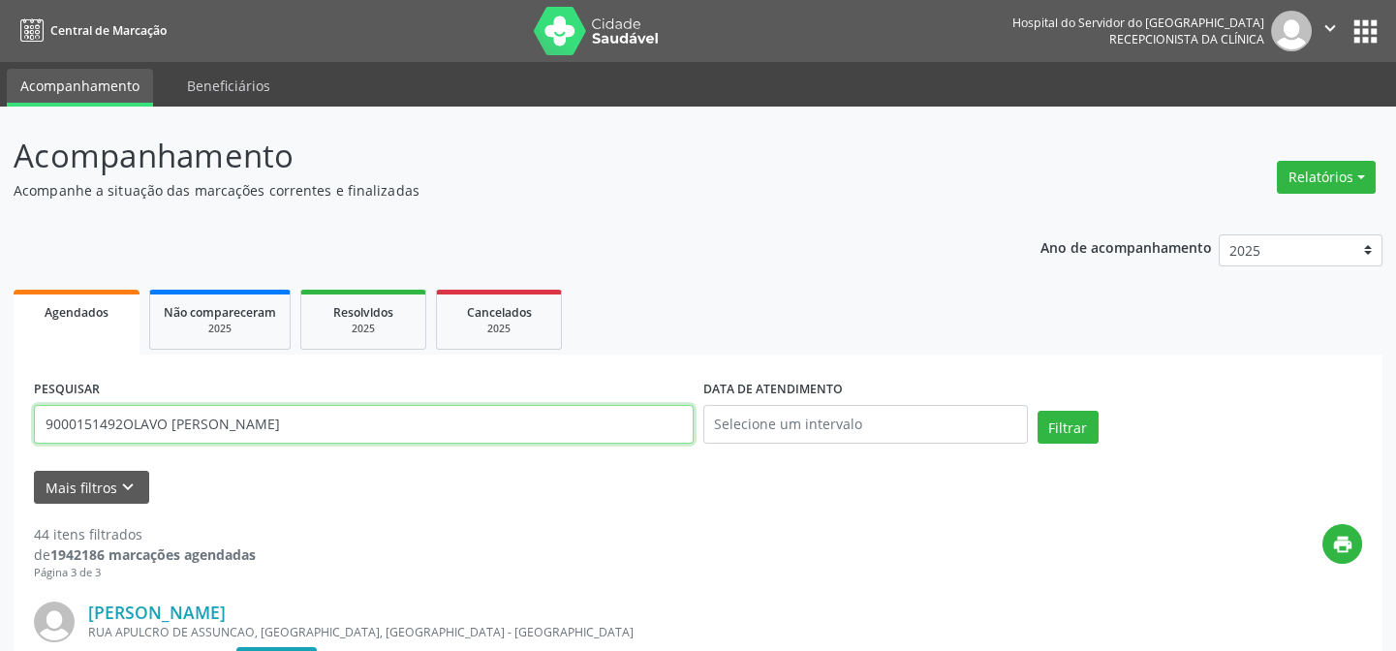
click at [231, 431] on input "9000151492OLAVO [PERSON_NAME]" at bounding box center [364, 424] width 660 height 39
paste input "text"
click at [1038, 411] on button "Filtrar" at bounding box center [1068, 427] width 61 height 33
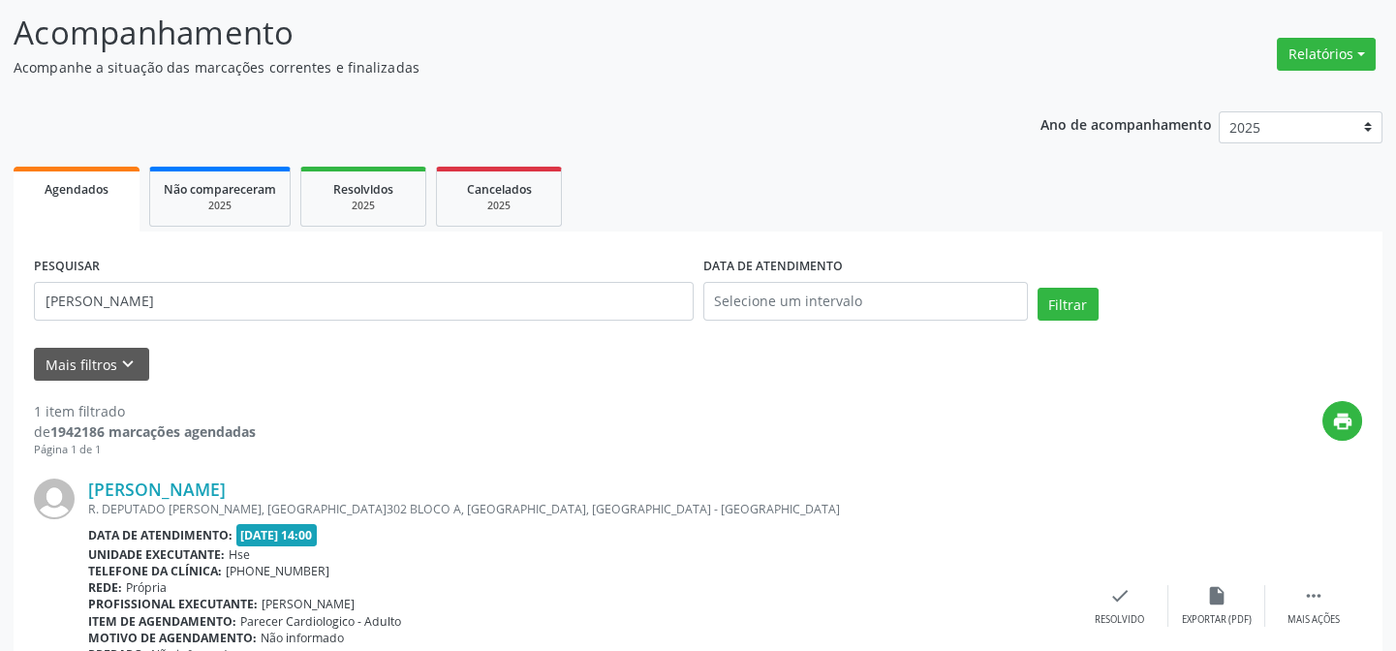
scroll to position [259, 0]
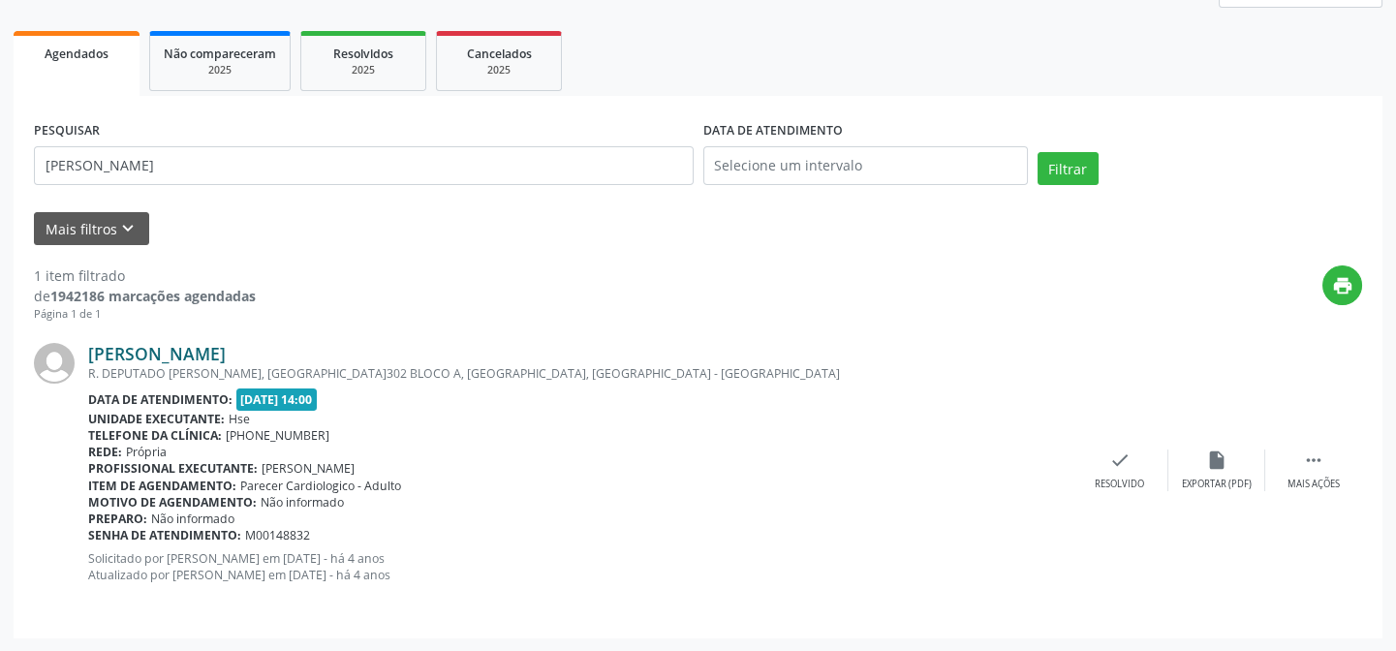
click at [187, 352] on link "[PERSON_NAME]" at bounding box center [157, 353] width 138 height 21
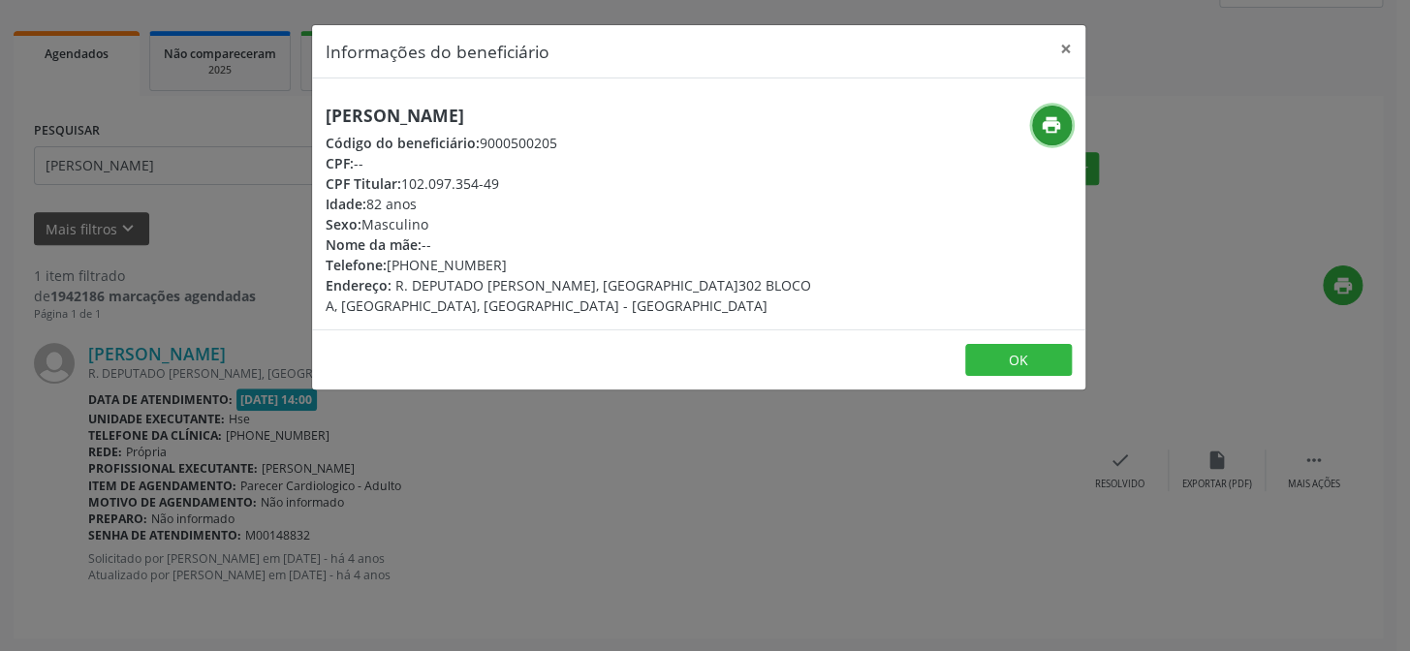
click at [1042, 126] on icon "print" at bounding box center [1051, 124] width 21 height 21
click at [135, 234] on div "Informações do beneficiário × [PERSON_NAME] Código do beneficiário: 9000500205 …" at bounding box center [705, 325] width 1410 height 651
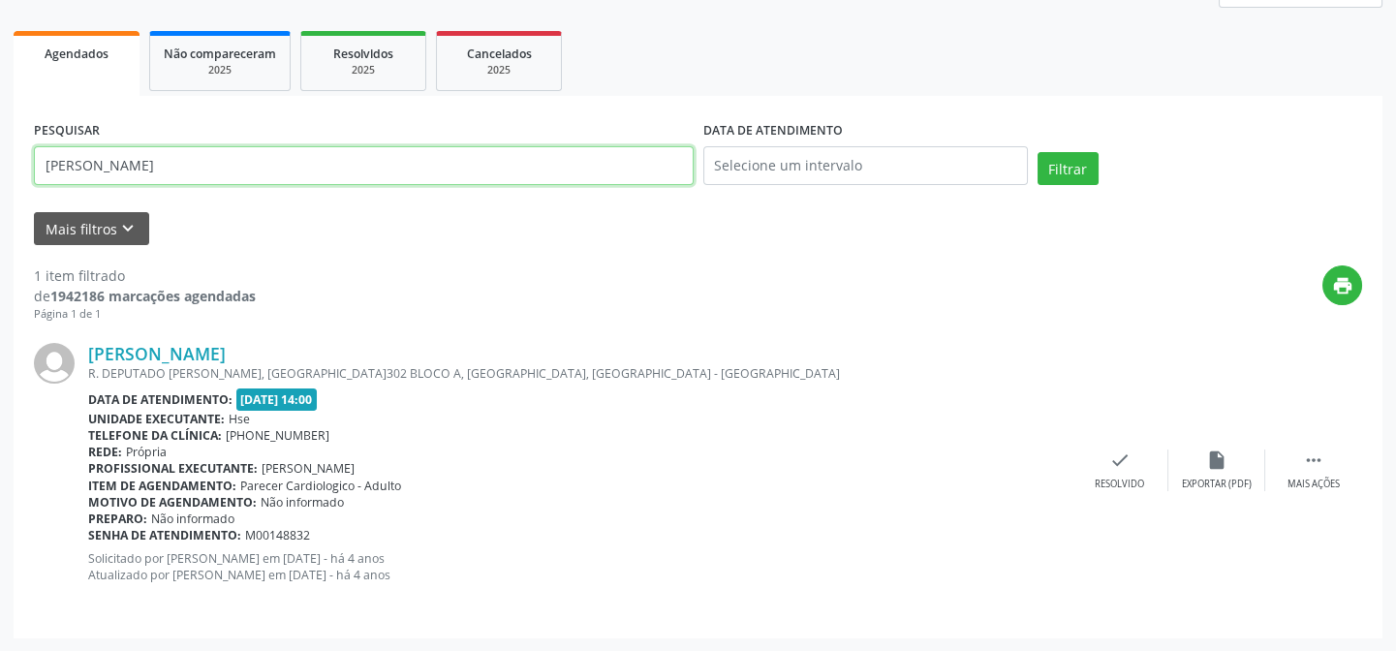
click at [254, 171] on input "[PERSON_NAME]" at bounding box center [364, 165] width 660 height 39
click at [1038, 152] on button "Filtrar" at bounding box center [1068, 168] width 61 height 33
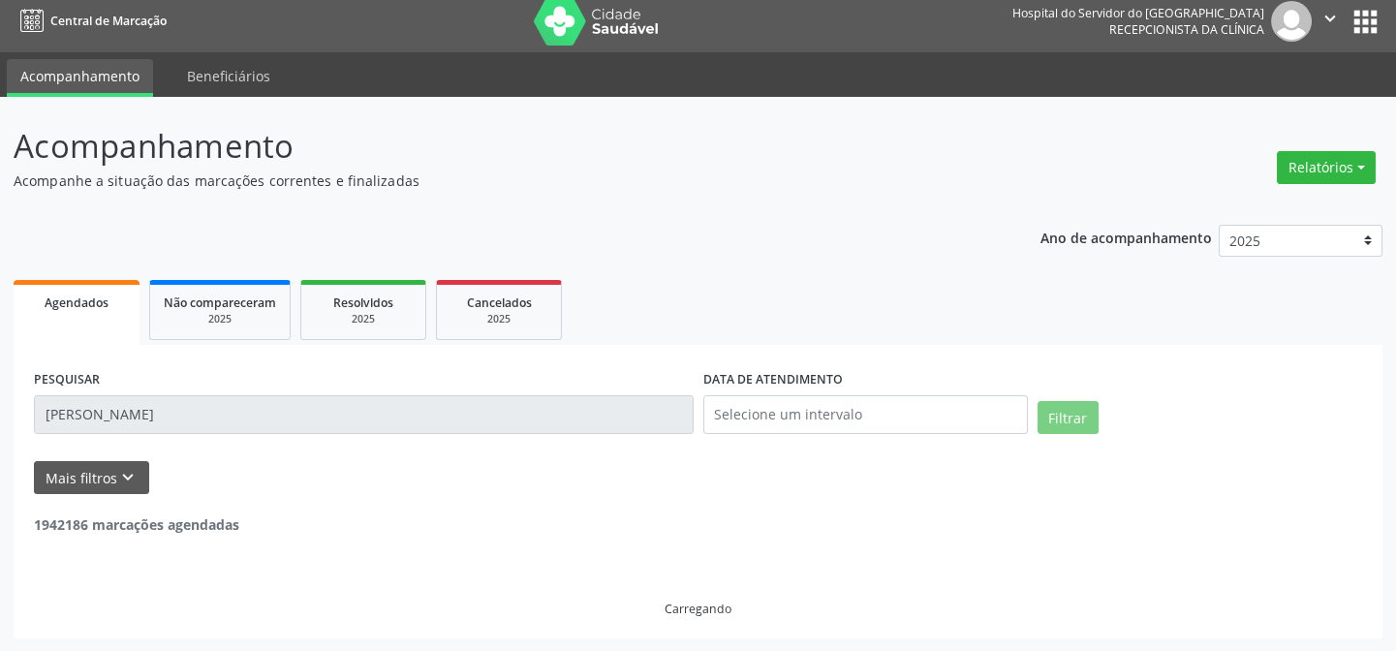
scroll to position [0, 0]
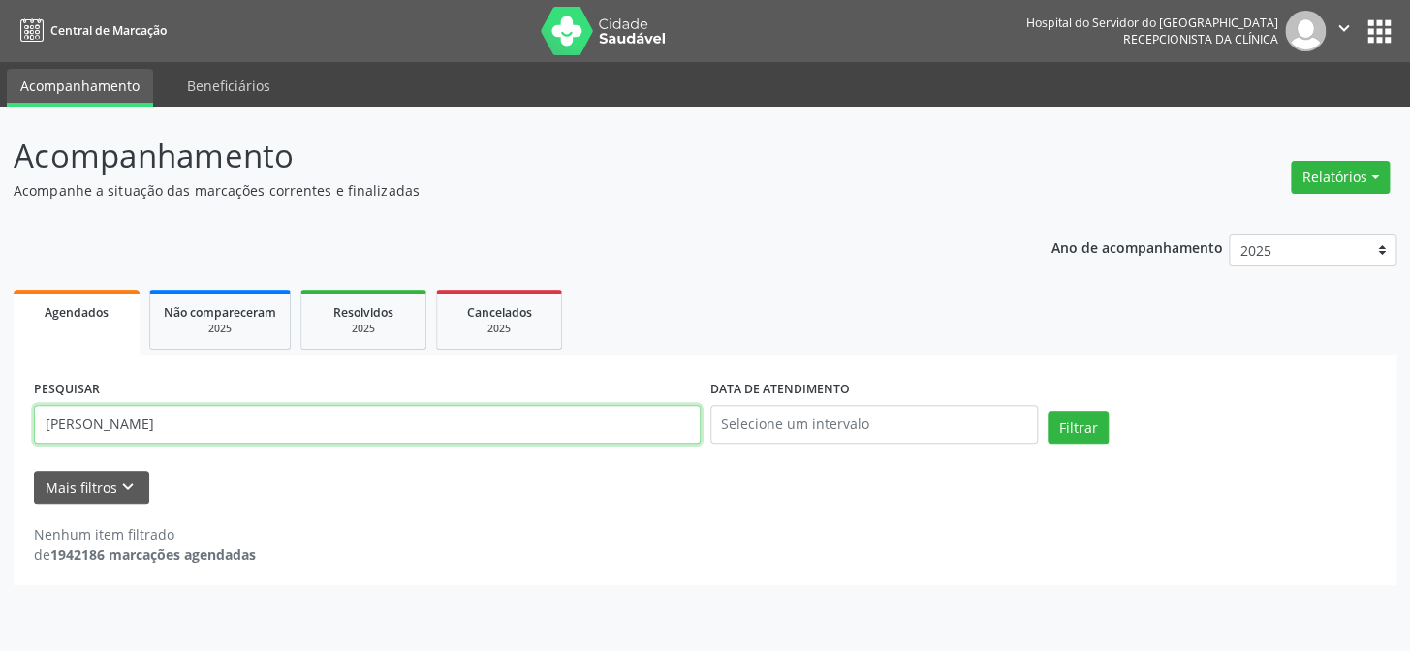
drag, startPoint x: 271, startPoint y: 423, endPoint x: 193, endPoint y: 437, distance: 79.6
click at [193, 437] on input "[PERSON_NAME]" at bounding box center [367, 424] width 667 height 39
click at [1047, 411] on button "Filtrar" at bounding box center [1077, 427] width 61 height 33
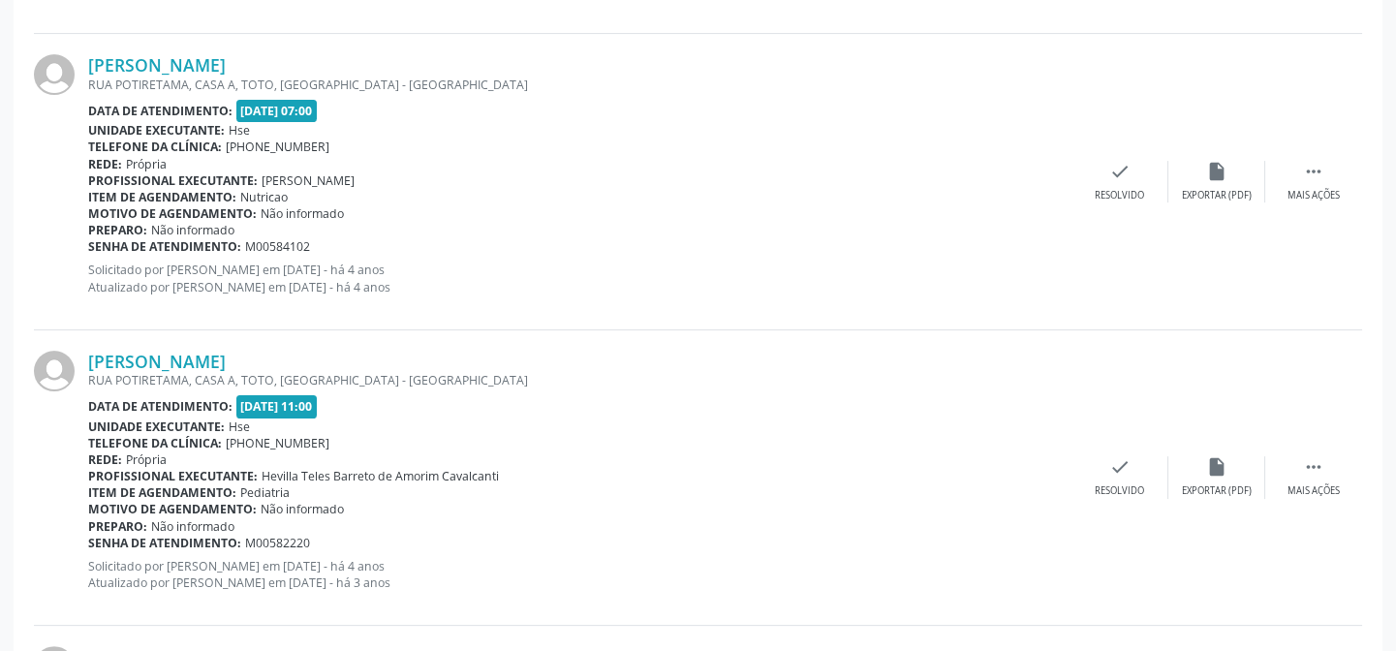
scroll to position [1736, 0]
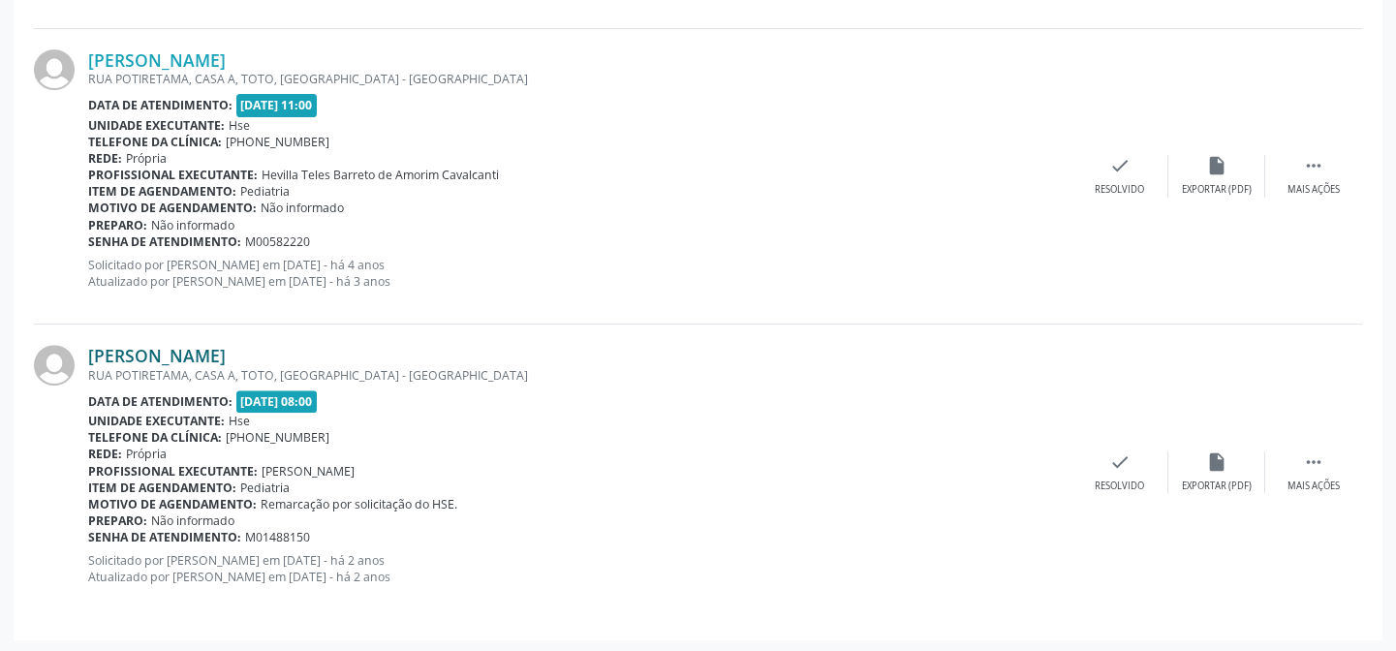
click at [226, 352] on link "[PERSON_NAME]" at bounding box center [157, 355] width 138 height 21
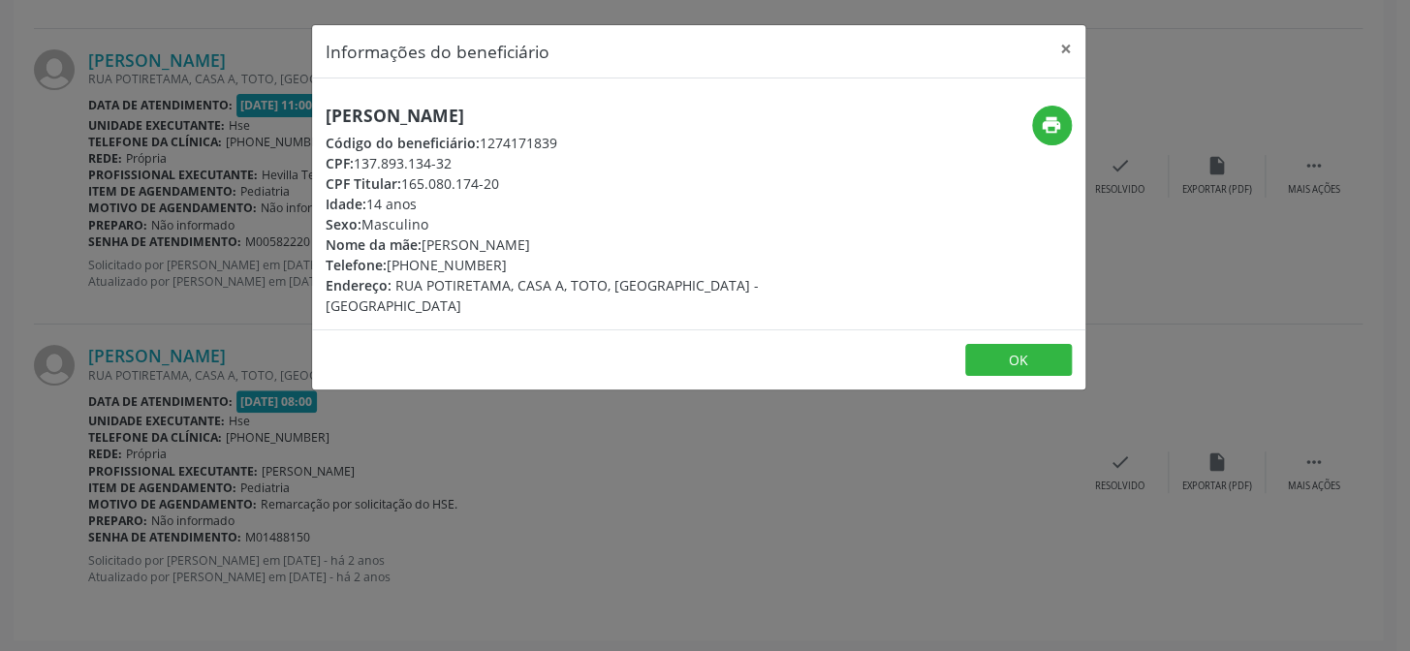
drag, startPoint x: 425, startPoint y: 87, endPoint x: 425, endPoint y: 131, distance: 43.6
click at [425, 97] on div "[PERSON_NAME] Código do beneficiário: 1274171839 CPF: 137.893.134-32 CPF Titula…" at bounding box center [698, 203] width 773 height 251
click at [425, 131] on div "[PERSON_NAME] Código do beneficiário: 1274171839 CPF: 137.893.134-32 CPF Titula…" at bounding box center [570, 211] width 488 height 210
click at [423, 106] on h5 "[PERSON_NAME]" at bounding box center [570, 116] width 488 height 20
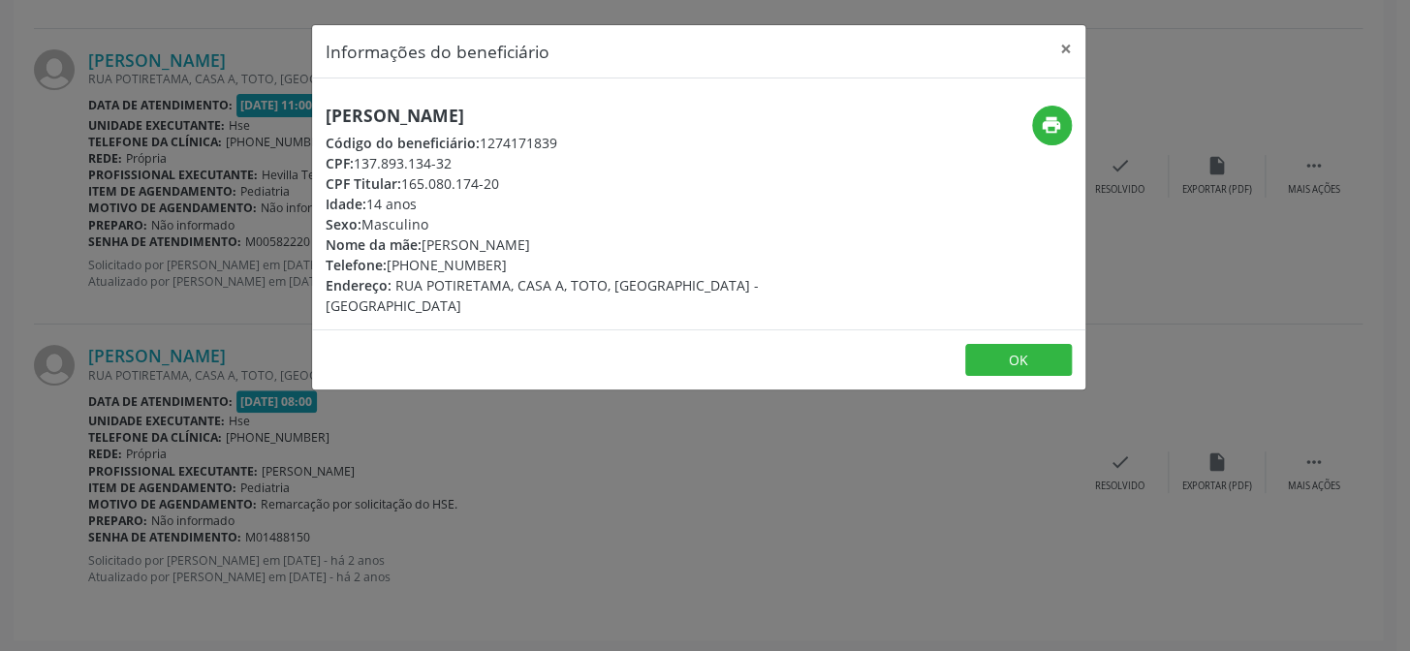
click at [423, 106] on h5 "[PERSON_NAME]" at bounding box center [570, 116] width 488 height 20
copy div "[PERSON_NAME]"
click at [1061, 129] on icon "print" at bounding box center [1051, 124] width 21 height 21
click at [129, 416] on div "Informações do beneficiário × [PERSON_NAME] Código do beneficiário: 1274171839 …" at bounding box center [705, 325] width 1410 height 651
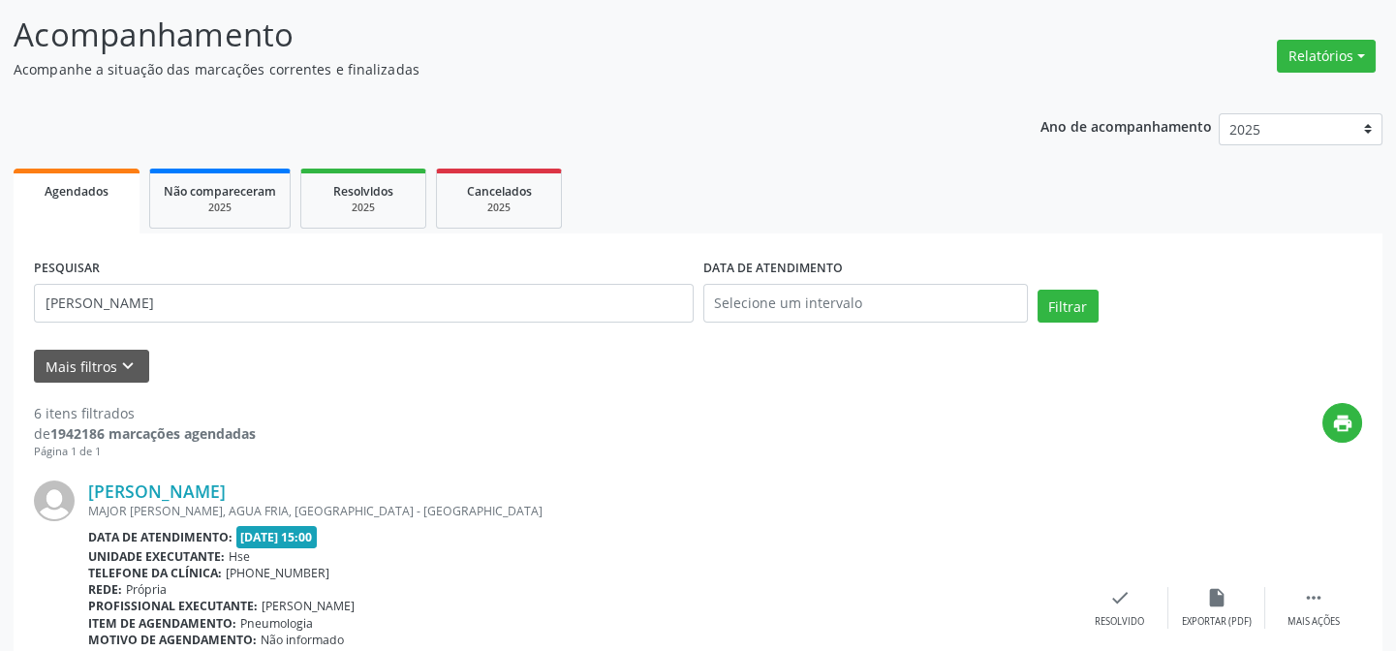
scroll to position [0, 0]
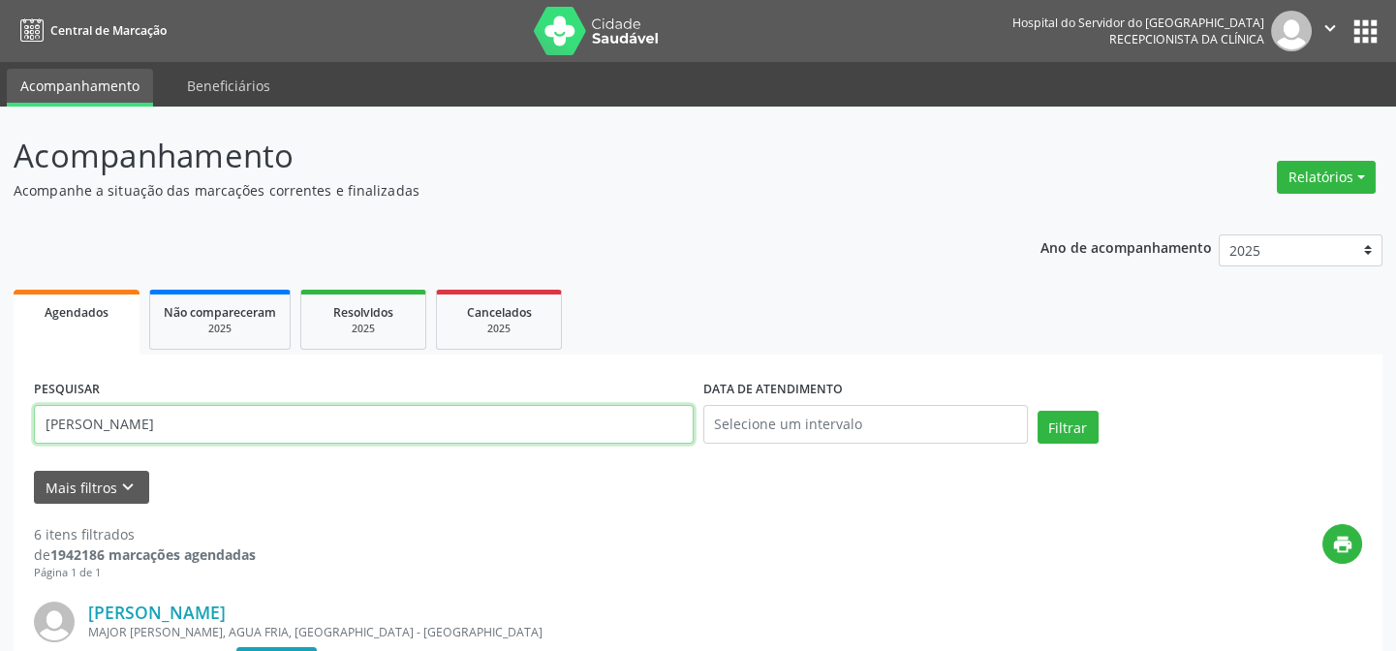
click at [389, 424] on input "[PERSON_NAME]" at bounding box center [364, 424] width 660 height 39
paste input "[PERSON_NAME]"
click at [1038, 411] on button "Filtrar" at bounding box center [1068, 427] width 61 height 33
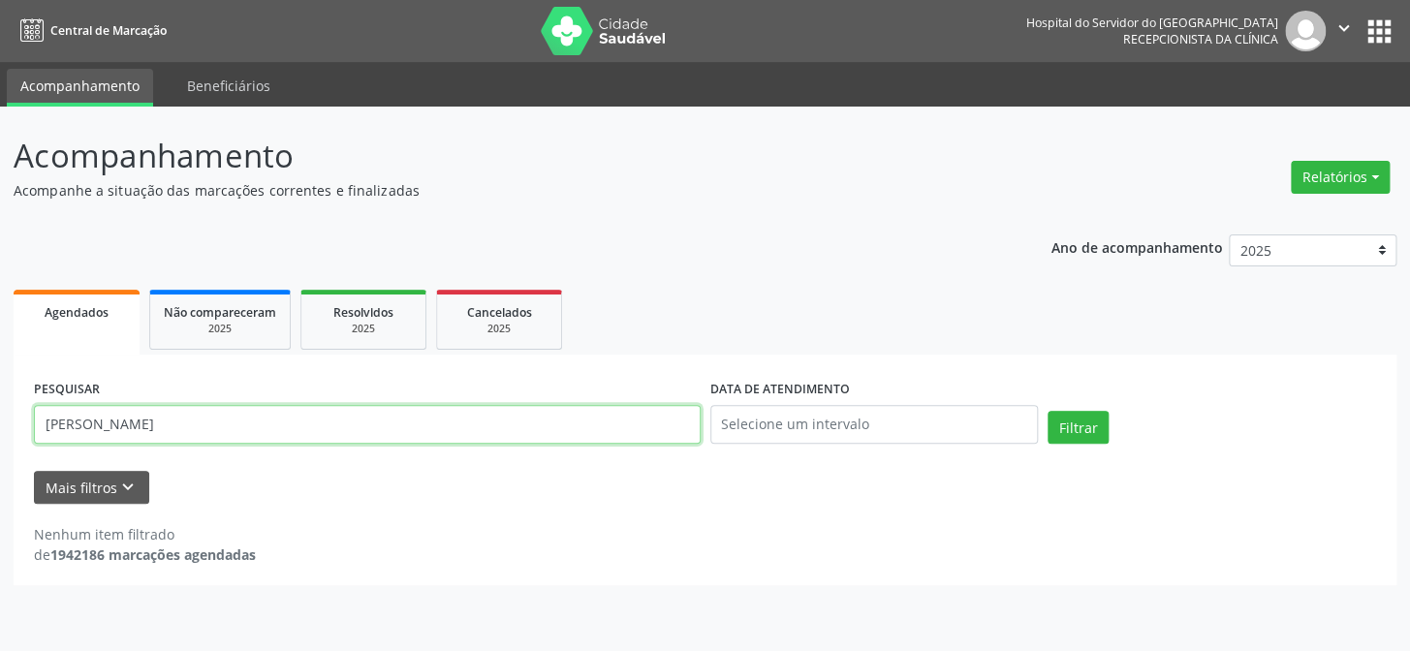
click at [389, 424] on input "[PERSON_NAME]" at bounding box center [367, 424] width 667 height 39
click at [1047, 411] on button "Filtrar" at bounding box center [1077, 427] width 61 height 33
click at [182, 413] on input "[PERSON_NAME]" at bounding box center [367, 424] width 667 height 39
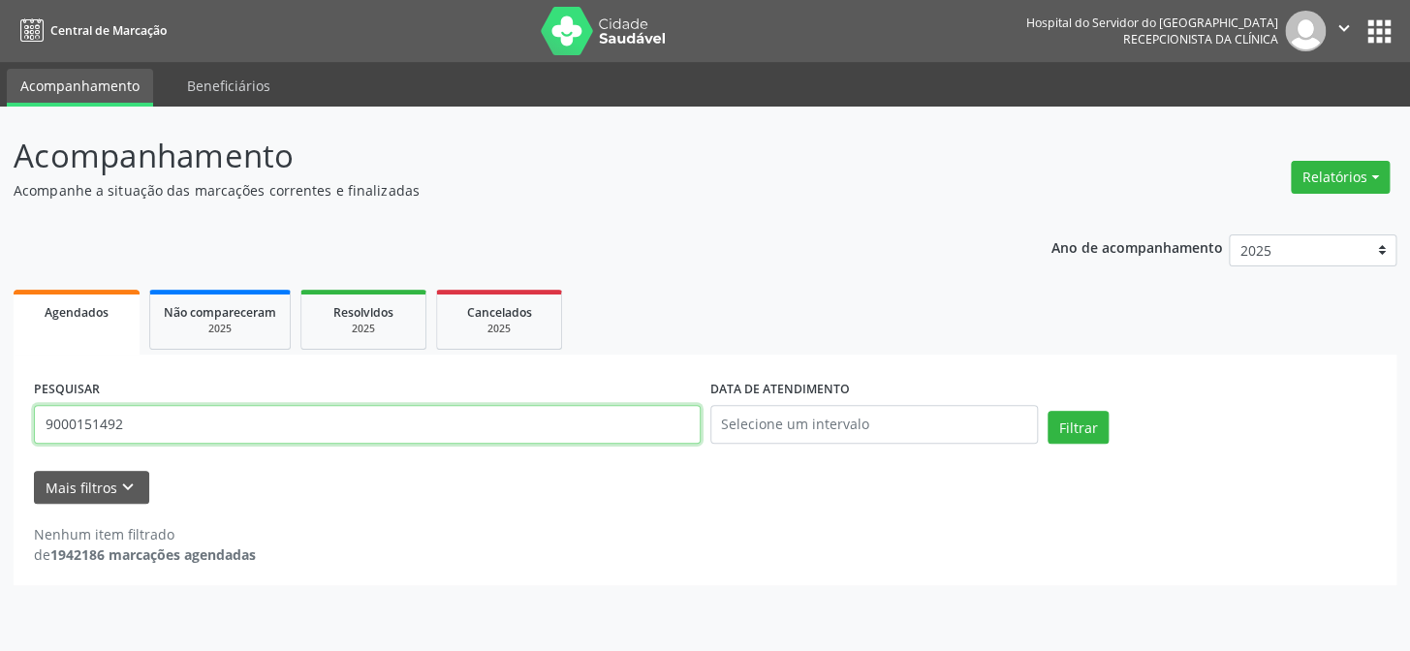
click at [1047, 411] on button "Filtrar" at bounding box center [1077, 427] width 61 height 33
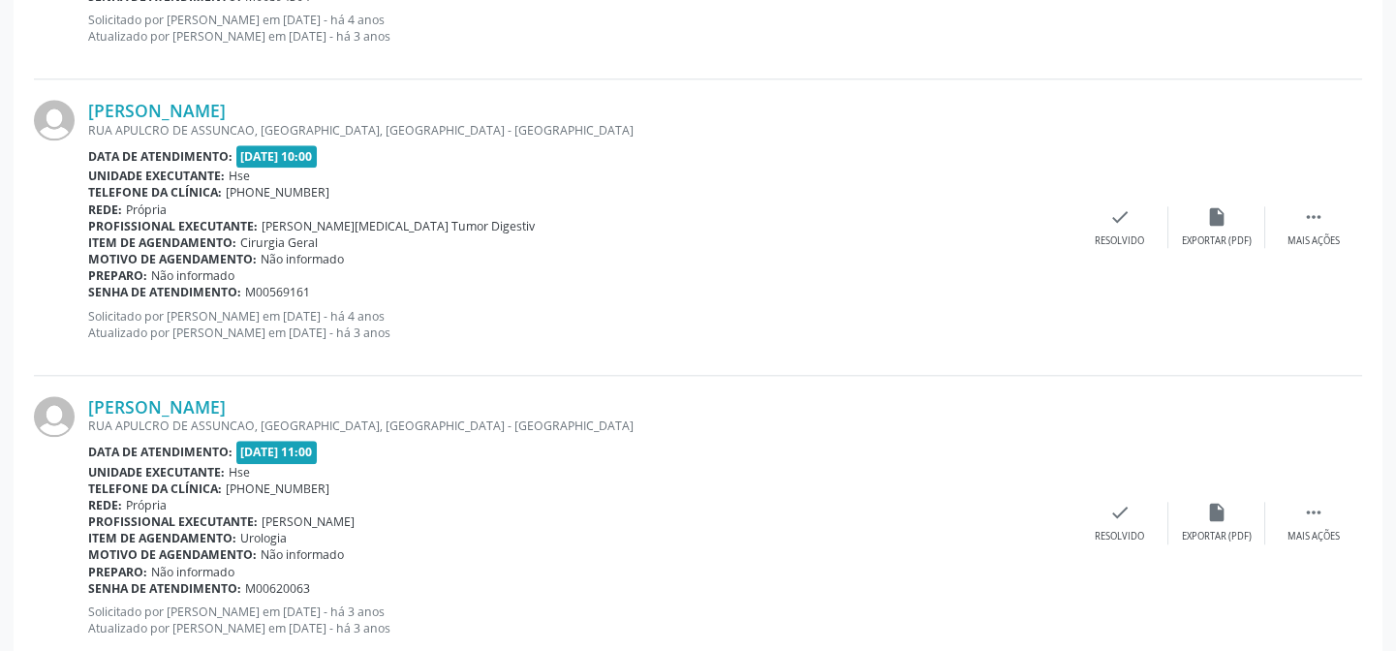
scroll to position [4452, 0]
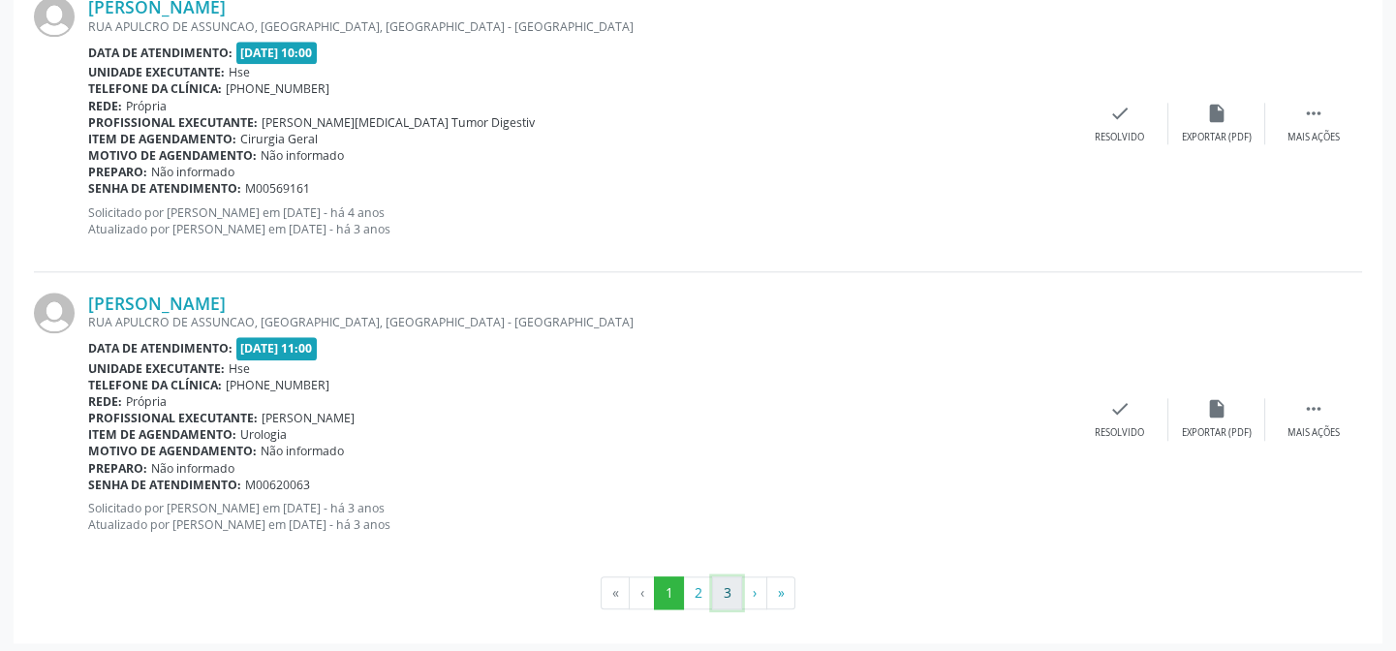
click at [731, 596] on button "3" at bounding box center [727, 592] width 30 height 33
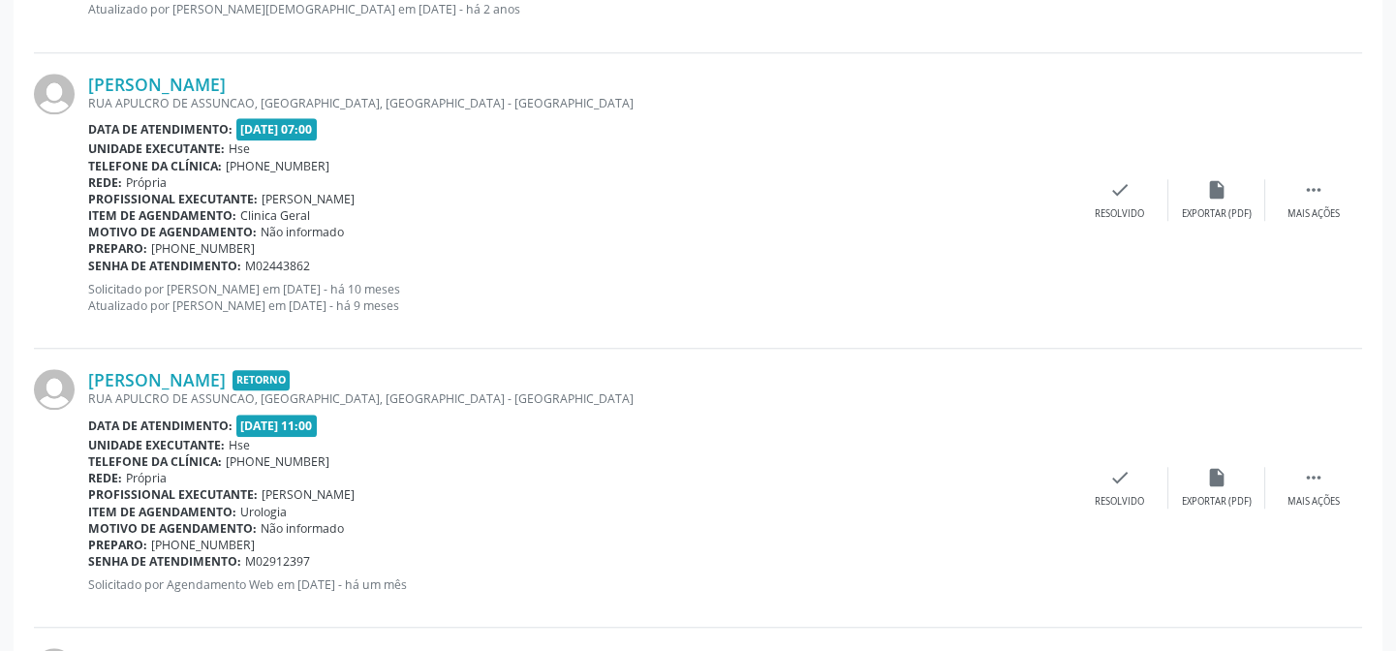
scroll to position [3771, 0]
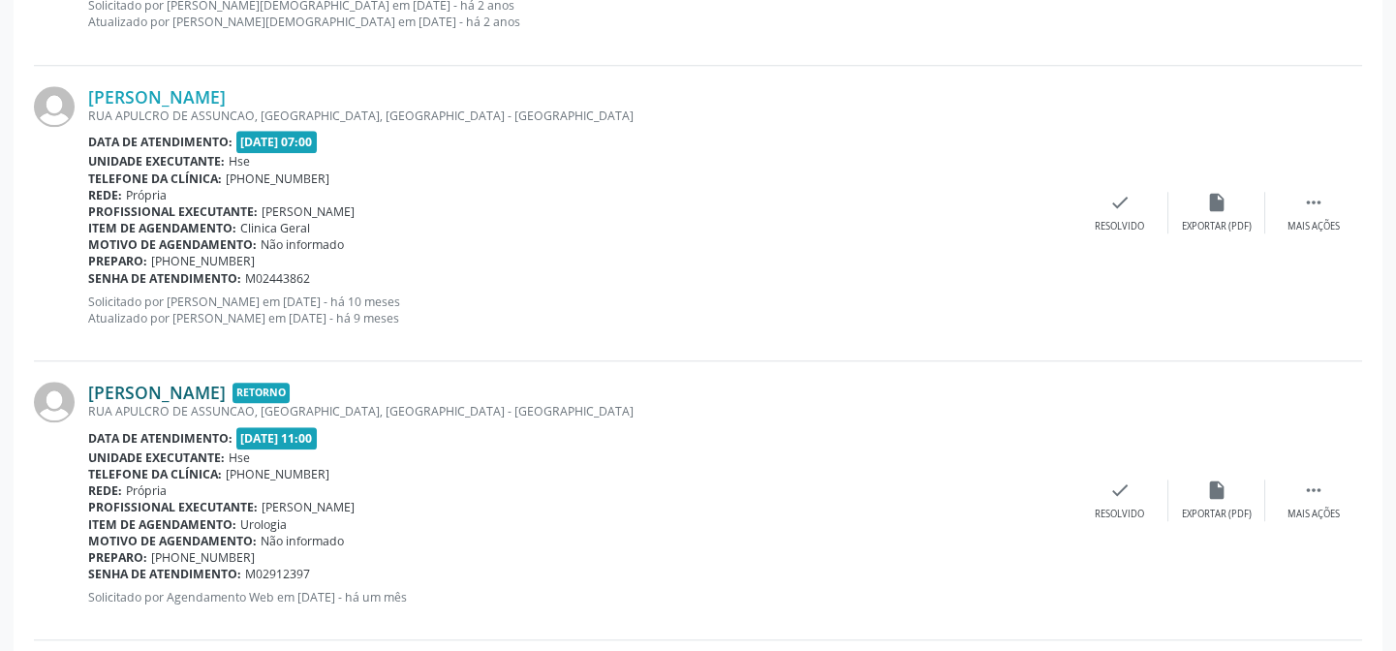
click at [194, 388] on link "[PERSON_NAME]" at bounding box center [157, 392] width 138 height 21
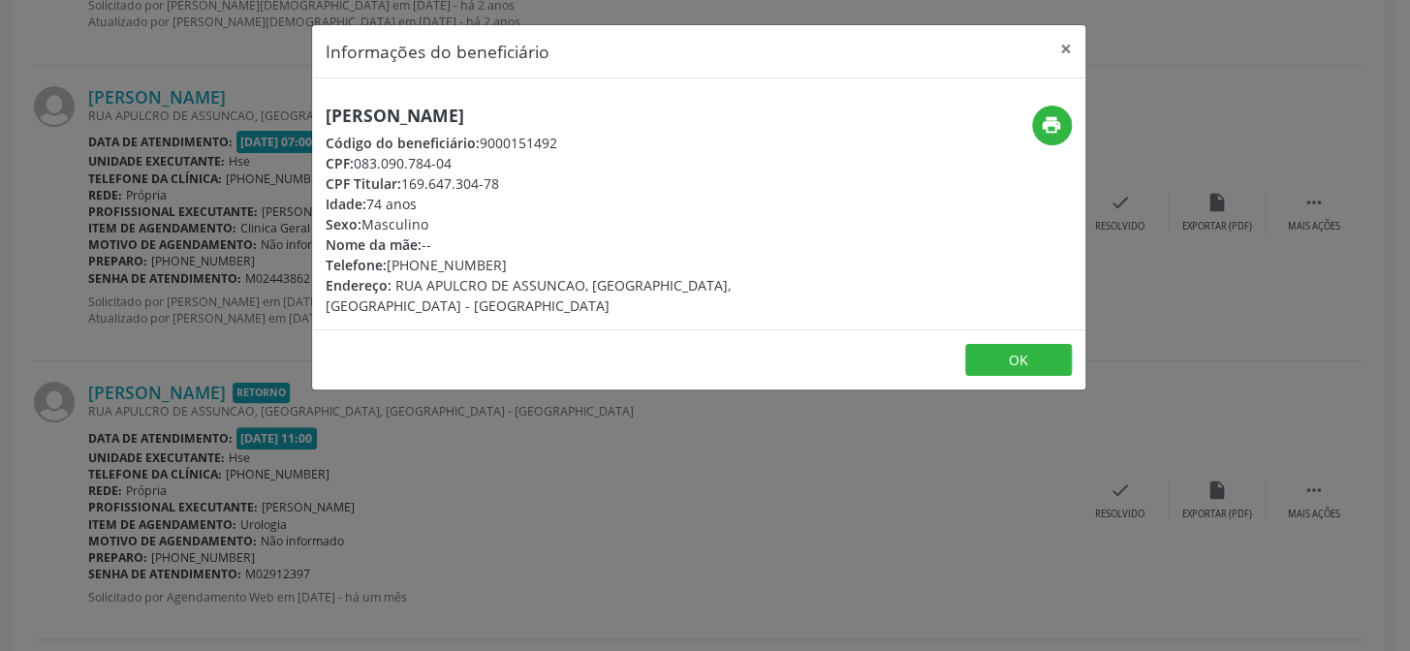
click at [392, 115] on h5 "[PERSON_NAME]" at bounding box center [570, 116] width 488 height 20
copy div "[PERSON_NAME]"
click at [149, 171] on div "Informações do beneficiário × [PERSON_NAME] Código do beneficiário: 9000151492 …" at bounding box center [705, 325] width 1410 height 651
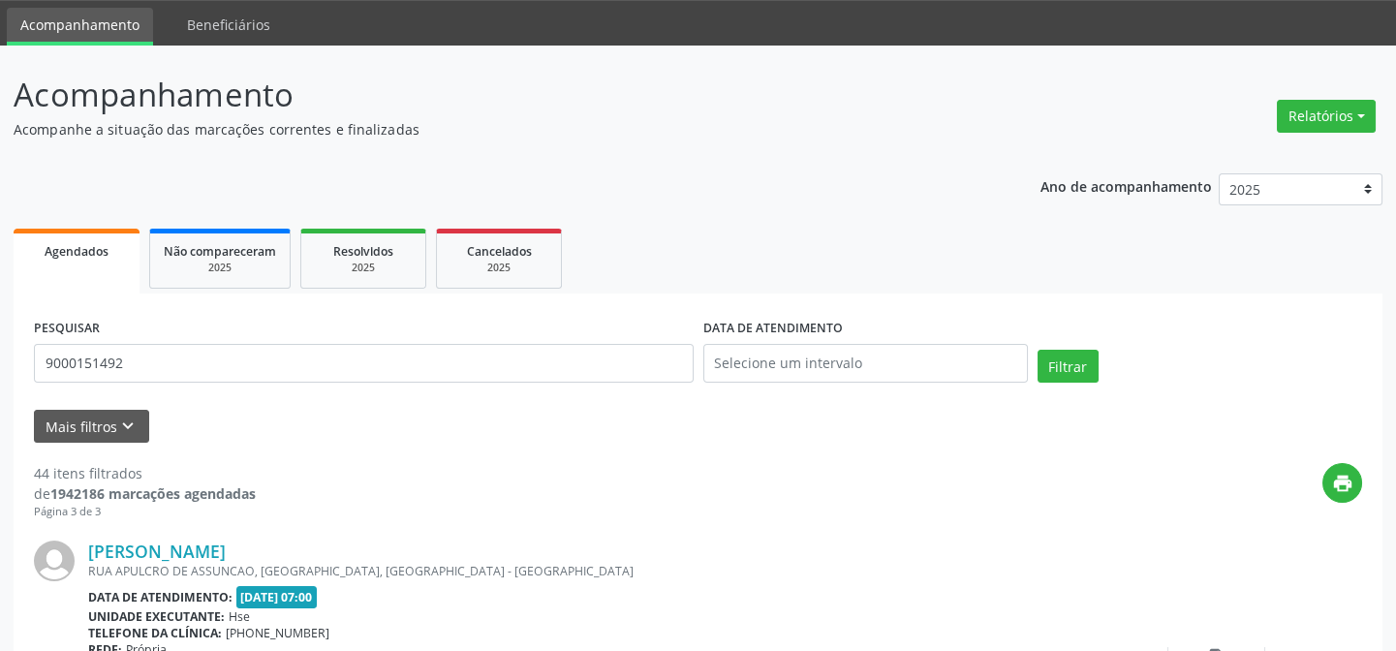
scroll to position [0, 0]
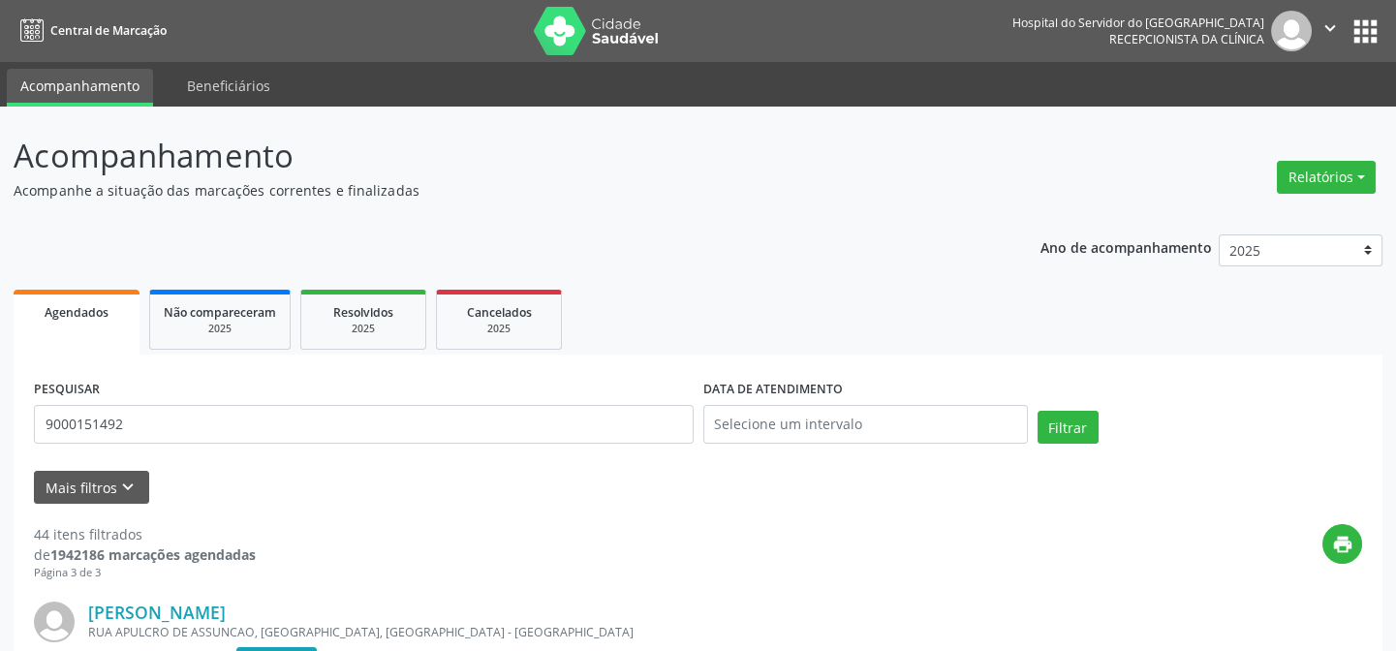
click at [241, 390] on div "PESQUISAR 9000151492" at bounding box center [364, 416] width 670 height 82
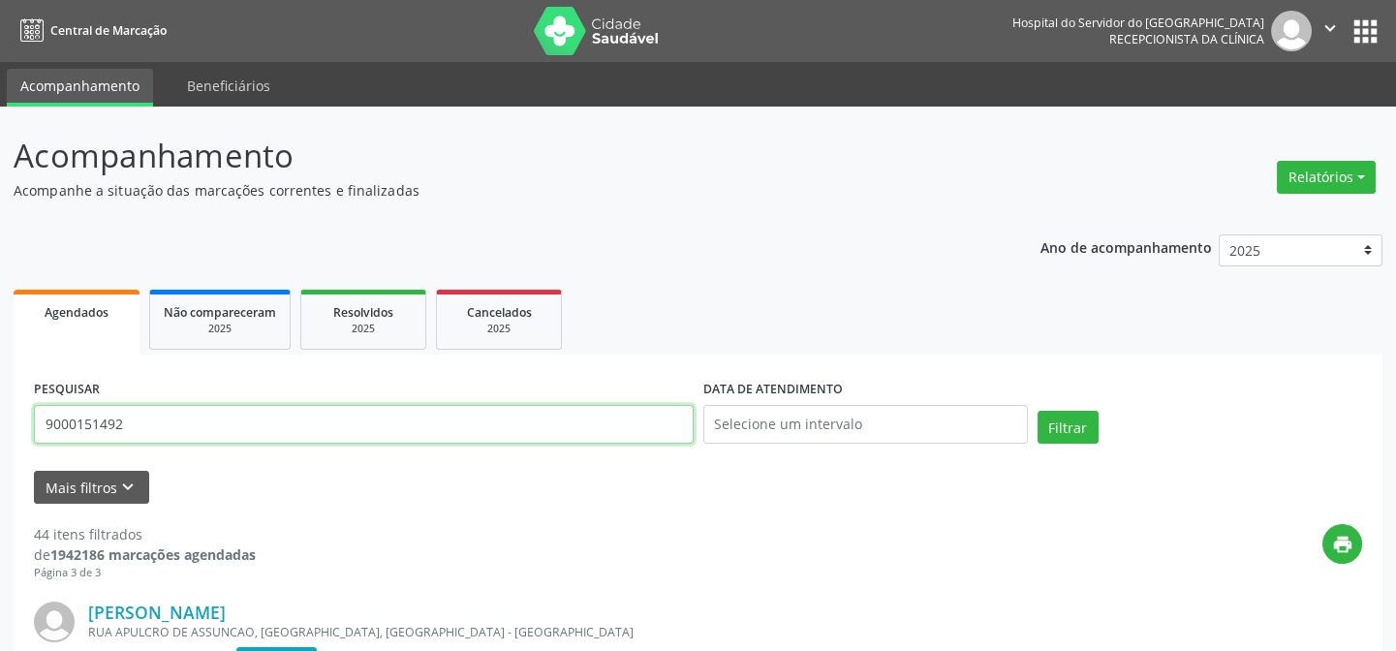
click at [253, 439] on input "9000151492" at bounding box center [364, 424] width 660 height 39
click at [255, 440] on input "9000151492" at bounding box center [364, 424] width 660 height 39
paste input "[PERSON_NAME]"
click at [1038, 411] on button "Filtrar" at bounding box center [1068, 427] width 61 height 33
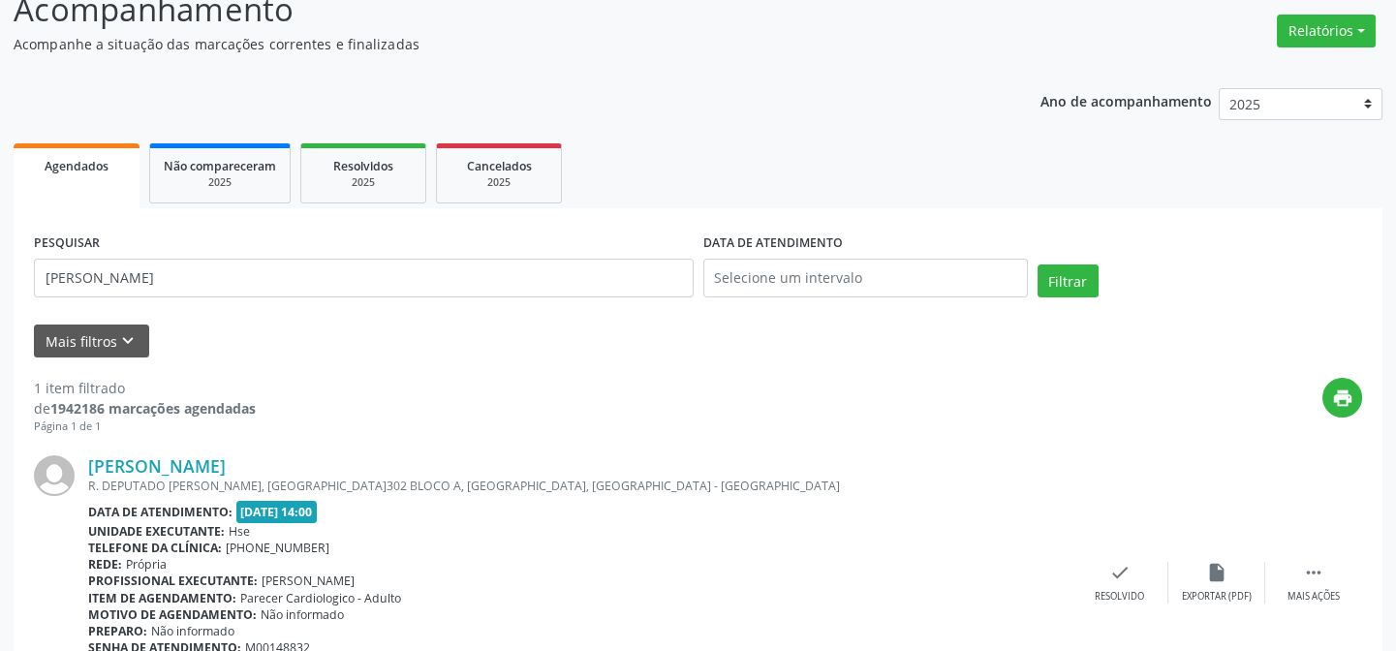
scroll to position [259, 0]
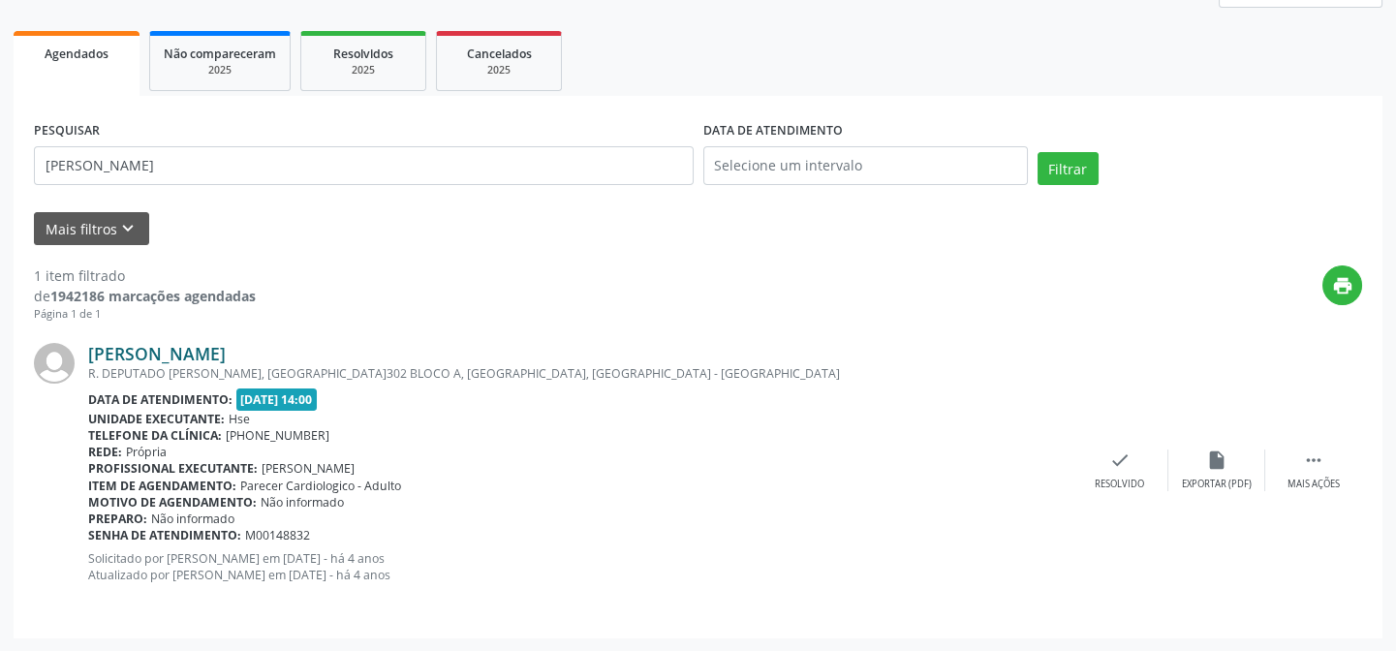
click at [156, 357] on link "[PERSON_NAME]" at bounding box center [157, 353] width 138 height 21
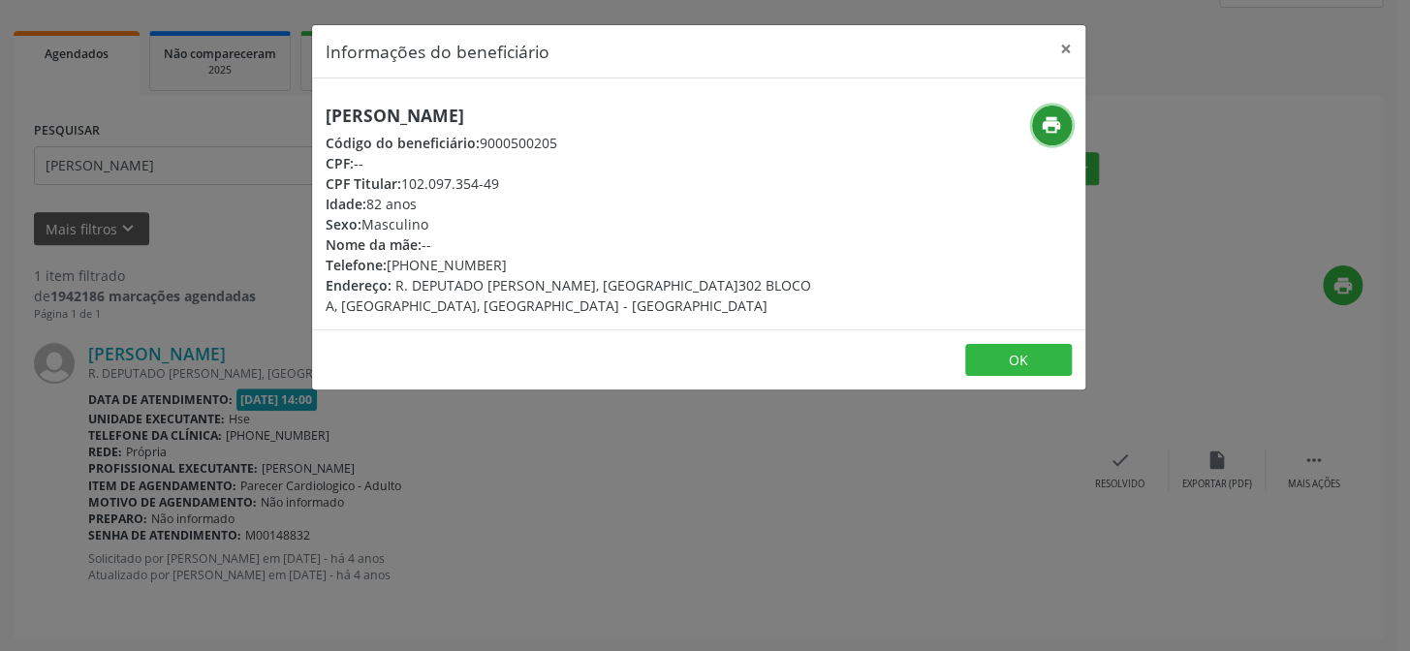
click at [1050, 118] on icon "print" at bounding box center [1051, 124] width 21 height 21
click at [239, 356] on div "Informações do beneficiário × [PERSON_NAME] Código do beneficiário: 9000500205 …" at bounding box center [705, 325] width 1410 height 651
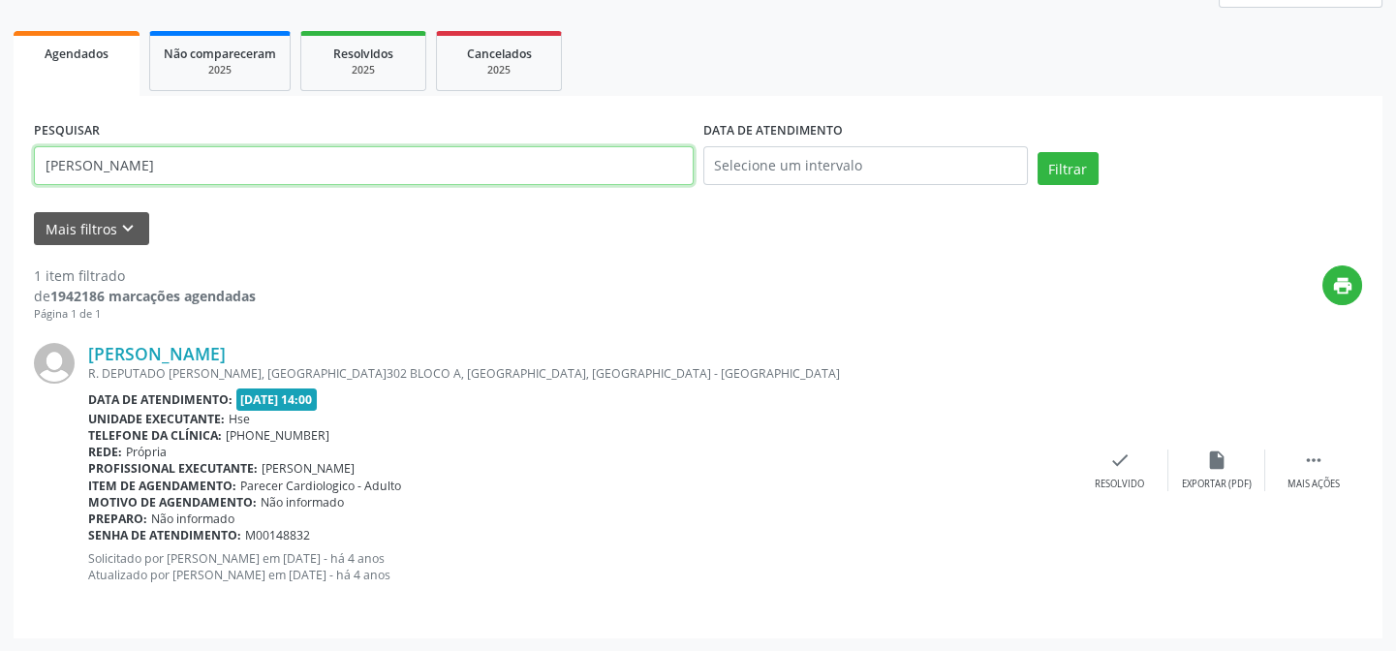
click at [222, 156] on input "[PERSON_NAME]" at bounding box center [364, 165] width 660 height 39
type input "O"
click at [1038, 152] on button "Filtrar" at bounding box center [1068, 168] width 61 height 33
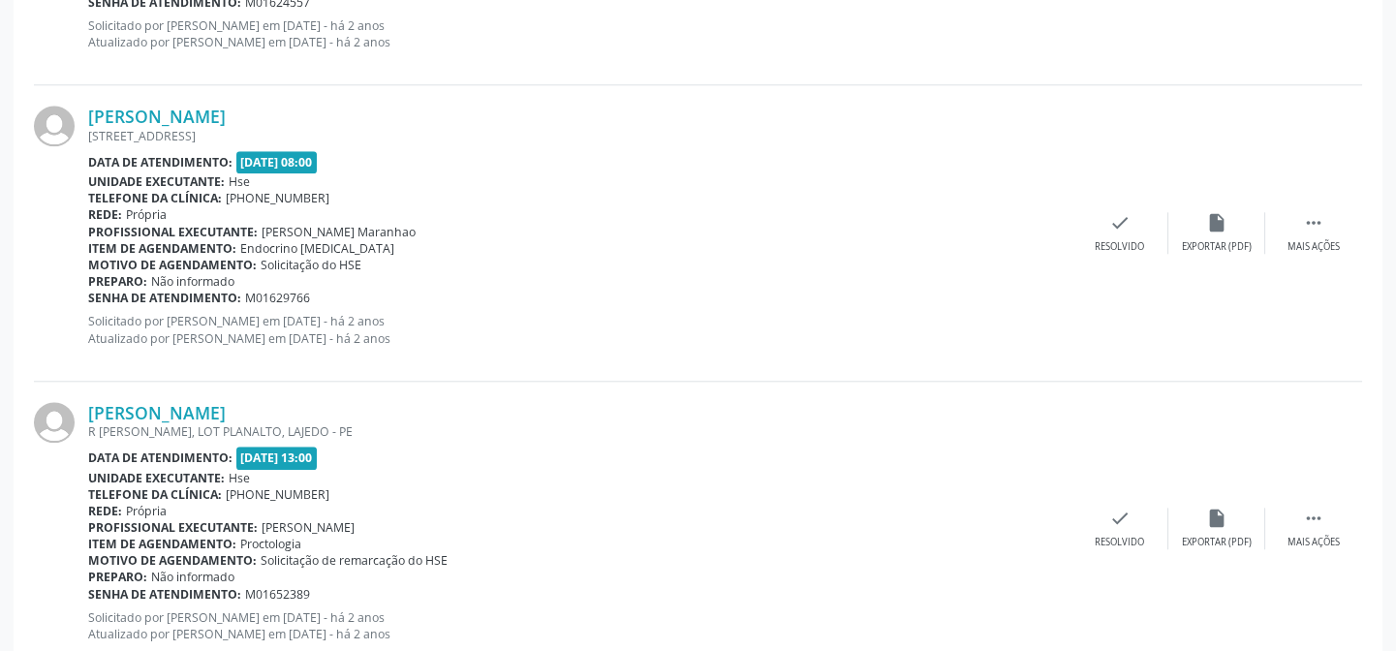
scroll to position [4436, 0]
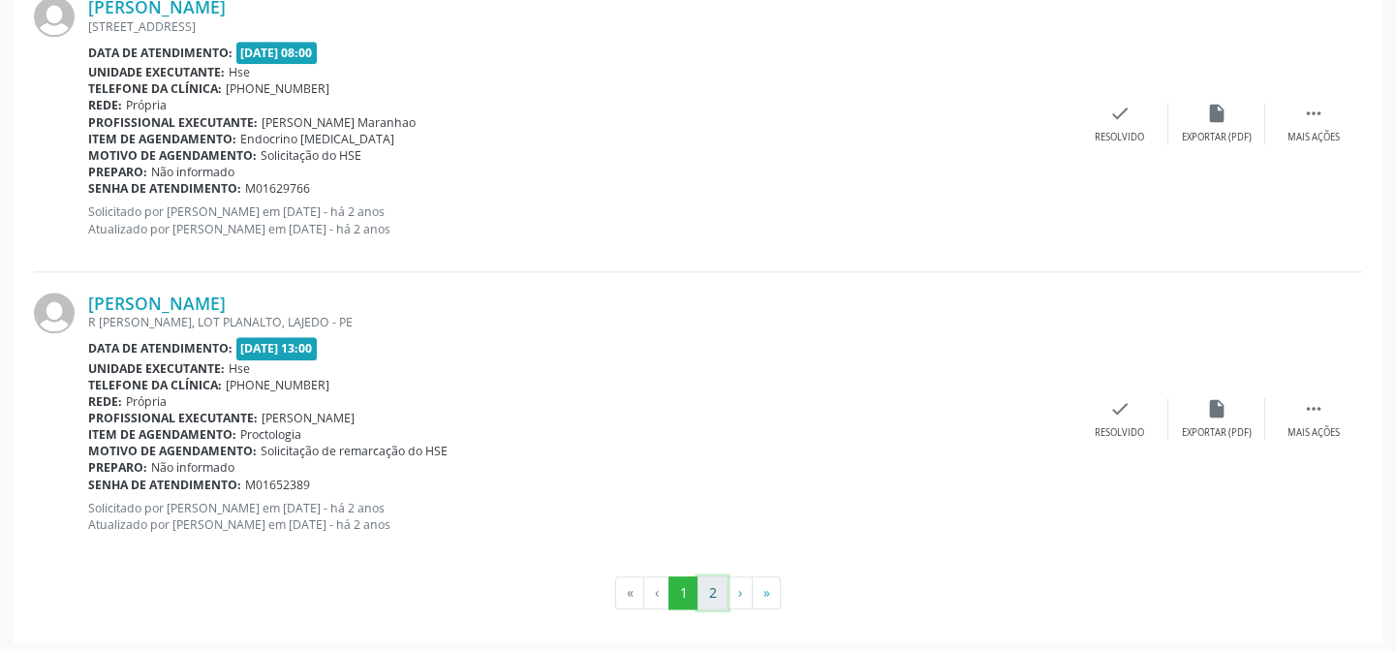
click at [701, 601] on button "2" at bounding box center [713, 592] width 30 height 33
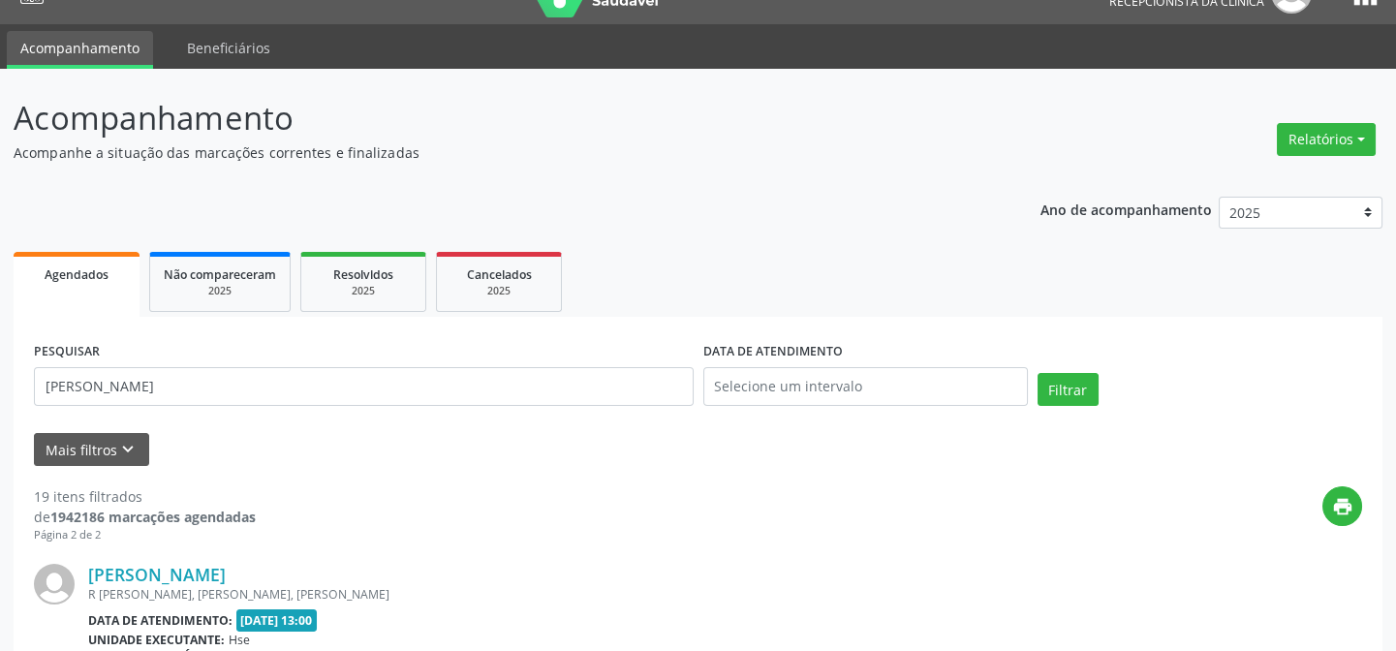
scroll to position [0, 0]
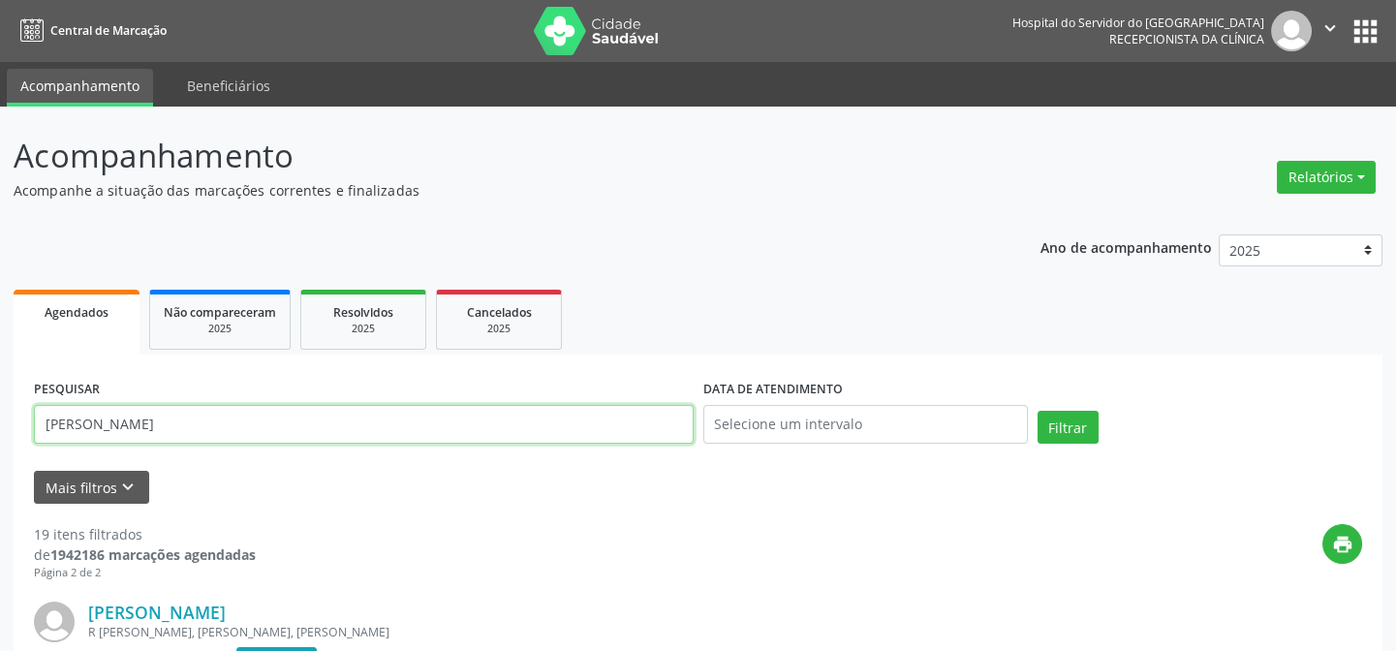
click at [352, 416] on input "[PERSON_NAME]" at bounding box center [364, 424] width 660 height 39
click at [1038, 411] on button "Filtrar" at bounding box center [1068, 427] width 61 height 33
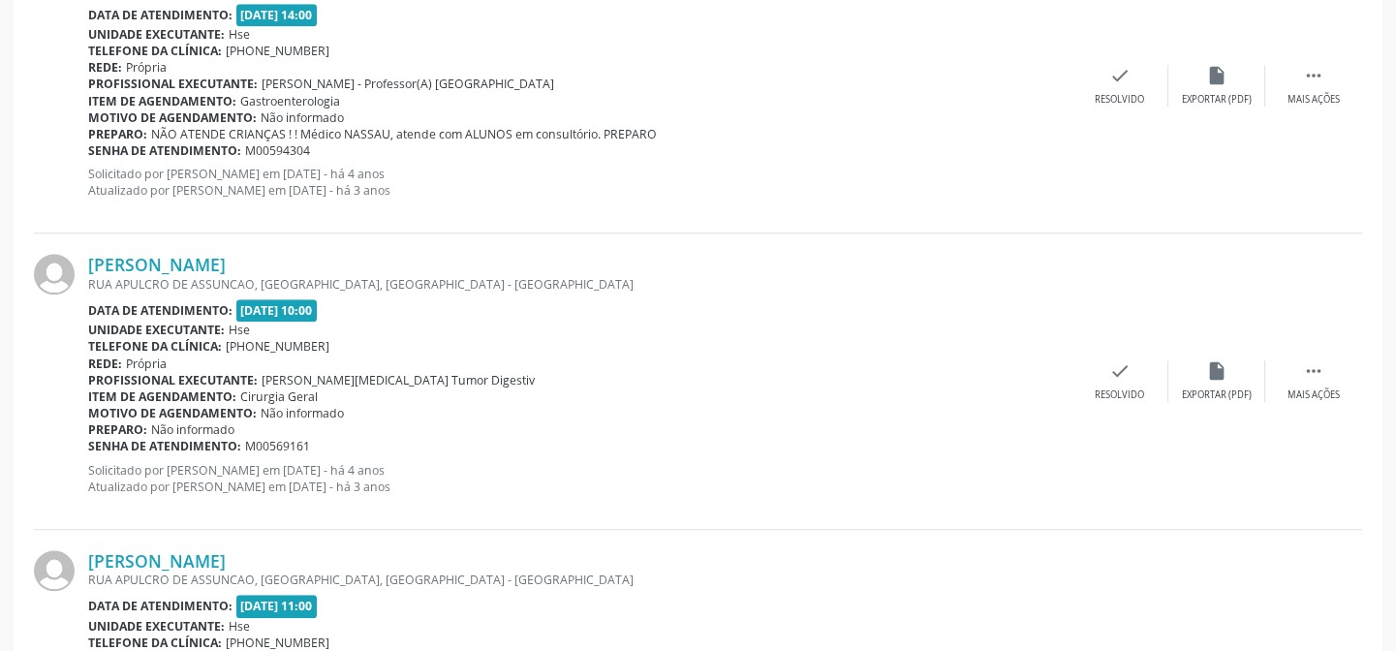
scroll to position [4452, 0]
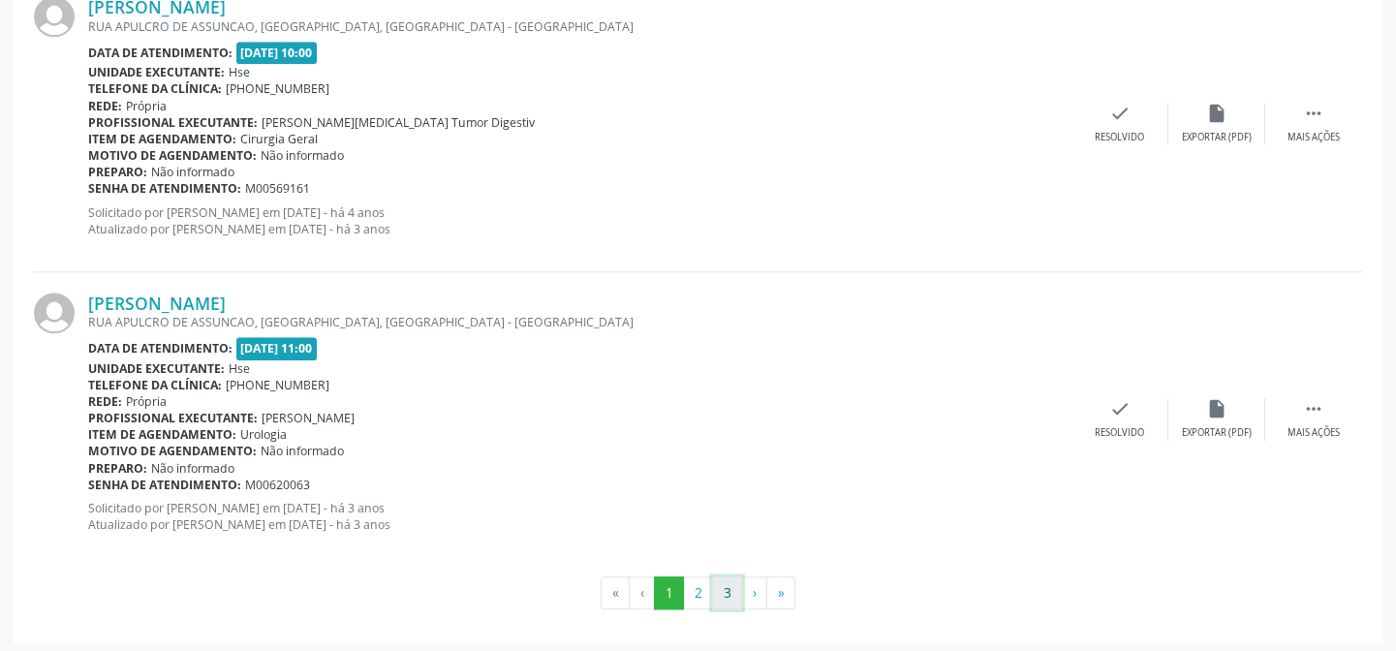
click at [724, 580] on button "3" at bounding box center [727, 592] width 30 height 33
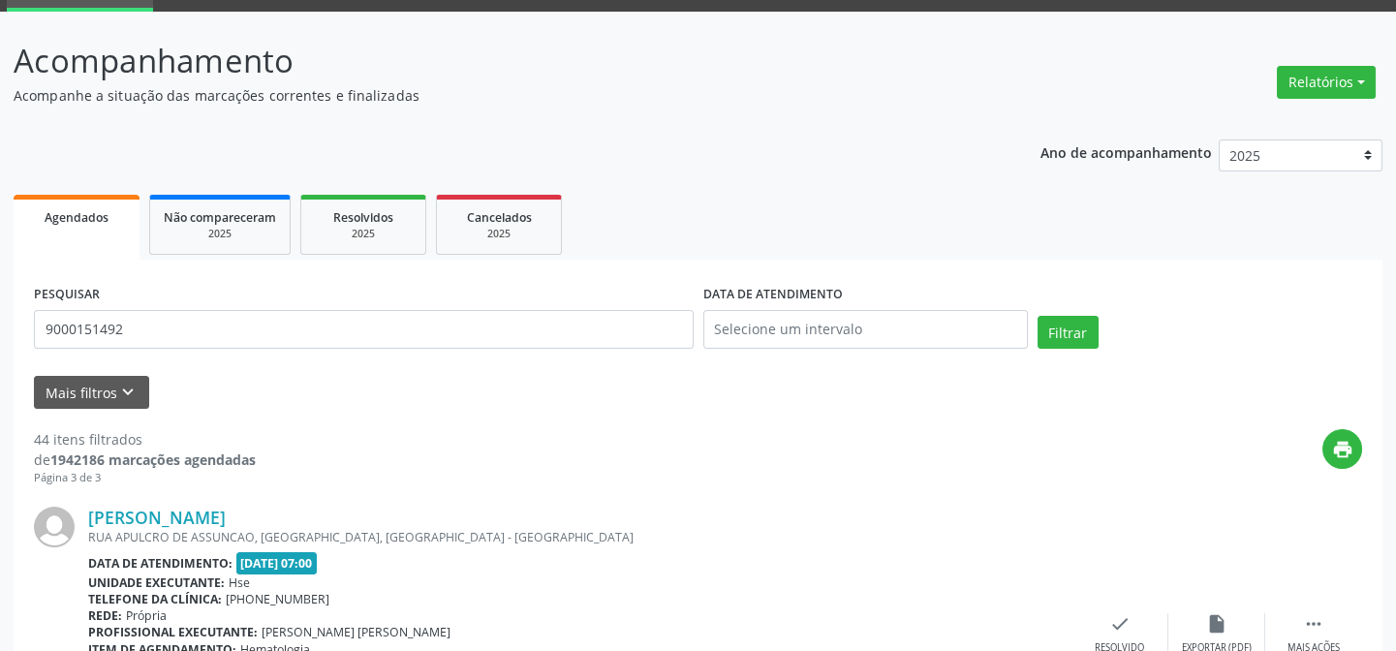
scroll to position [0, 0]
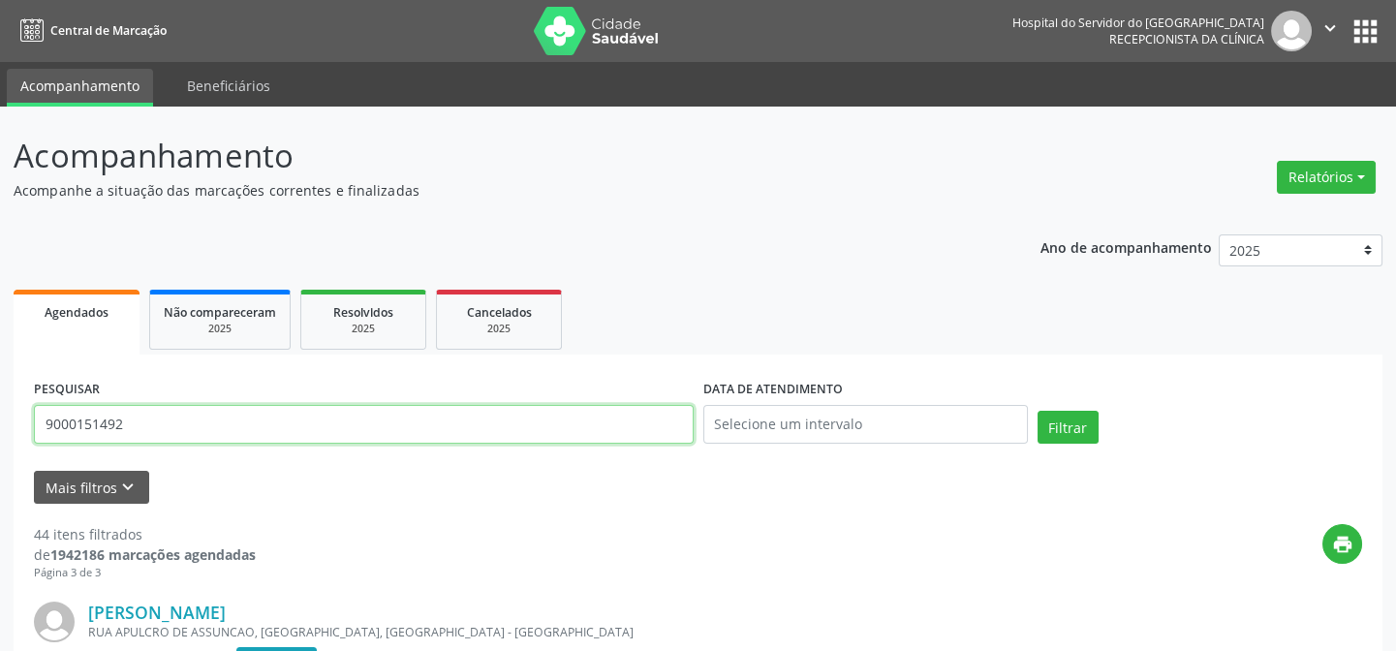
click at [344, 437] on input "9000151492" at bounding box center [364, 424] width 660 height 39
click at [1038, 411] on button "Filtrar" at bounding box center [1068, 427] width 61 height 33
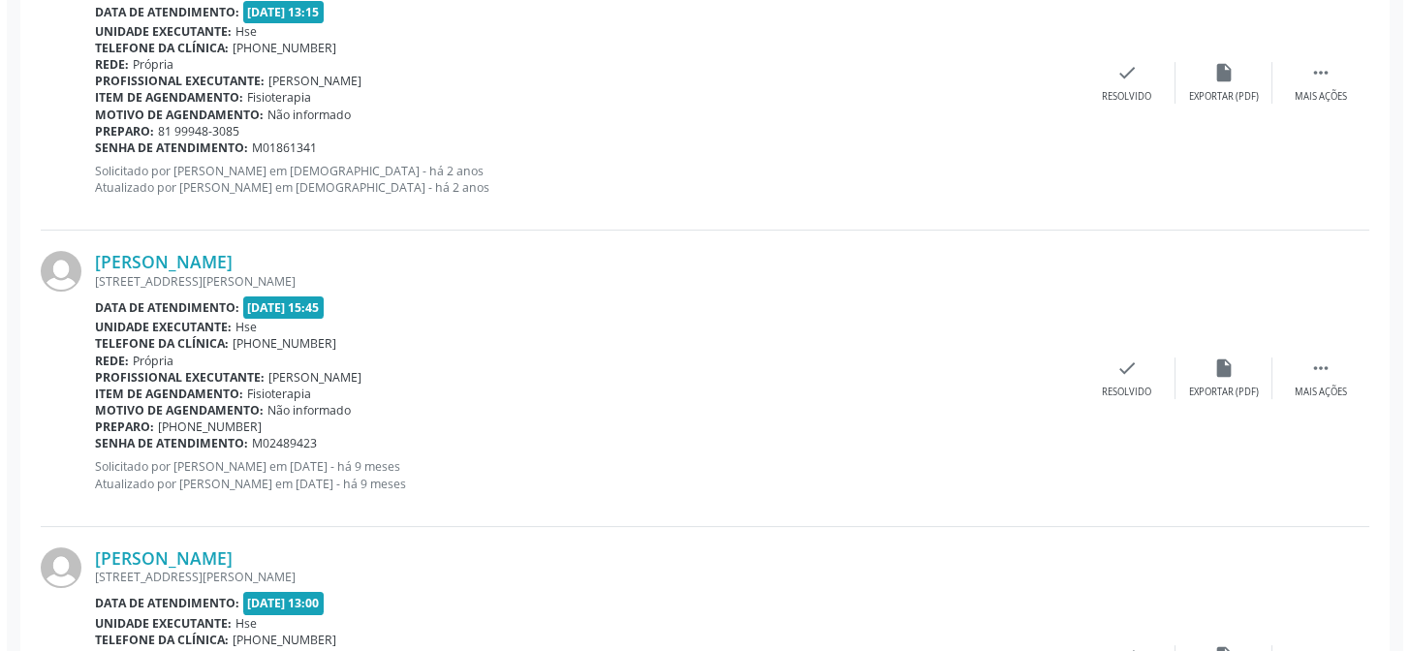
scroll to position [1424, 0]
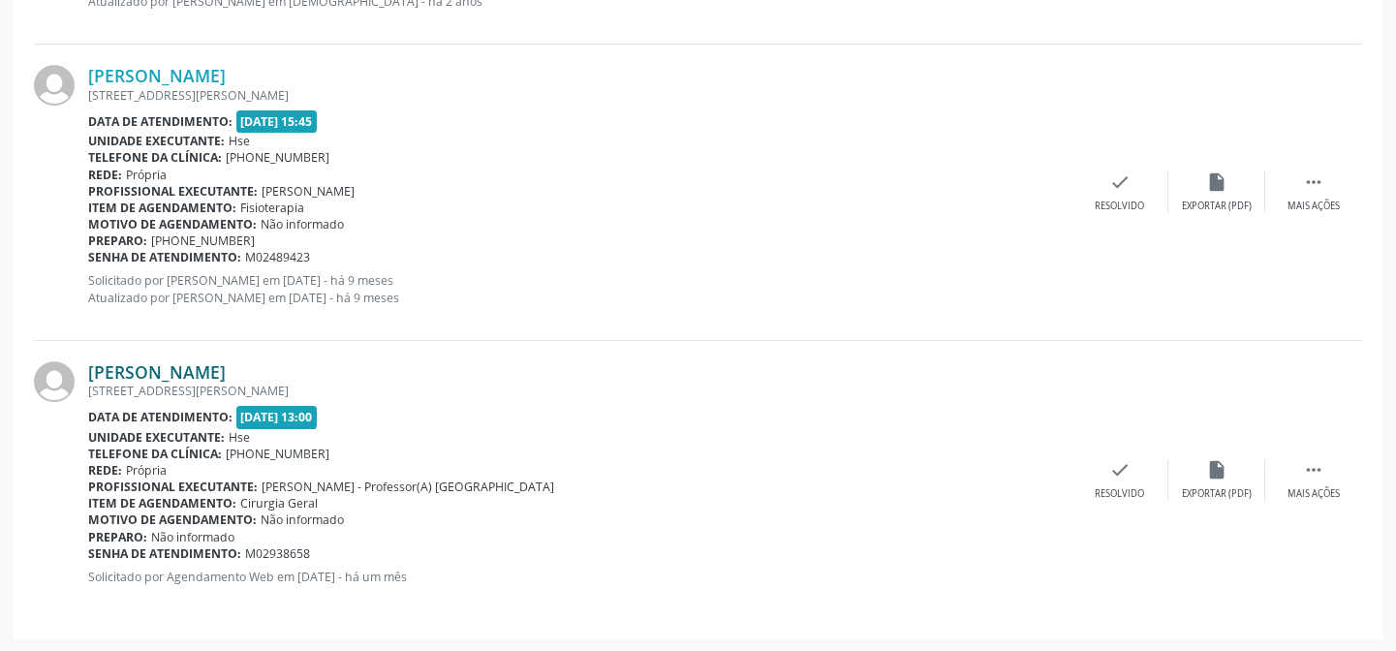
click at [226, 372] on link "[PERSON_NAME]" at bounding box center [157, 371] width 138 height 21
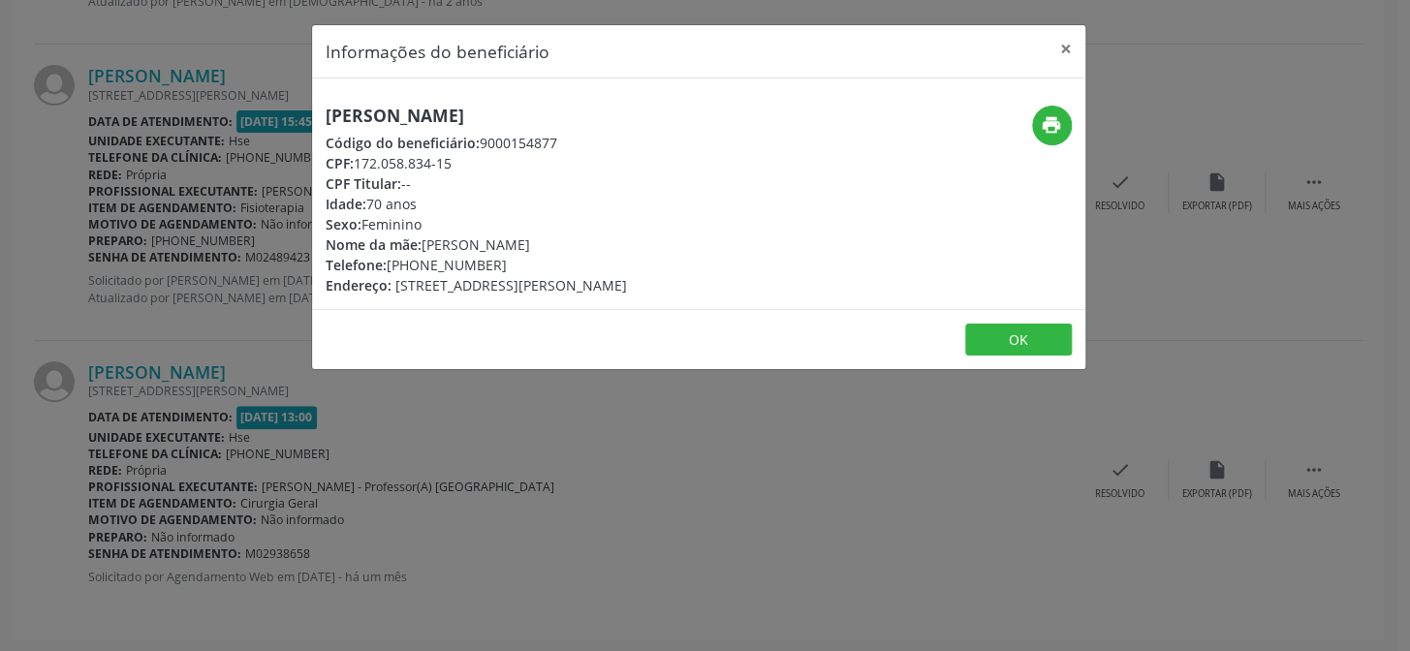
click at [464, 108] on h5 "[PERSON_NAME]" at bounding box center [476, 116] width 301 height 20
copy div "[PERSON_NAME]"
click at [265, 371] on div "Informações do beneficiário × [PERSON_NAME] Código do beneficiário: 9000154877 …" at bounding box center [705, 325] width 1410 height 651
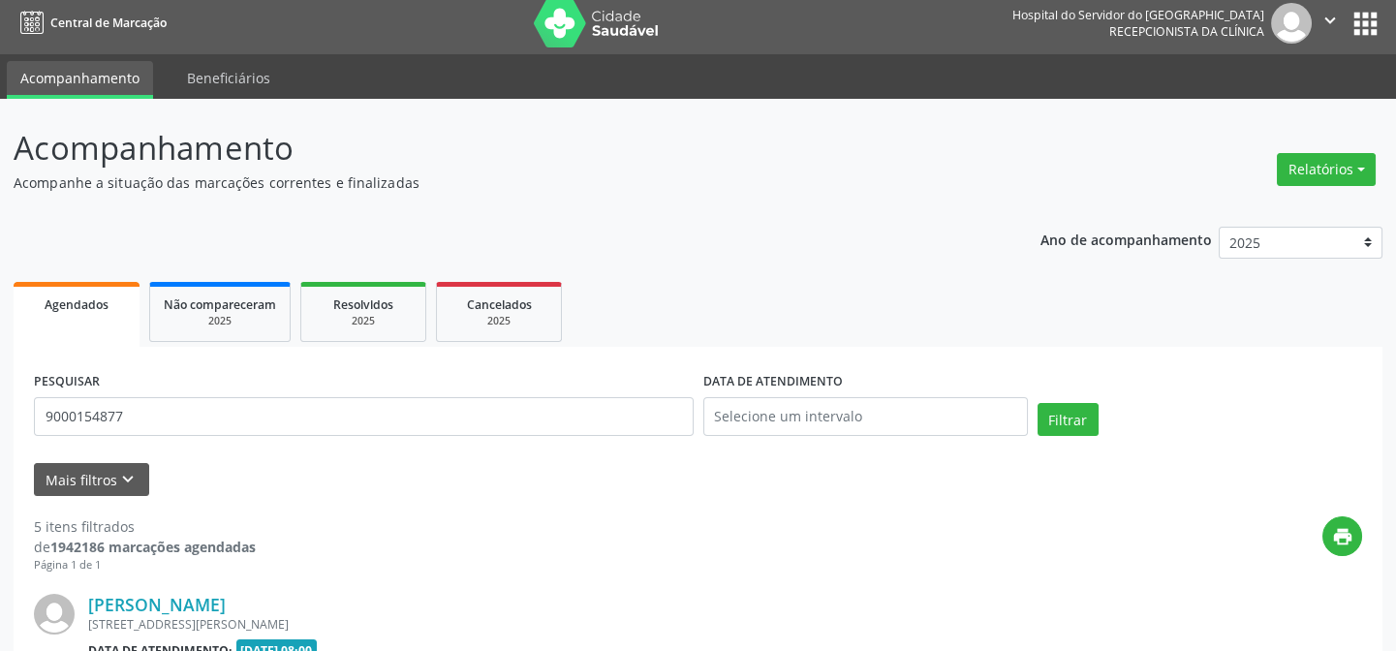
scroll to position [0, 0]
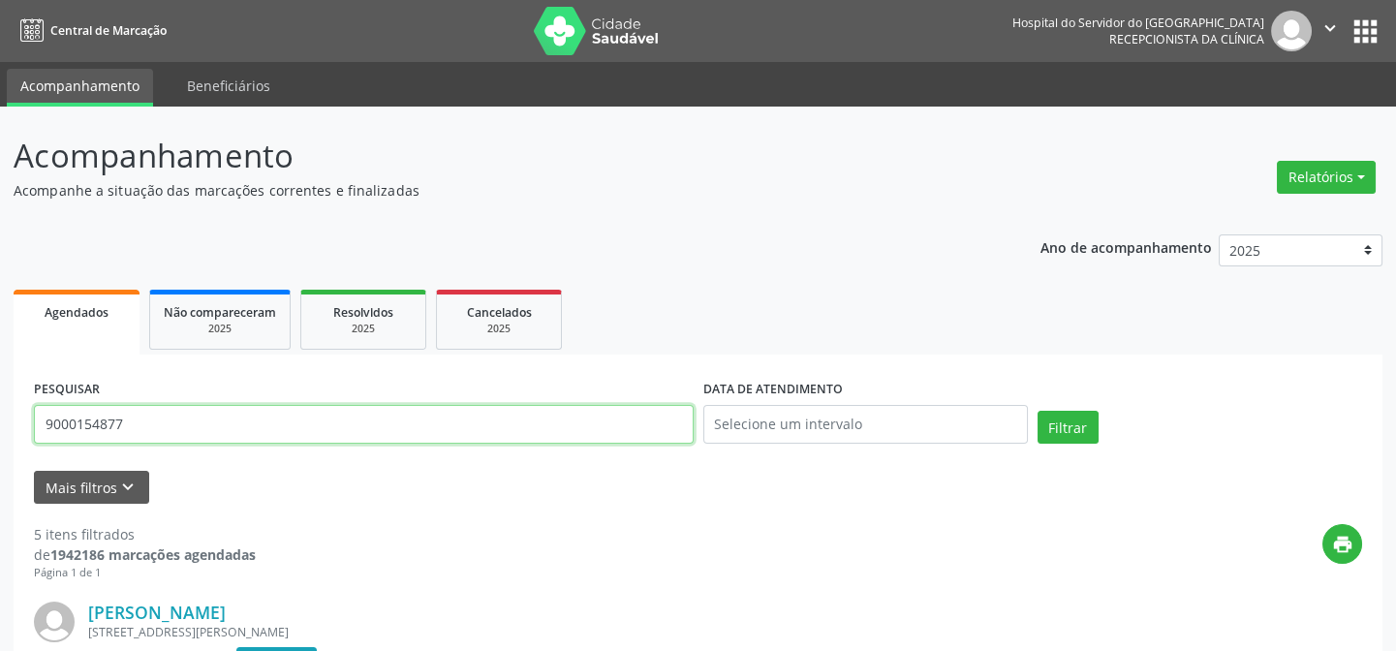
click at [342, 414] on input "9000154877" at bounding box center [364, 424] width 660 height 39
click at [1038, 411] on button "Filtrar" at bounding box center [1068, 427] width 61 height 33
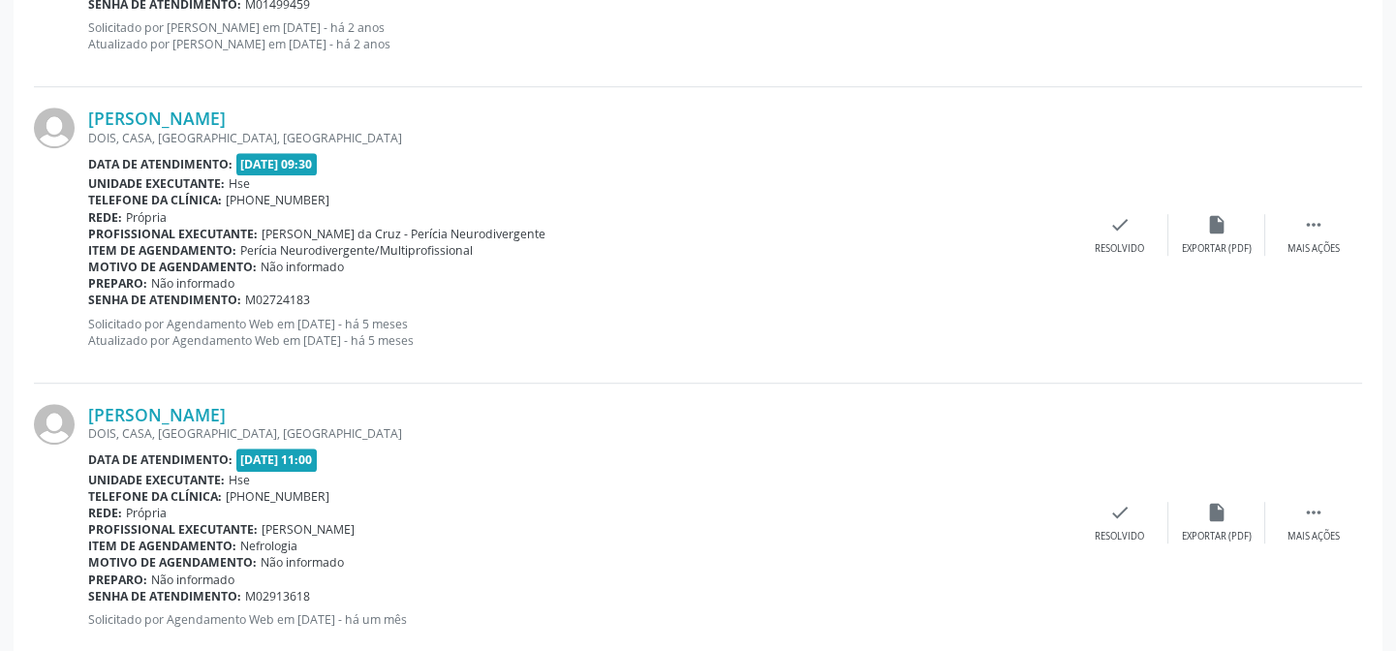
scroll to position [2844, 0]
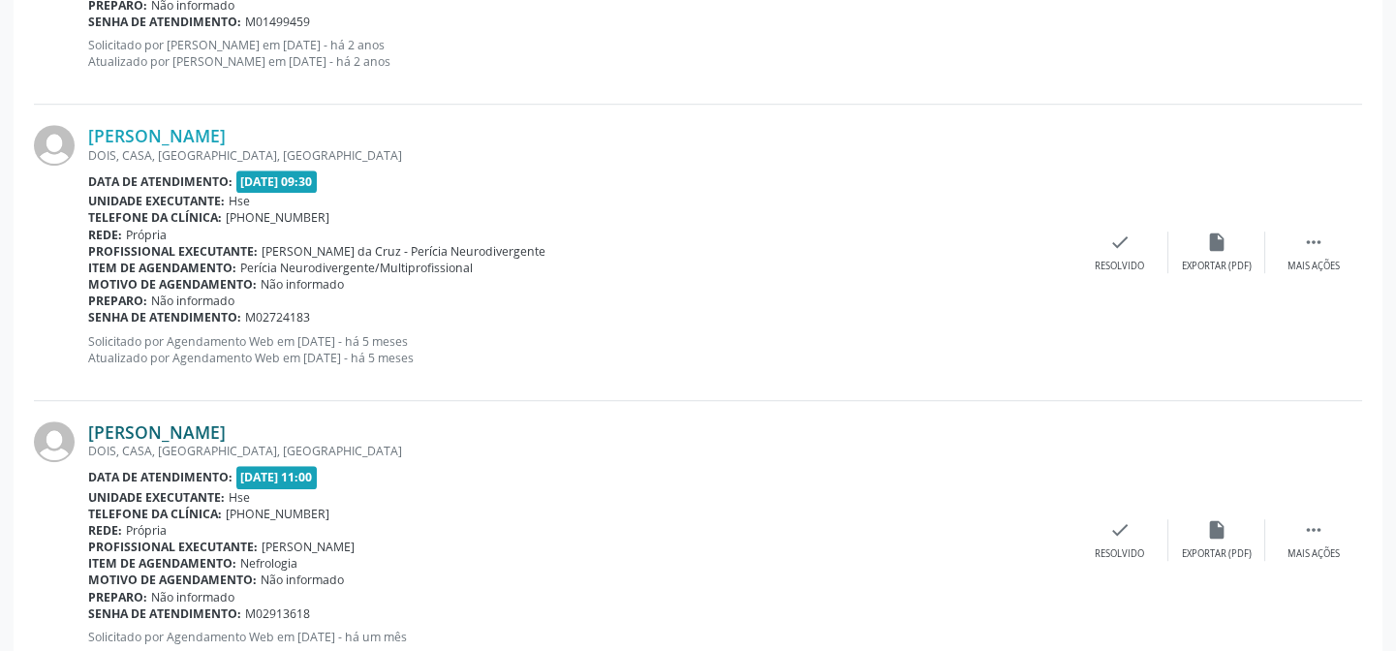
click at [226, 423] on link "[PERSON_NAME]" at bounding box center [157, 431] width 138 height 21
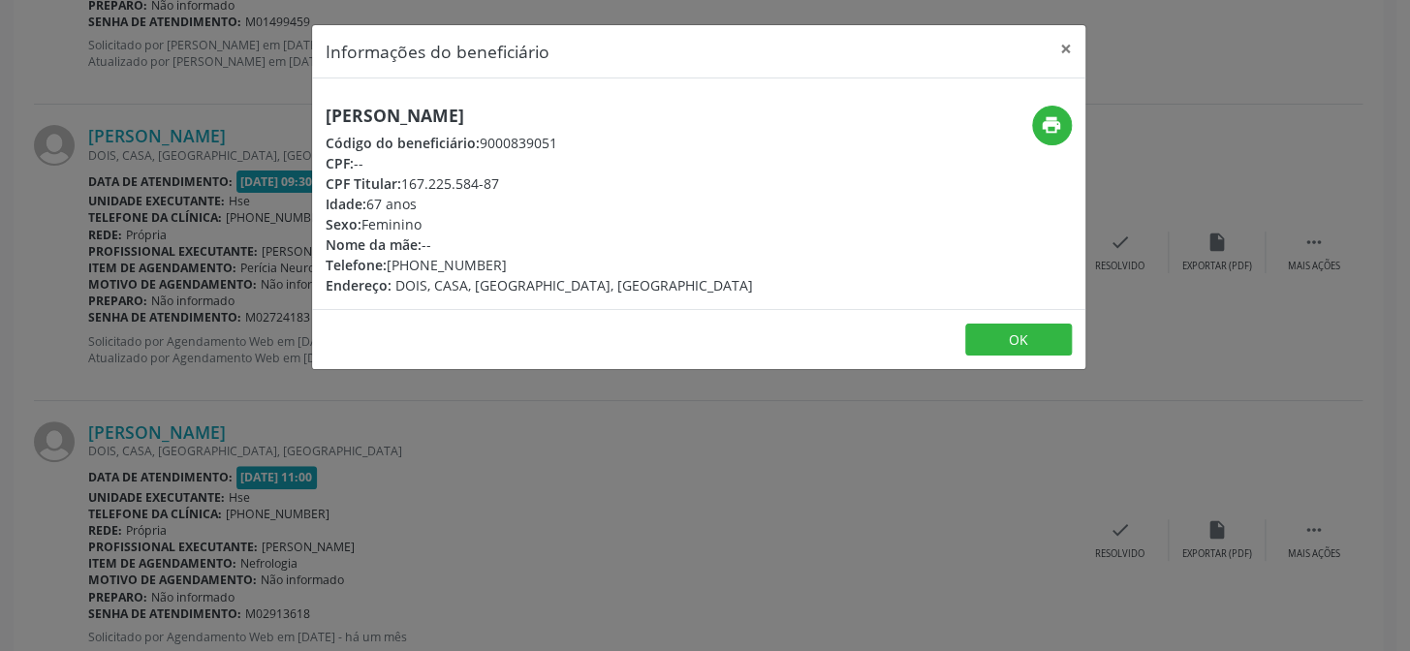
drag, startPoint x: 495, startPoint y: 101, endPoint x: 483, endPoint y: 108, distance: 14.3
click at [483, 108] on h5 "[PERSON_NAME]" at bounding box center [539, 116] width 427 height 20
click at [1067, 42] on button "×" at bounding box center [1065, 48] width 39 height 47
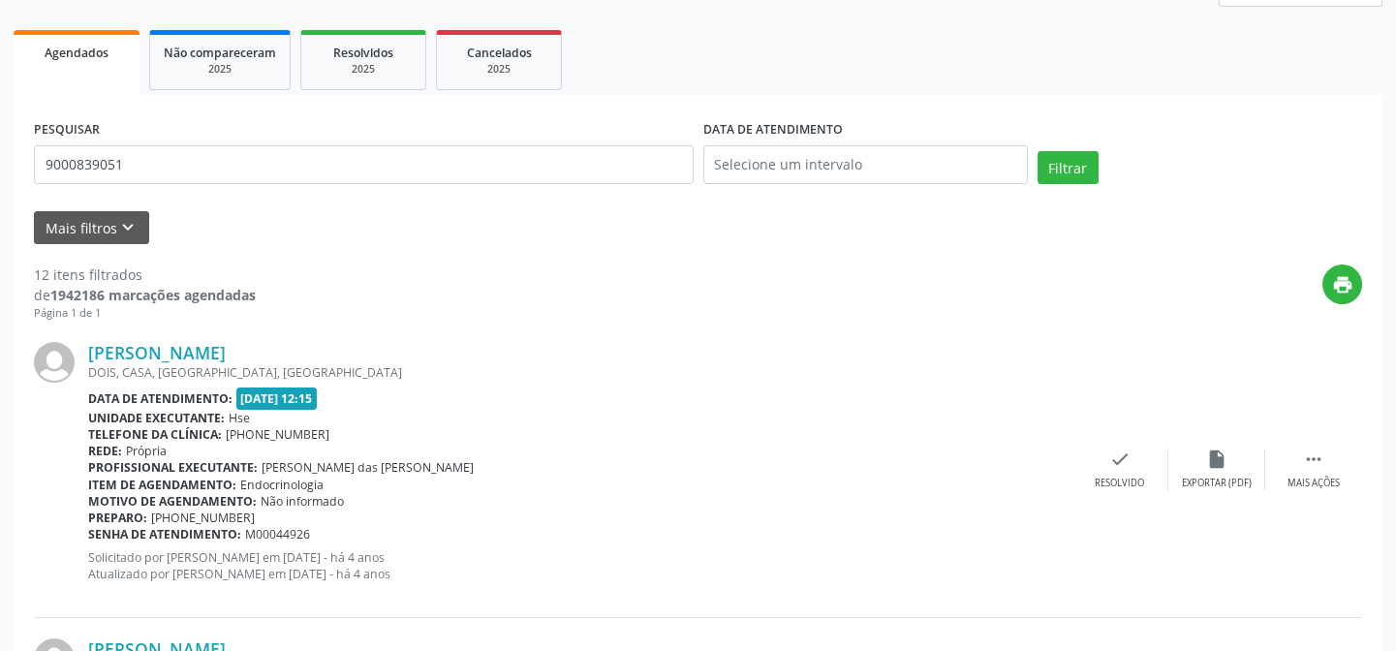
scroll to position [0, 0]
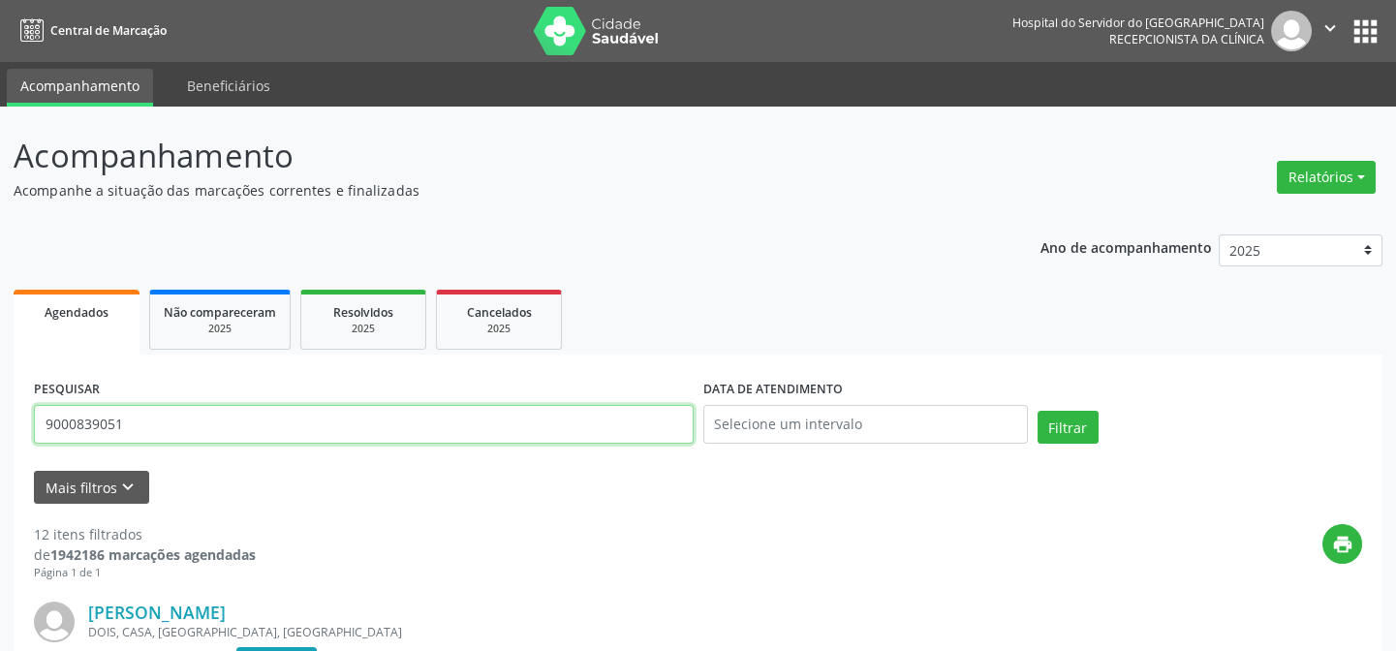
click at [397, 432] on input "9000839051" at bounding box center [364, 424] width 660 height 39
click at [1038, 411] on button "Filtrar" at bounding box center [1068, 427] width 61 height 33
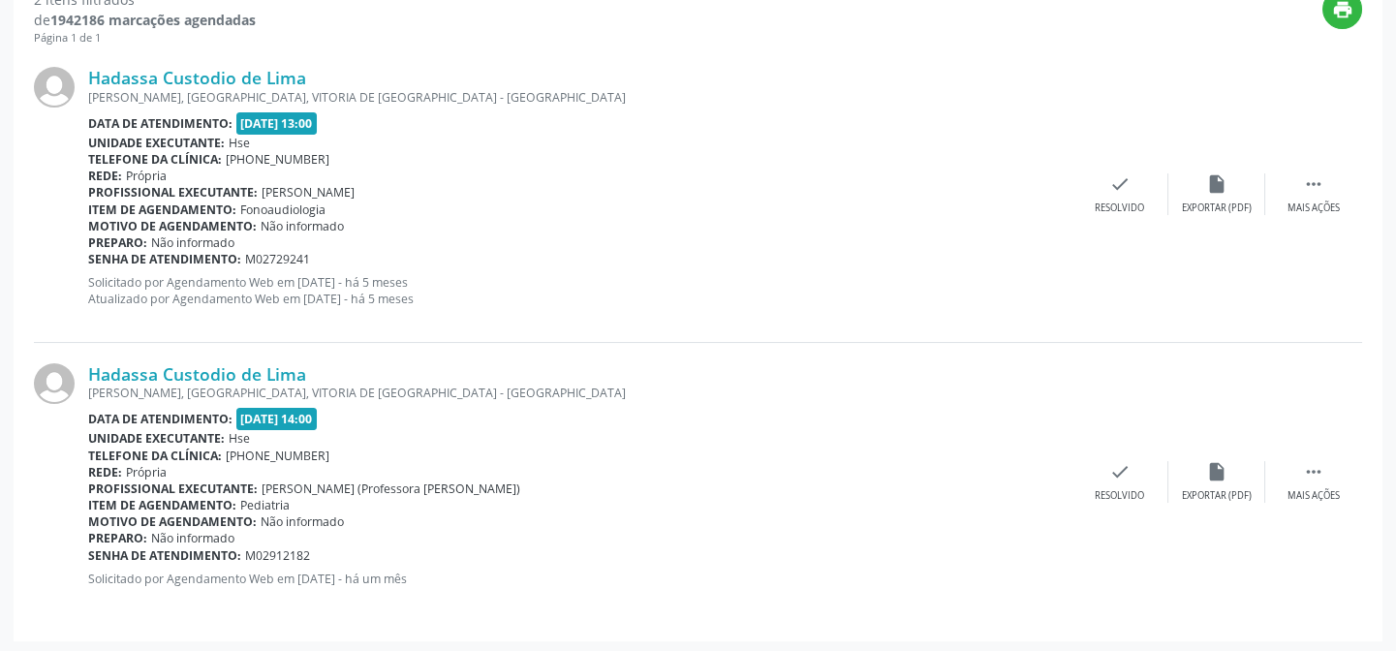
scroll to position [537, 0]
click at [248, 364] on link "Hadassa Custodio de Lima" at bounding box center [197, 371] width 218 height 21
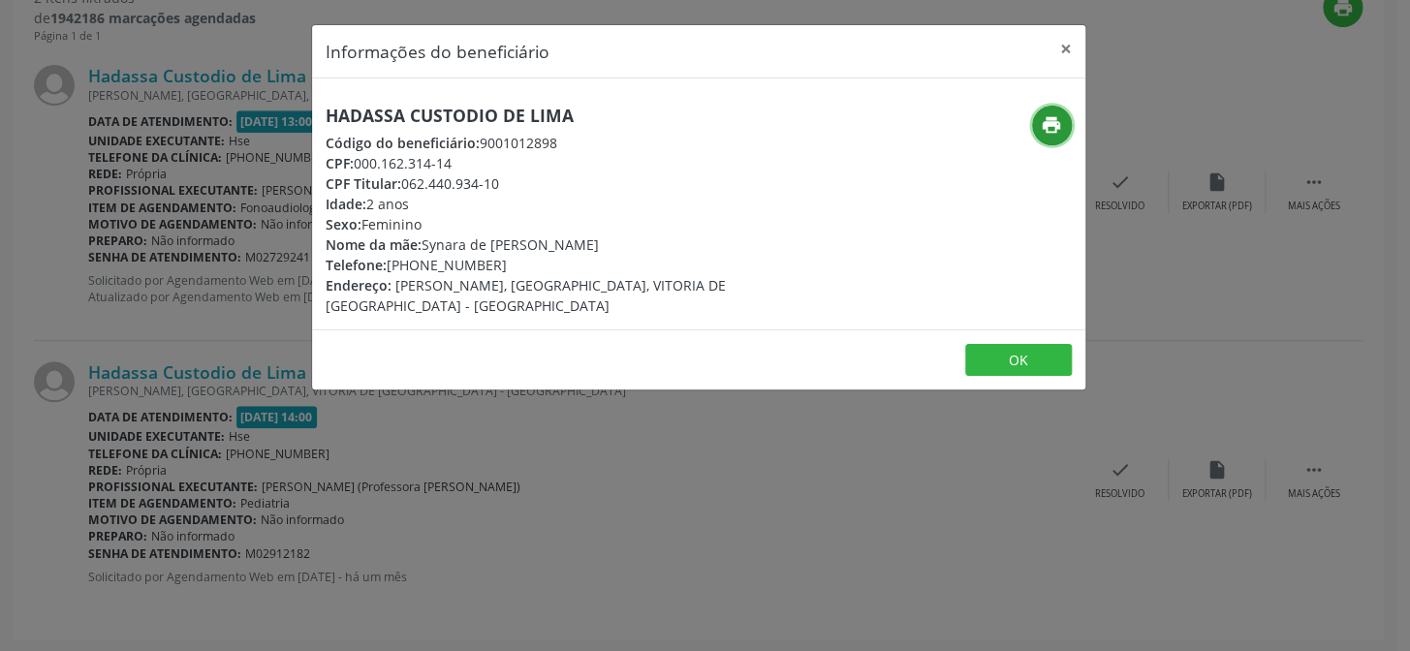
click at [1056, 116] on icon "print" at bounding box center [1051, 124] width 21 height 21
click at [1073, 64] on button "×" at bounding box center [1065, 48] width 39 height 47
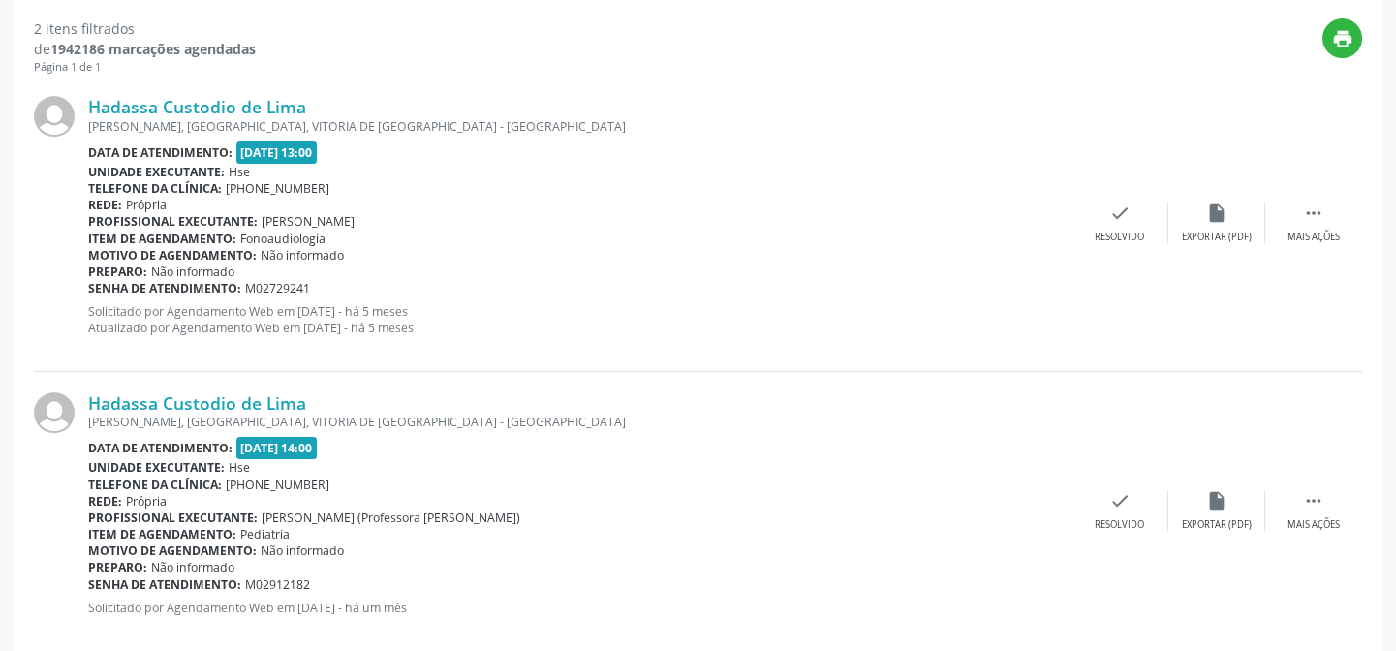
scroll to position [97, 0]
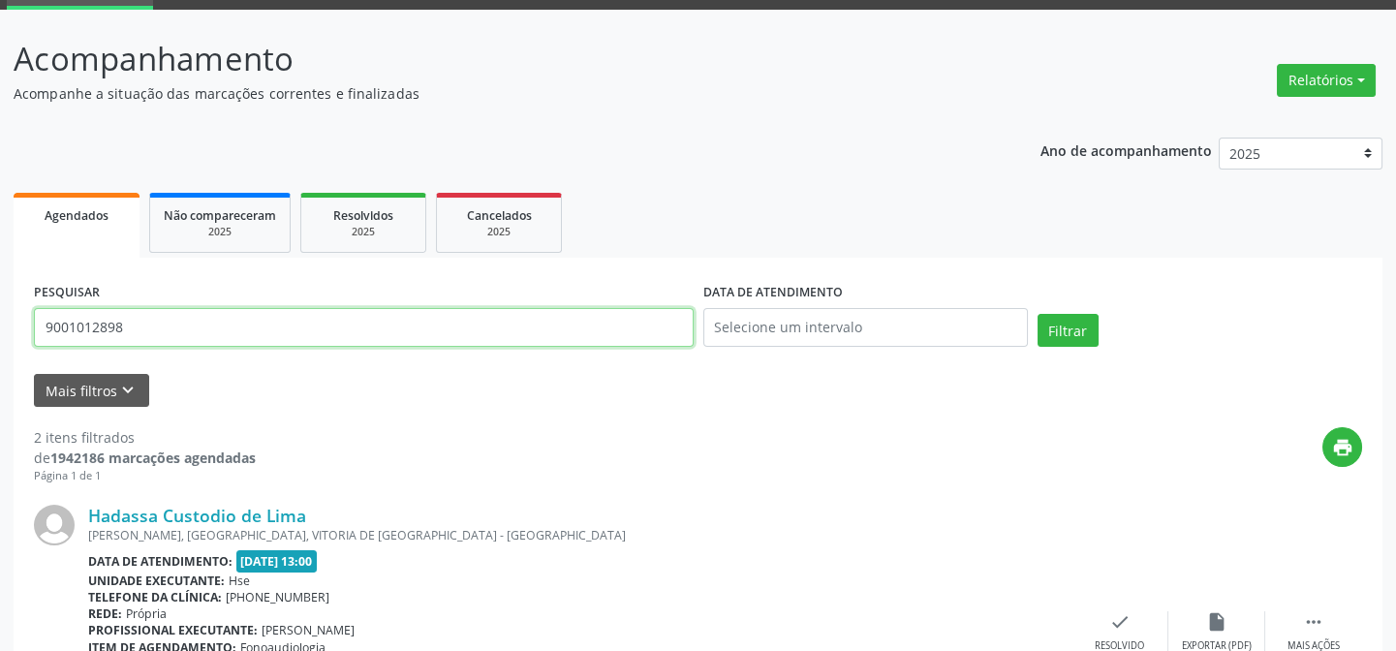
click at [262, 332] on input "9001012898" at bounding box center [364, 327] width 660 height 39
click at [1038, 314] on button "Filtrar" at bounding box center [1068, 330] width 61 height 33
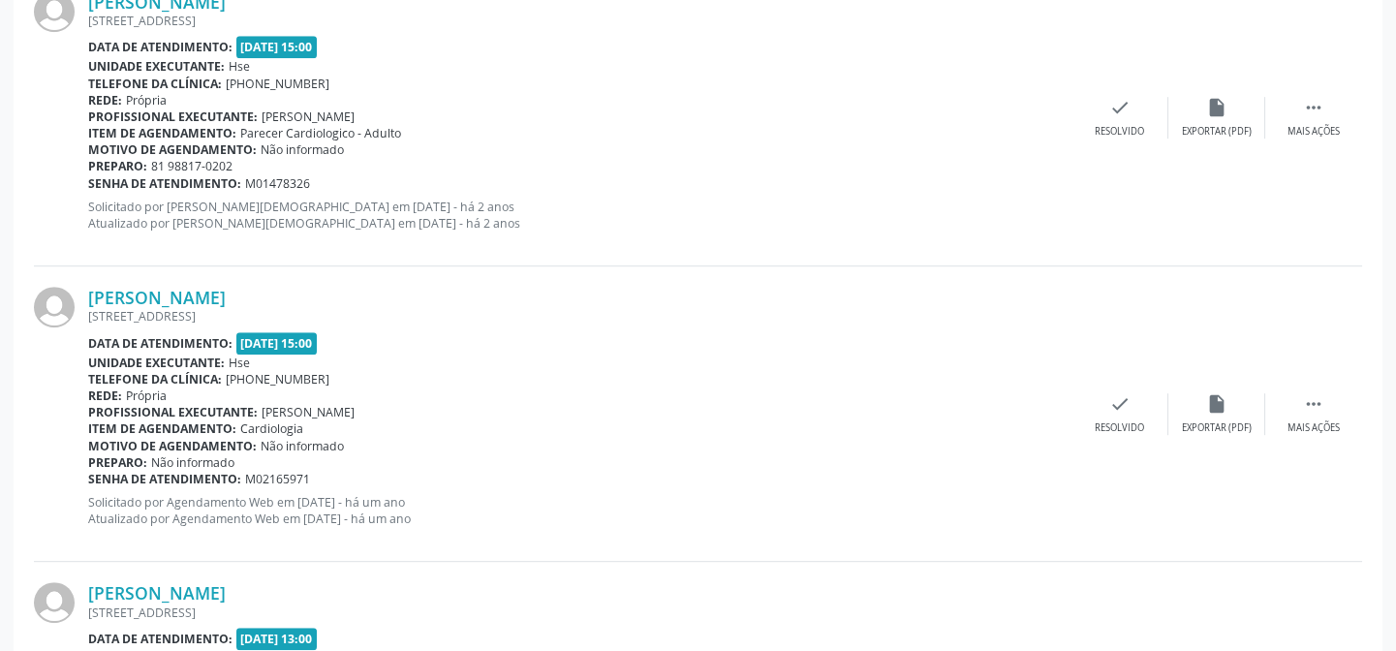
scroll to position [2902, 0]
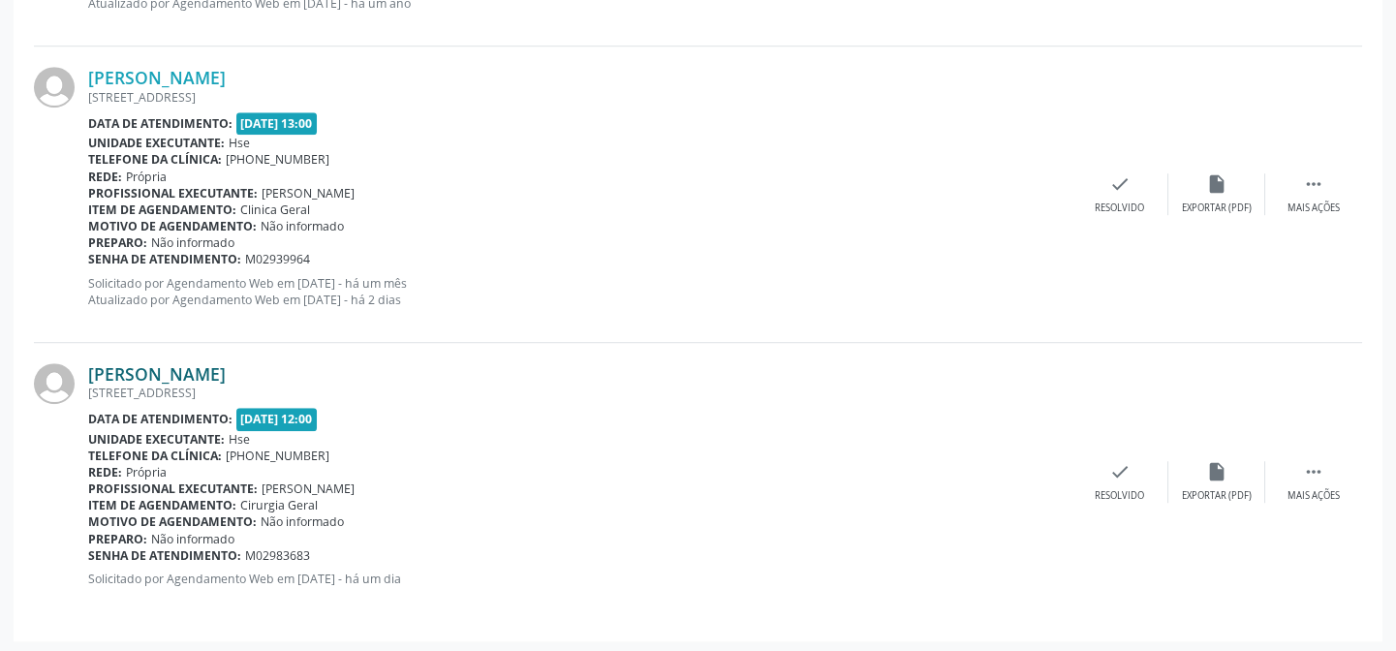
click at [226, 363] on link "[PERSON_NAME]" at bounding box center [157, 373] width 138 height 21
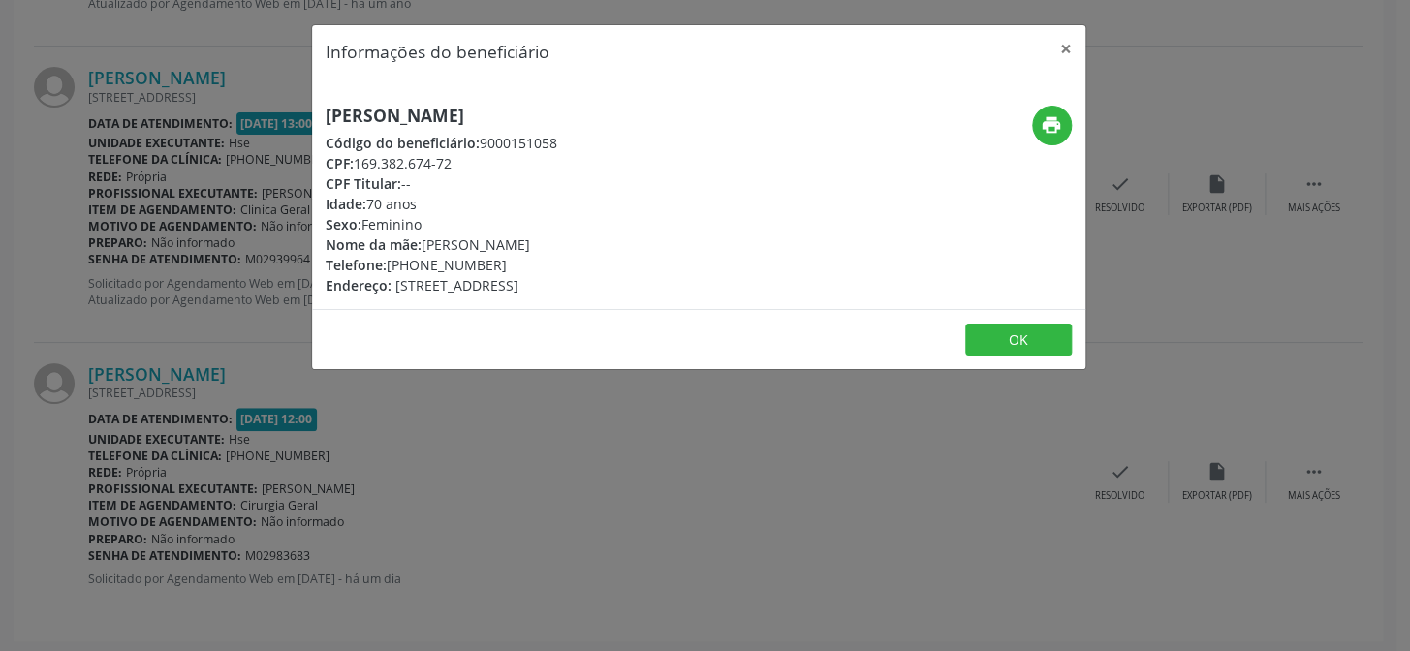
click at [245, 339] on div "Informações do beneficiário × Lineide [PERSON_NAME] Código do beneficiário: 900…" at bounding box center [705, 325] width 1410 height 651
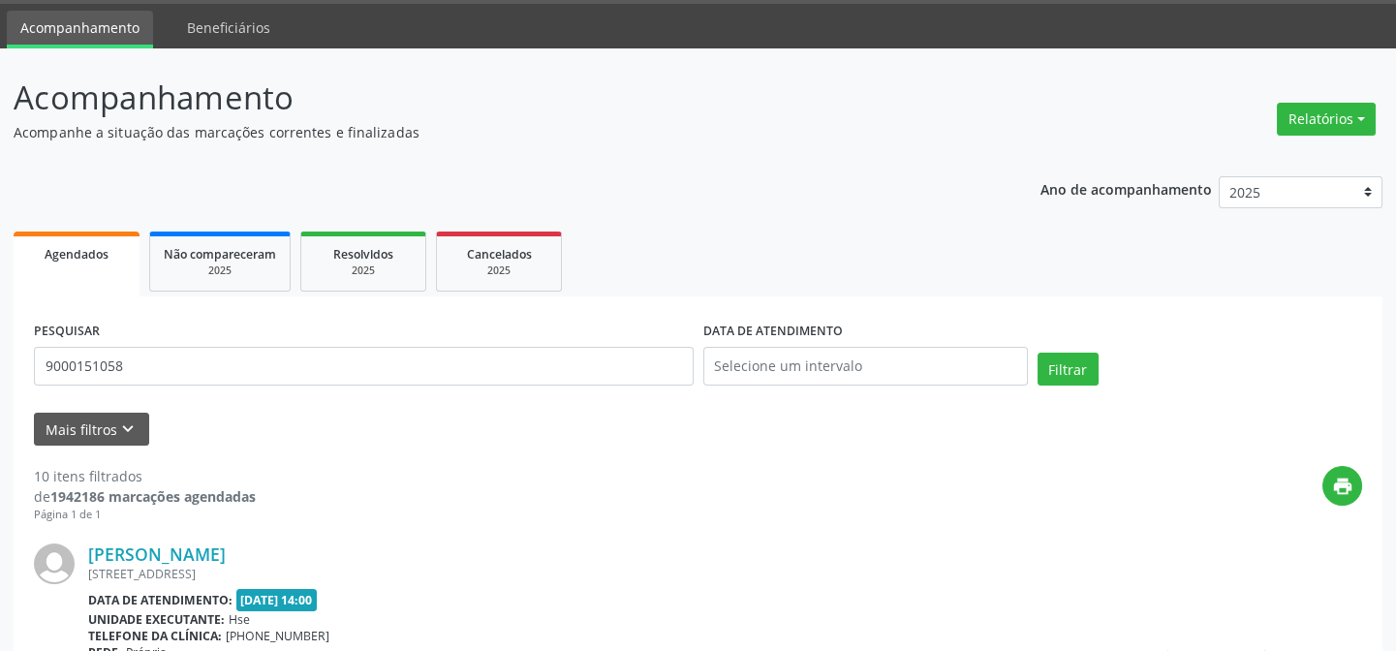
scroll to position [0, 0]
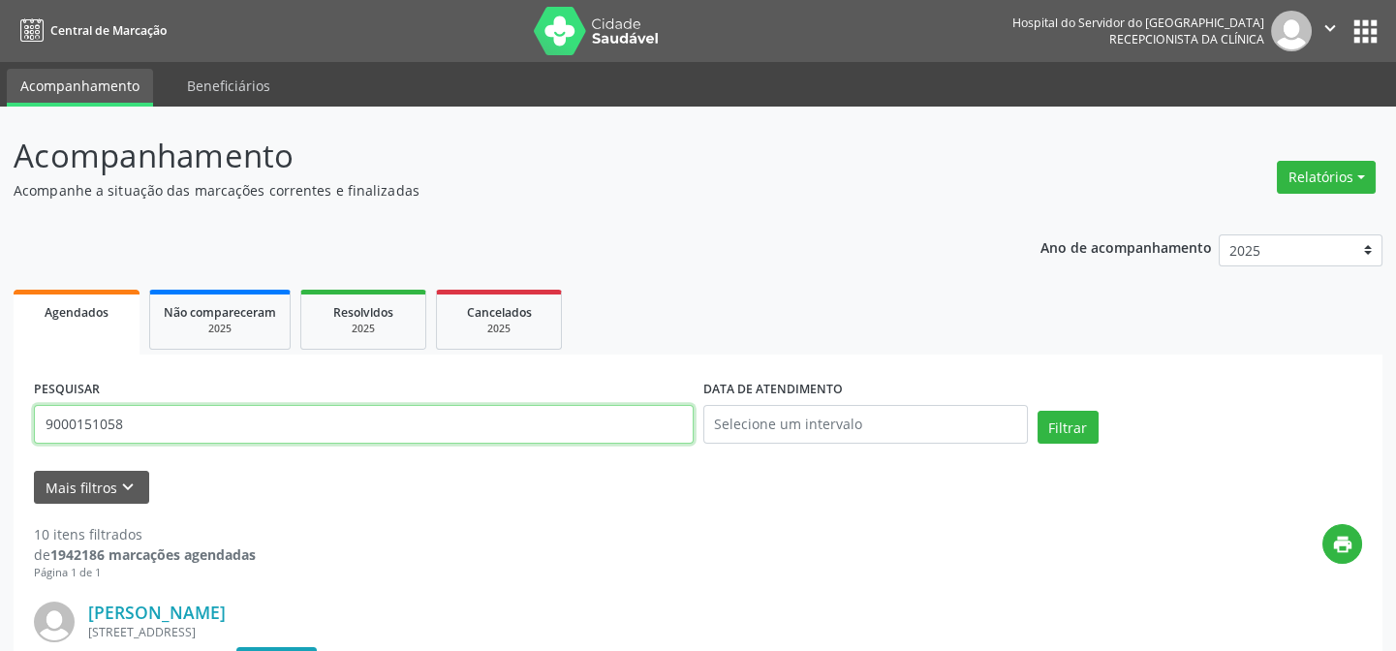
click at [289, 433] on input "9000151058" at bounding box center [364, 424] width 660 height 39
paste input "[PERSON_NAME]"
click at [1038, 411] on button "Filtrar" at bounding box center [1068, 427] width 61 height 33
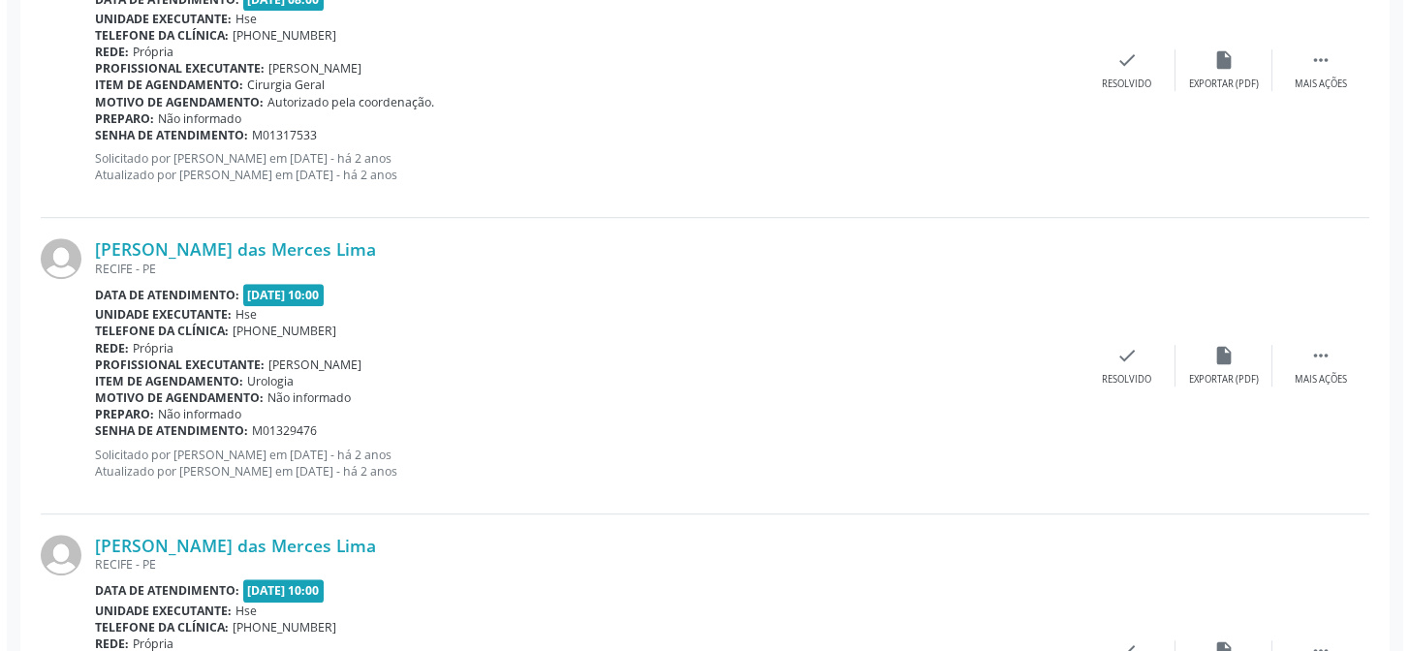
scroll to position [3215, 0]
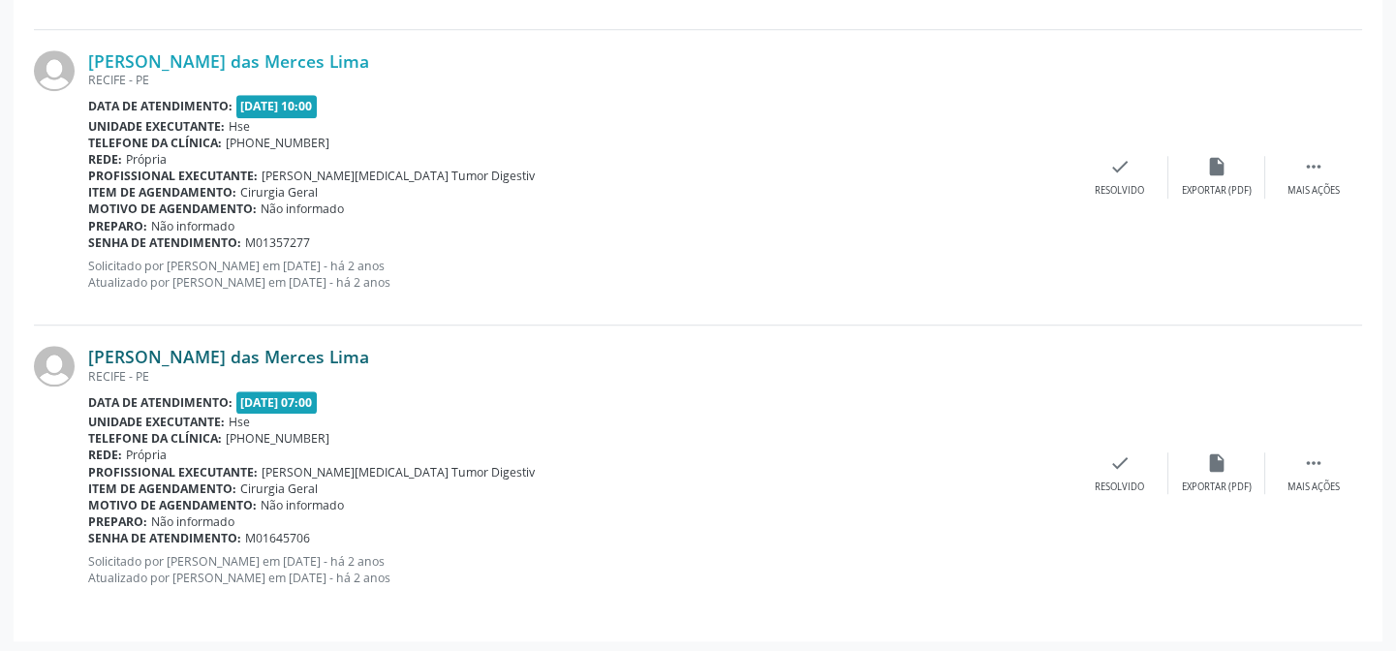
click at [284, 347] on link "[PERSON_NAME] das Merces Lima" at bounding box center [228, 356] width 281 height 21
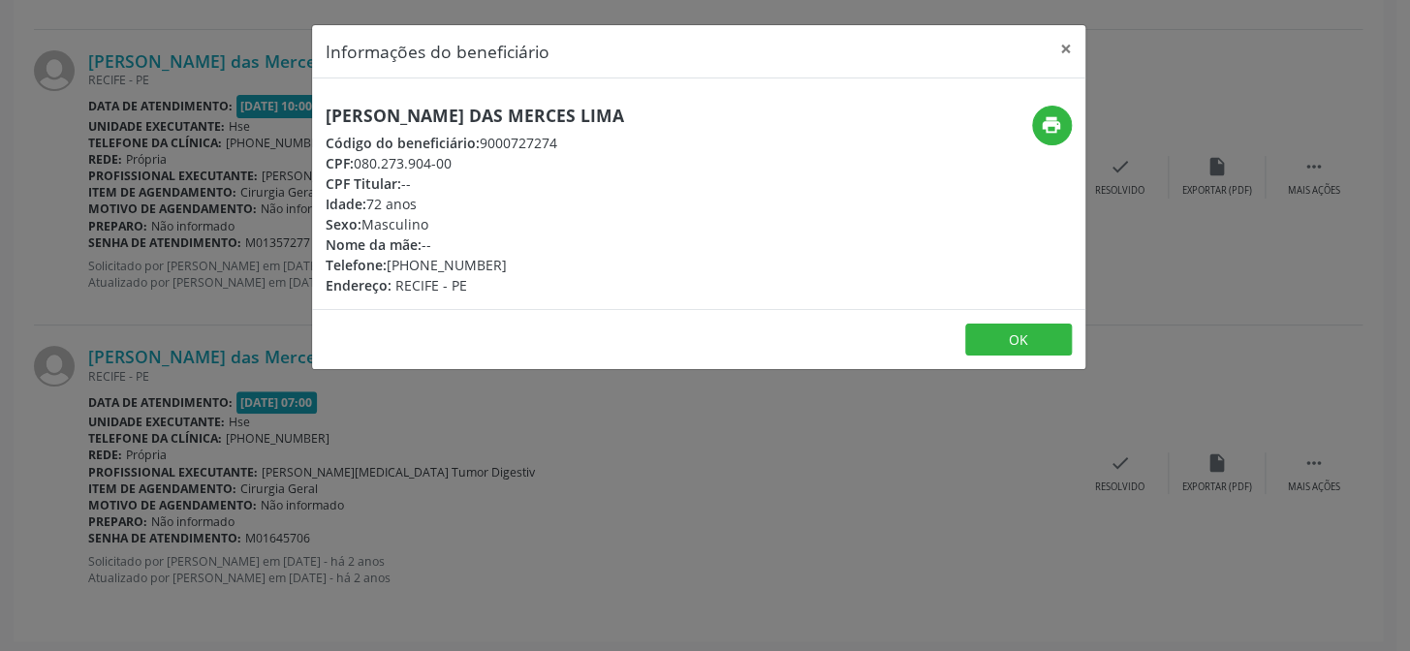
click at [520, 108] on h5 "[PERSON_NAME] das Merces Lima" at bounding box center [475, 116] width 298 height 20
click at [198, 227] on div "Informações do beneficiário × [PERSON_NAME] das Merces Lima Código do beneficiá…" at bounding box center [705, 325] width 1410 height 651
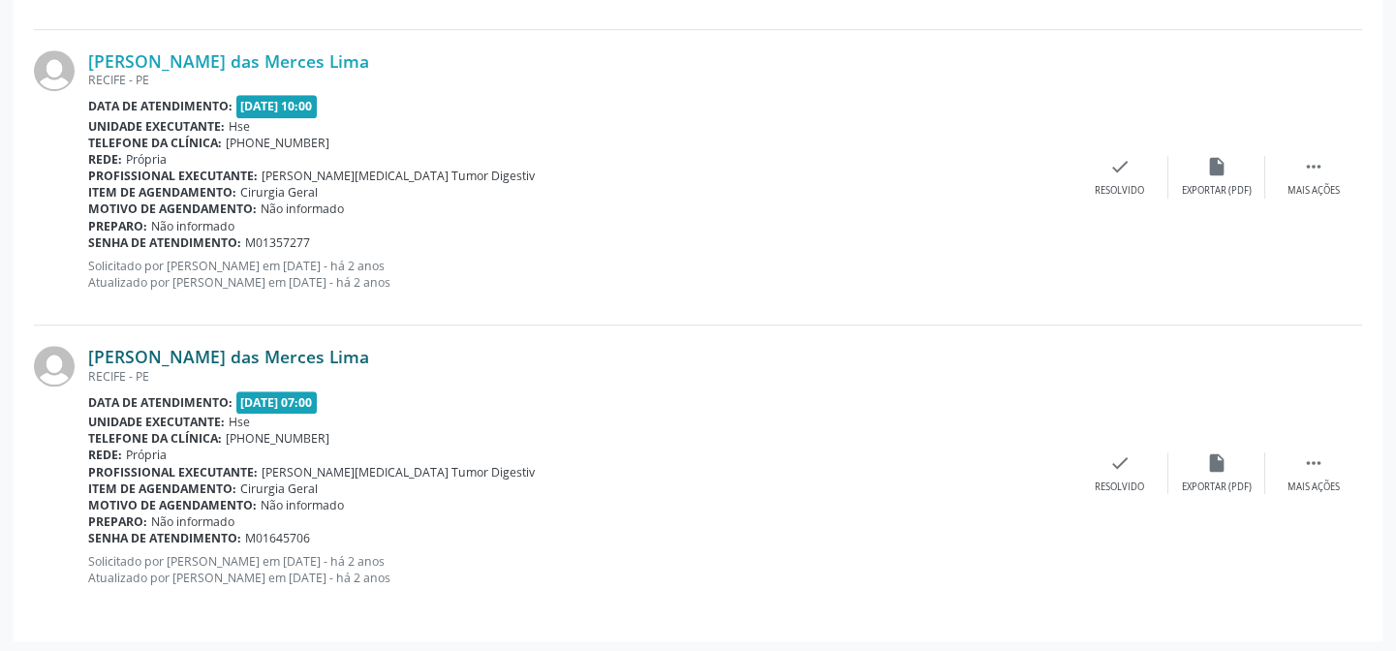
click at [257, 346] on link "[PERSON_NAME] das Merces Lima" at bounding box center [228, 356] width 281 height 21
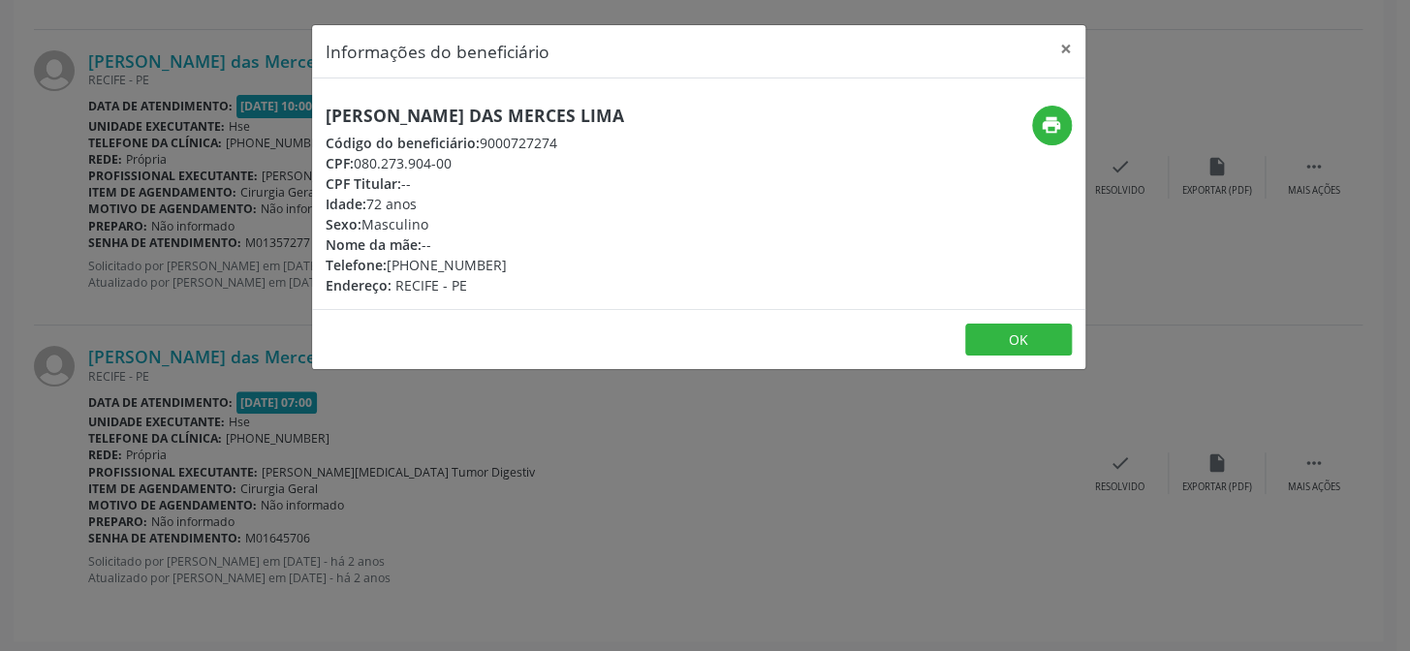
click at [496, 118] on h5 "[PERSON_NAME] das Merces Lima" at bounding box center [475, 116] width 298 height 20
click at [1071, 126] on div "print" at bounding box center [955, 201] width 258 height 190
click at [1060, 126] on icon "print" at bounding box center [1051, 124] width 21 height 21
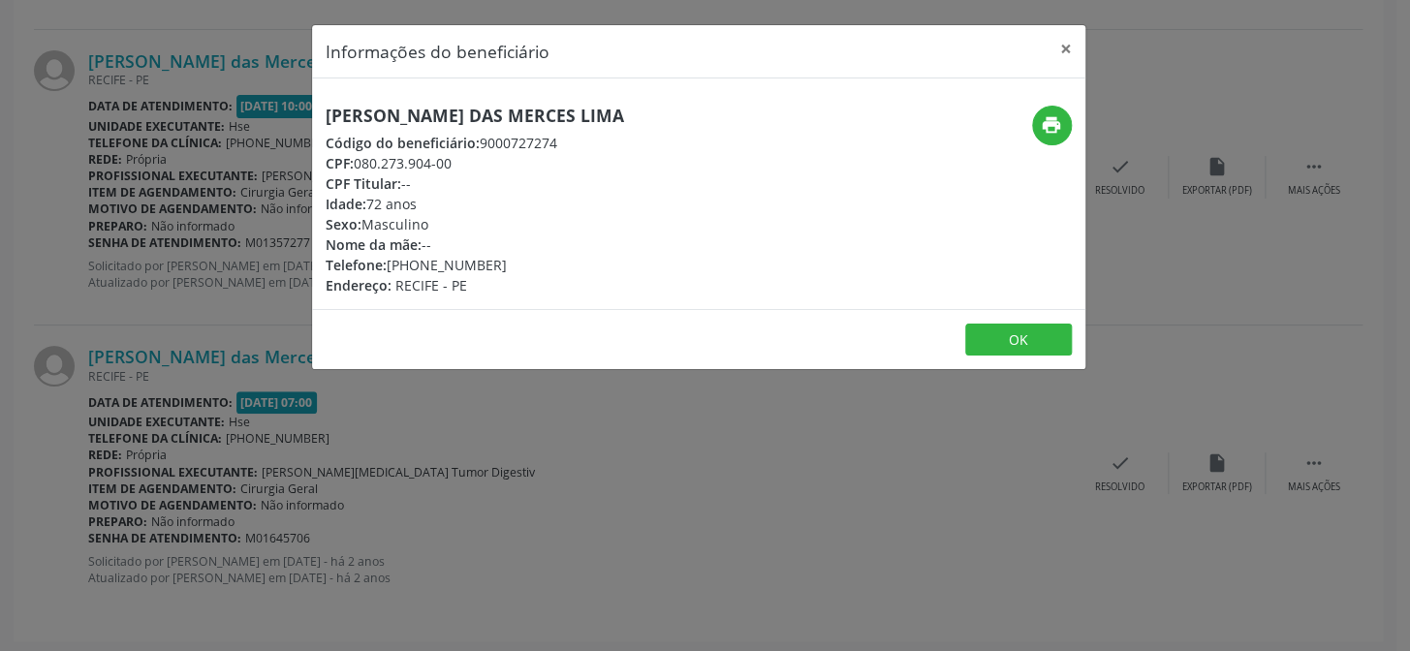
click at [194, 360] on div "Informações do beneficiário × [PERSON_NAME] das Merces Lima Código do beneficiá…" at bounding box center [705, 325] width 1410 height 651
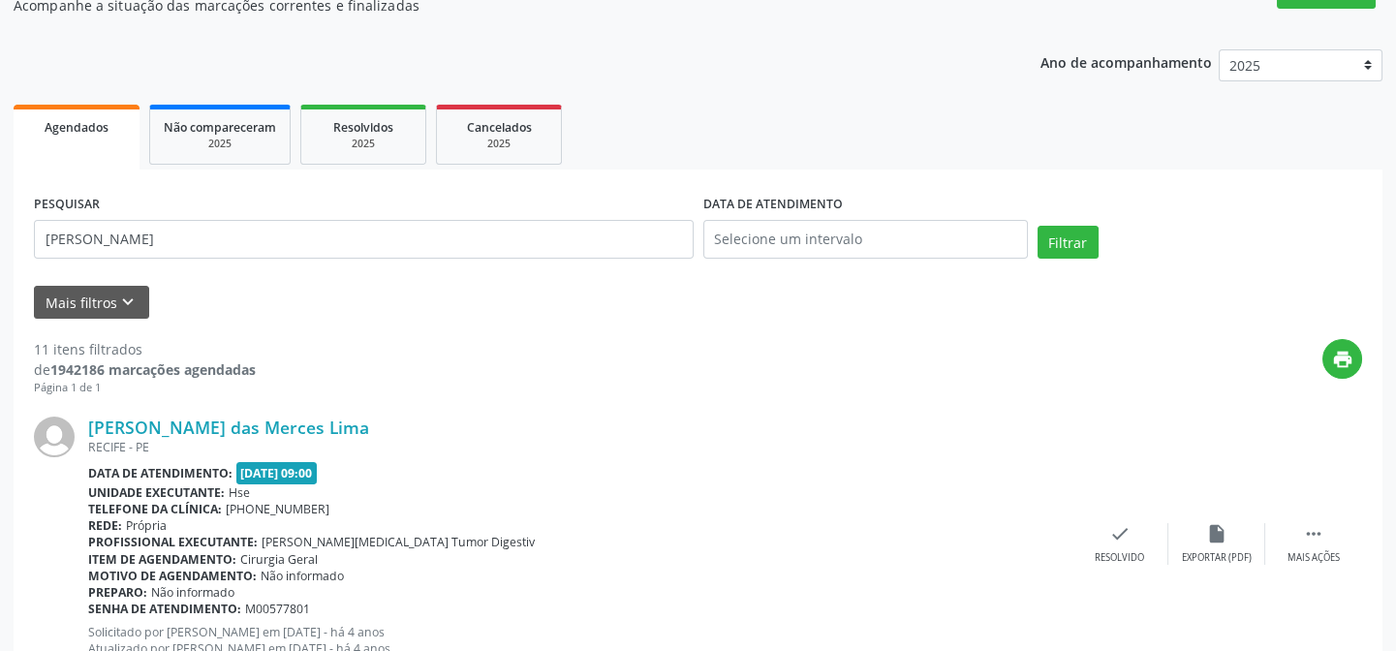
scroll to position [0, 0]
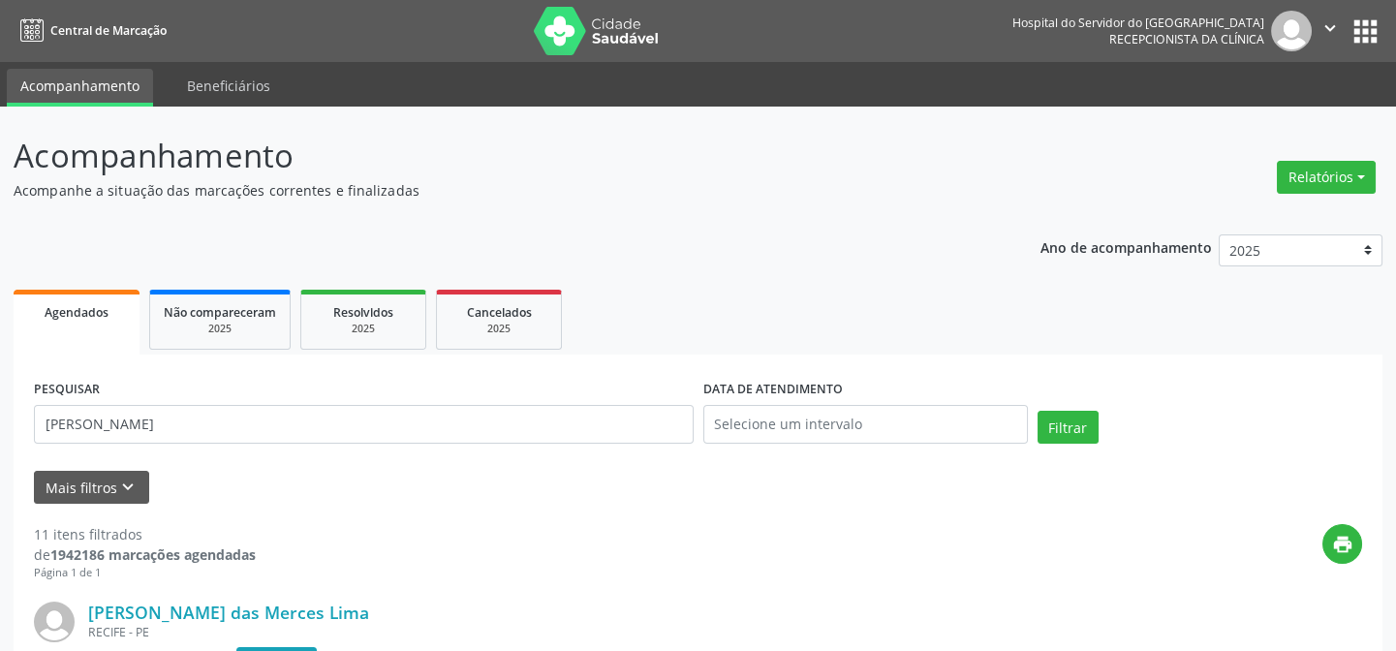
click at [284, 447] on div "PESQUISAR [PERSON_NAME]" at bounding box center [364, 416] width 670 height 82
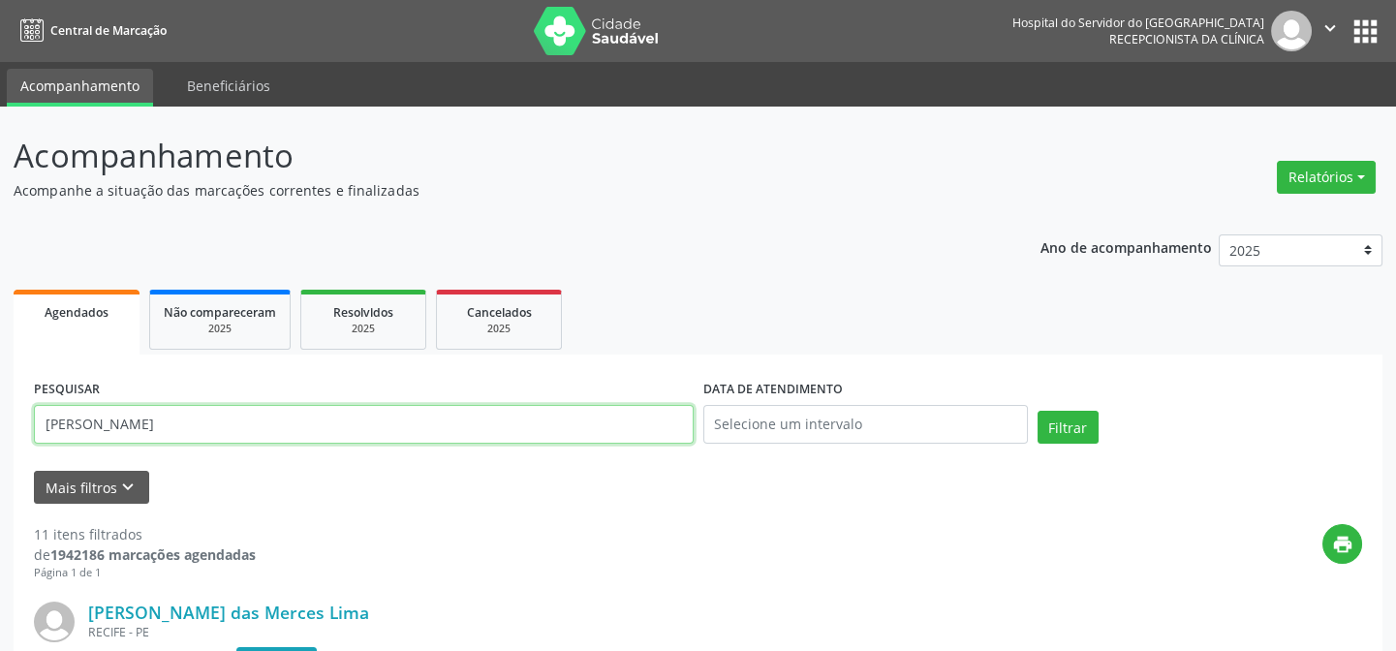
click at [292, 426] on input "[PERSON_NAME]" at bounding box center [364, 424] width 660 height 39
paste input "[PERSON_NAME] DE SANTAN"
click at [1038, 411] on button "Filtrar" at bounding box center [1068, 427] width 61 height 33
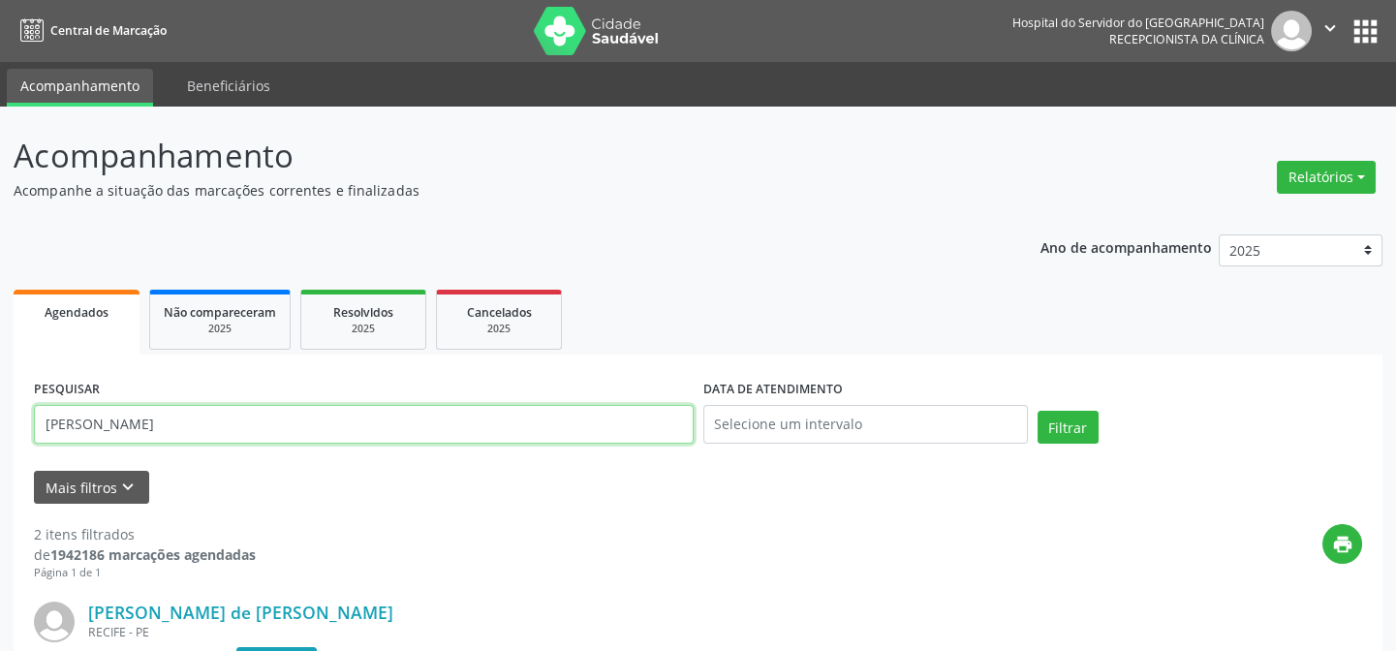
click at [300, 441] on input "[PERSON_NAME]" at bounding box center [364, 424] width 660 height 39
click at [1038, 411] on button "Filtrar" at bounding box center [1068, 427] width 61 height 33
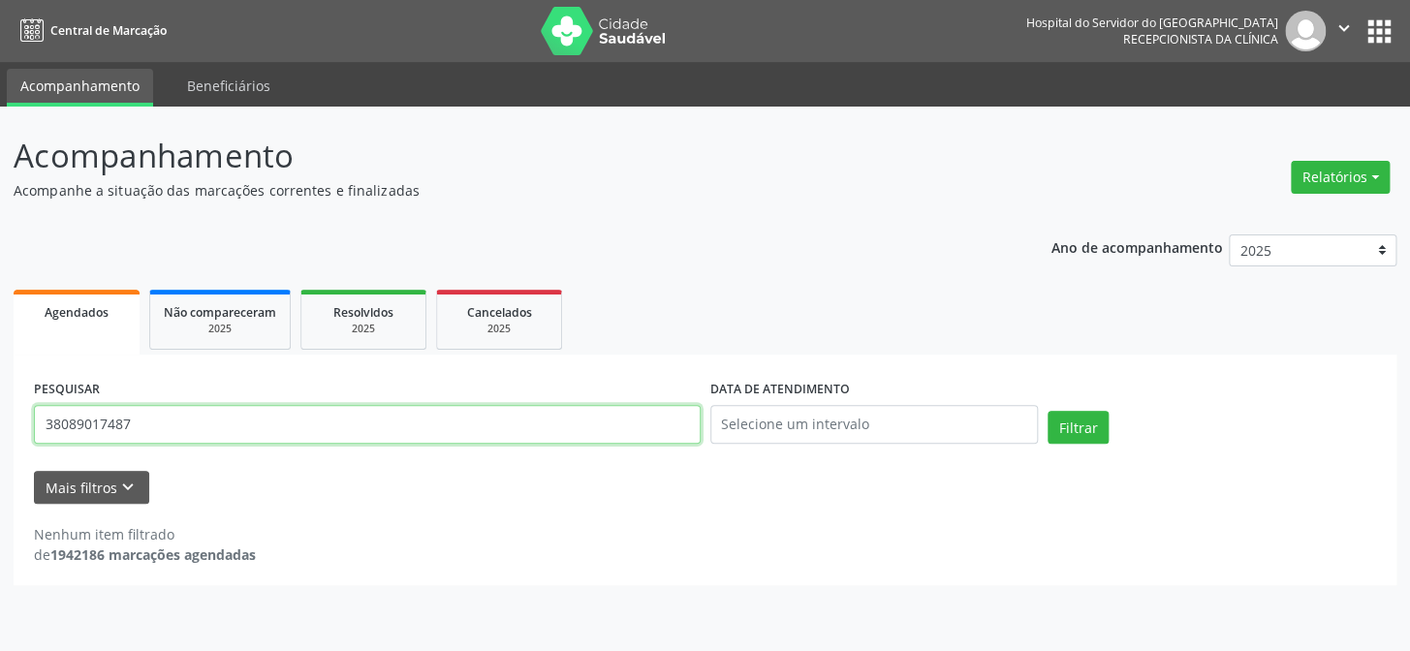
click at [300, 441] on input "38089017487" at bounding box center [367, 424] width 667 height 39
paste input "[PERSON_NAME][DATE]"
click at [1047, 411] on button "Filtrar" at bounding box center [1077, 427] width 61 height 33
click at [202, 442] on input "[PERSON_NAME][DATE]" at bounding box center [367, 424] width 667 height 39
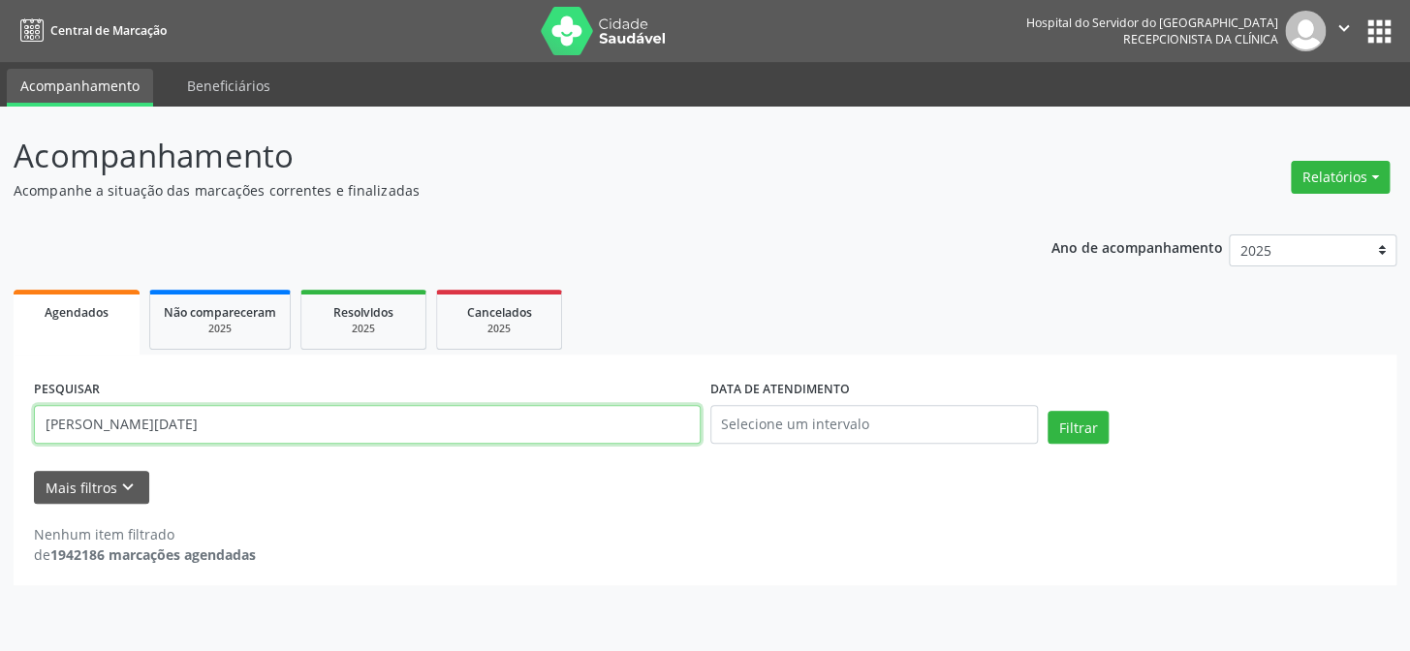
click at [202, 442] on input "[PERSON_NAME][DATE]" at bounding box center [367, 424] width 667 height 39
paste input "05916388438"
click at [1047, 411] on button "Filtrar" at bounding box center [1077, 427] width 61 height 33
click at [173, 417] on input "05916388438" at bounding box center [367, 424] width 667 height 39
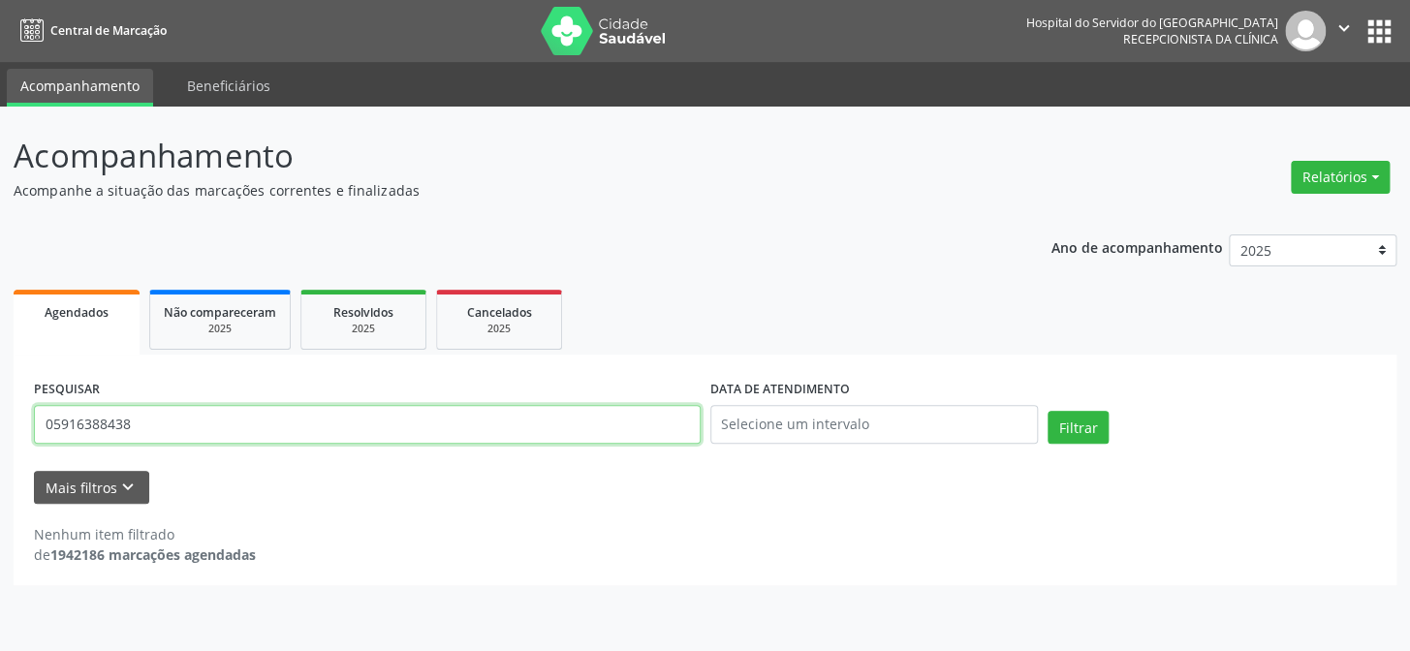
click at [173, 417] on input "05916388438" at bounding box center [367, 424] width 667 height 39
paste input "COSME CORDEIRO DE SA LEITAO"
click at [1047, 411] on button "Filtrar" at bounding box center [1077, 427] width 61 height 33
click at [333, 425] on input "COSME CORDEIRO DE SA LEITAO" at bounding box center [367, 424] width 667 height 39
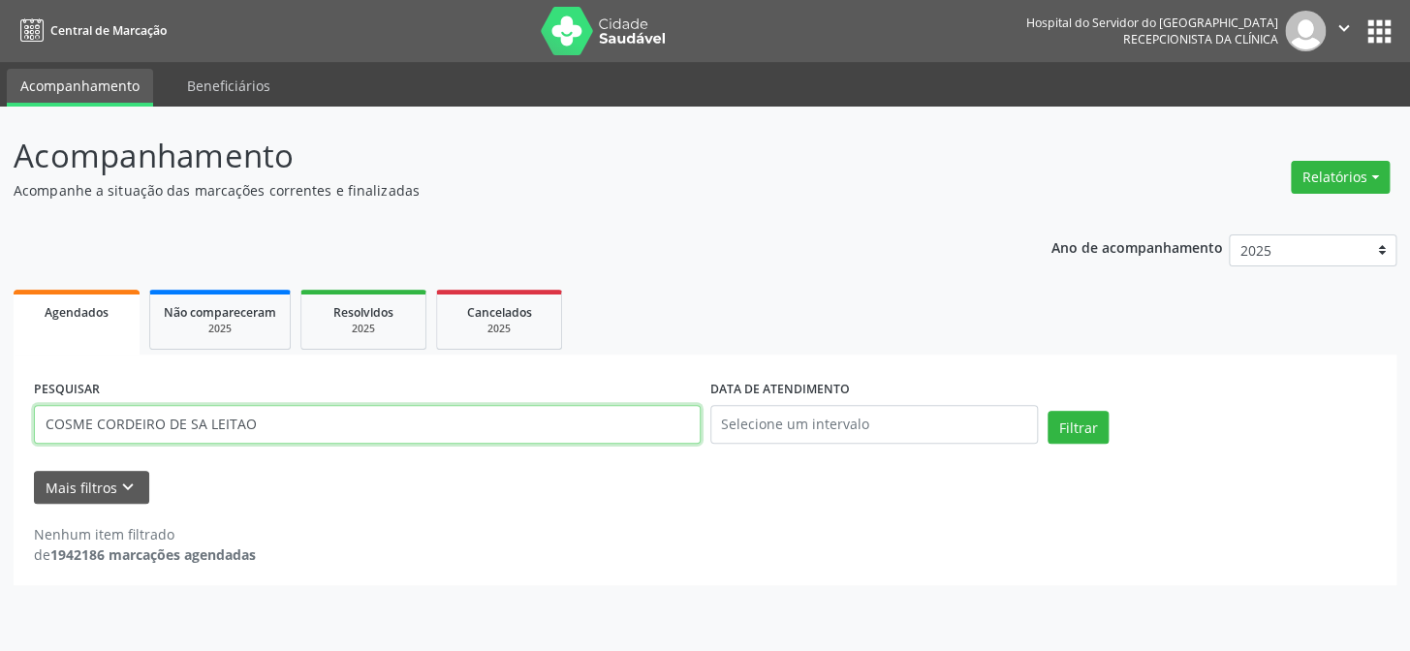
click at [333, 425] on input "COSME CORDEIRO DE SA LEITAO" at bounding box center [367, 424] width 667 height 39
paste input "[PERSON_NAME]"
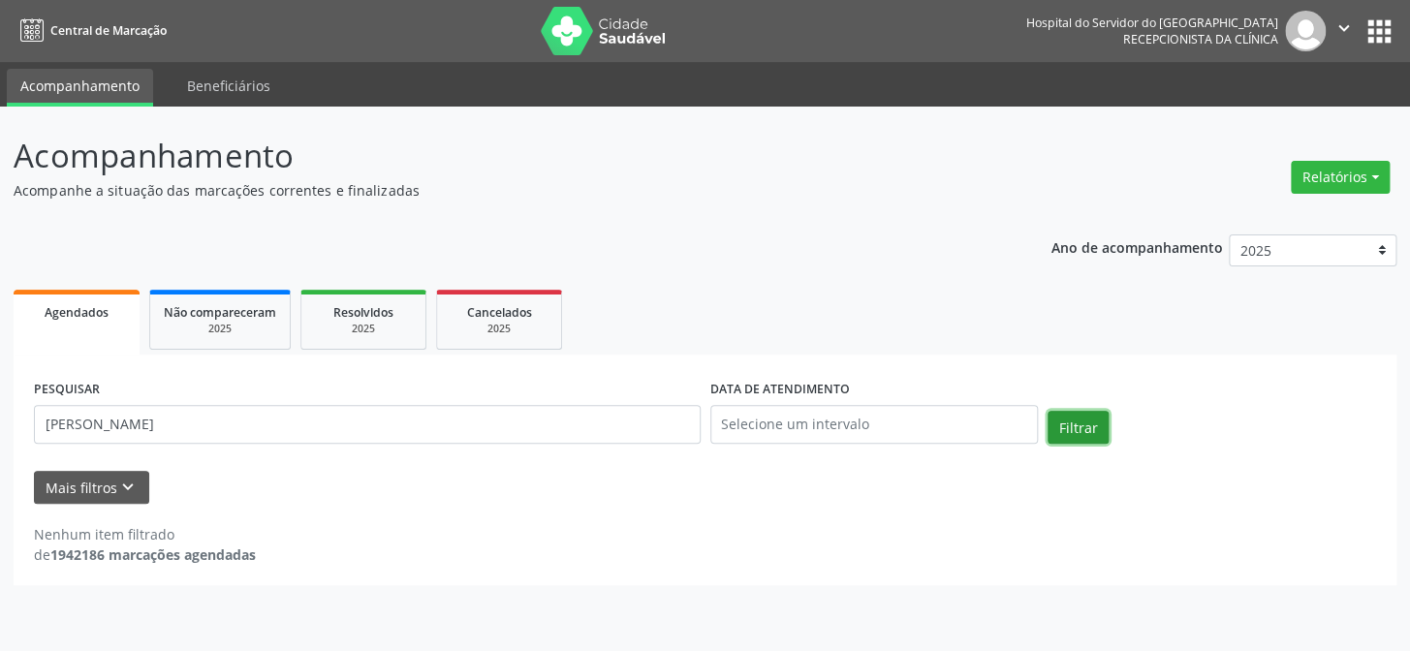
click at [1094, 431] on button "Filtrar" at bounding box center [1077, 427] width 61 height 33
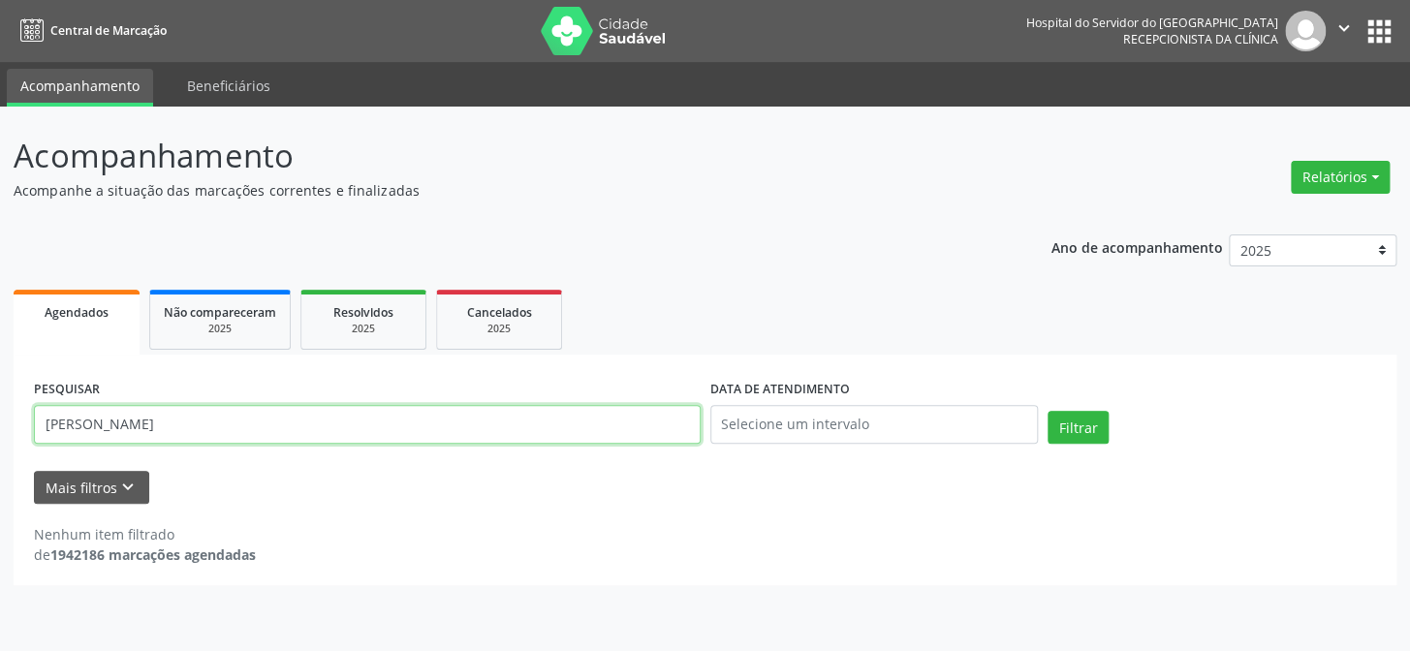
click at [230, 427] on input "[PERSON_NAME]" at bounding box center [367, 424] width 667 height 39
paste input "[PERSON_NAME]"
click at [1047, 411] on button "Filtrar" at bounding box center [1077, 427] width 61 height 33
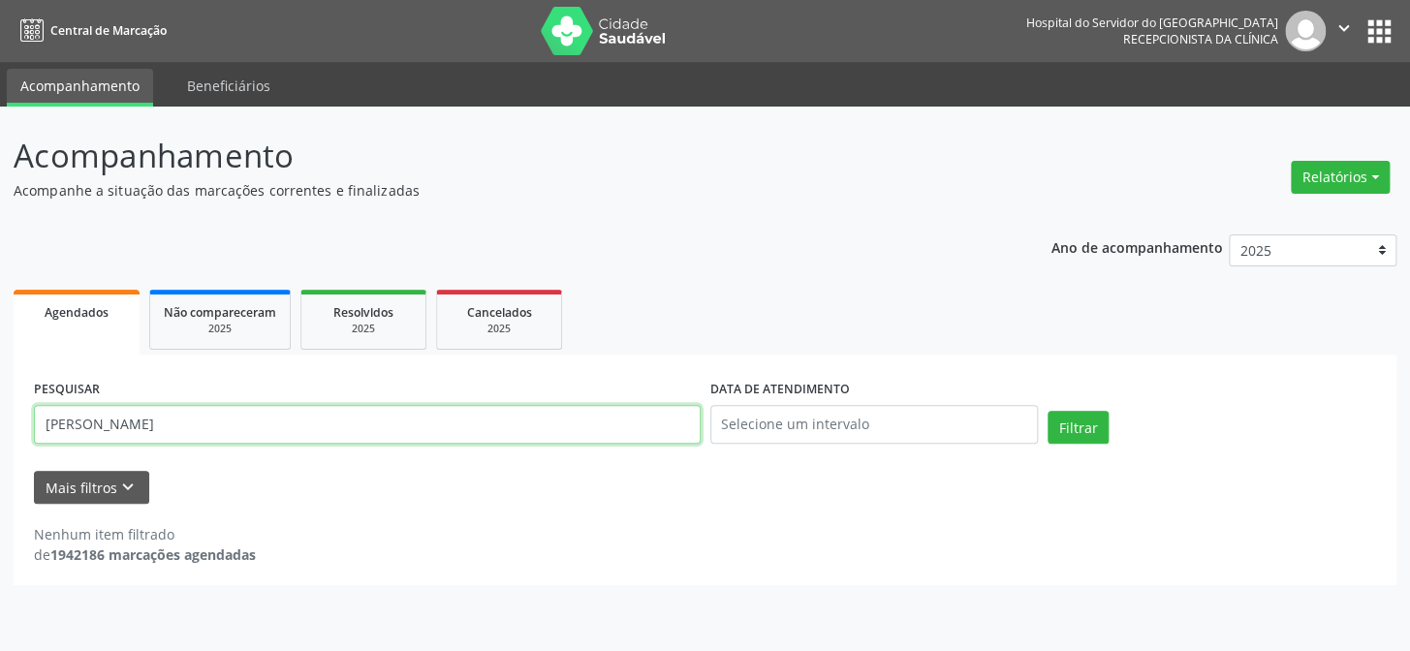
click at [271, 421] on input "[PERSON_NAME]" at bounding box center [367, 424] width 667 height 39
click at [271, 422] on input "[PERSON_NAME]" at bounding box center [367, 424] width 667 height 39
paste input "text"
click at [1047, 411] on button "Filtrar" at bounding box center [1077, 427] width 61 height 33
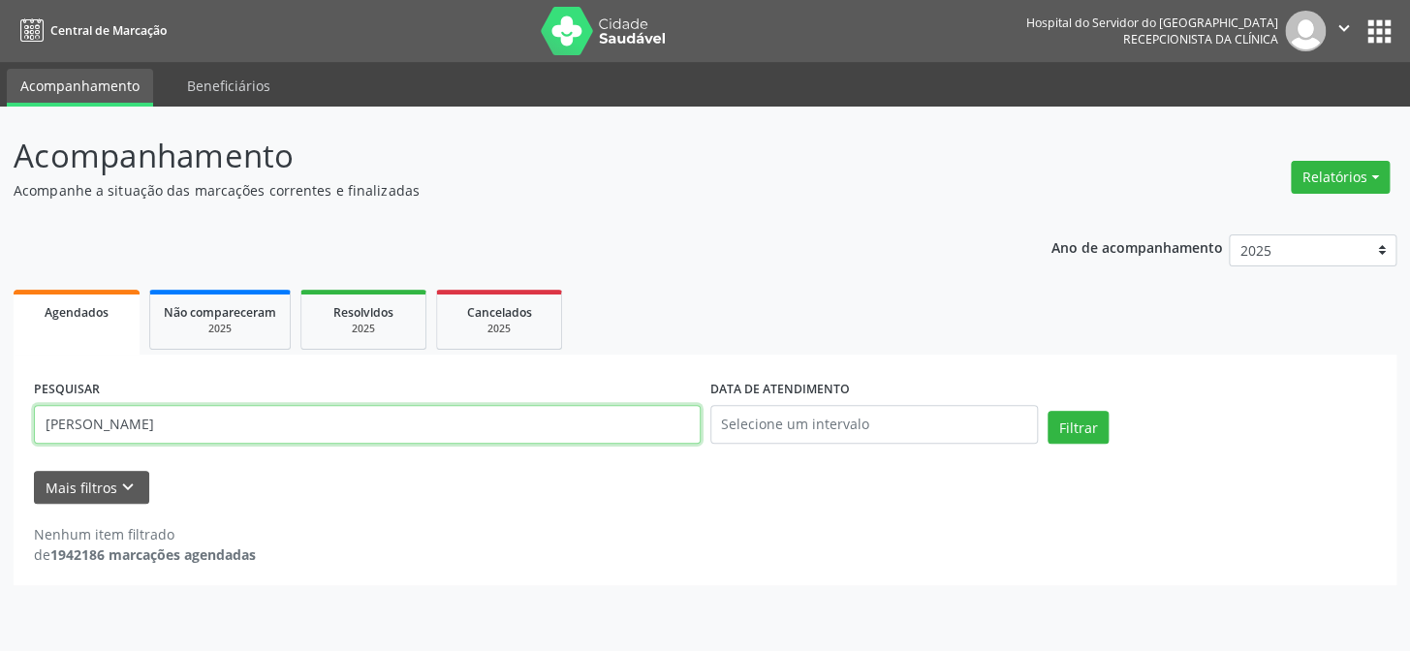
click at [240, 428] on input "[PERSON_NAME]" at bounding box center [367, 424] width 667 height 39
paste input "gedeao"
click at [1047, 411] on button "Filtrar" at bounding box center [1077, 427] width 61 height 33
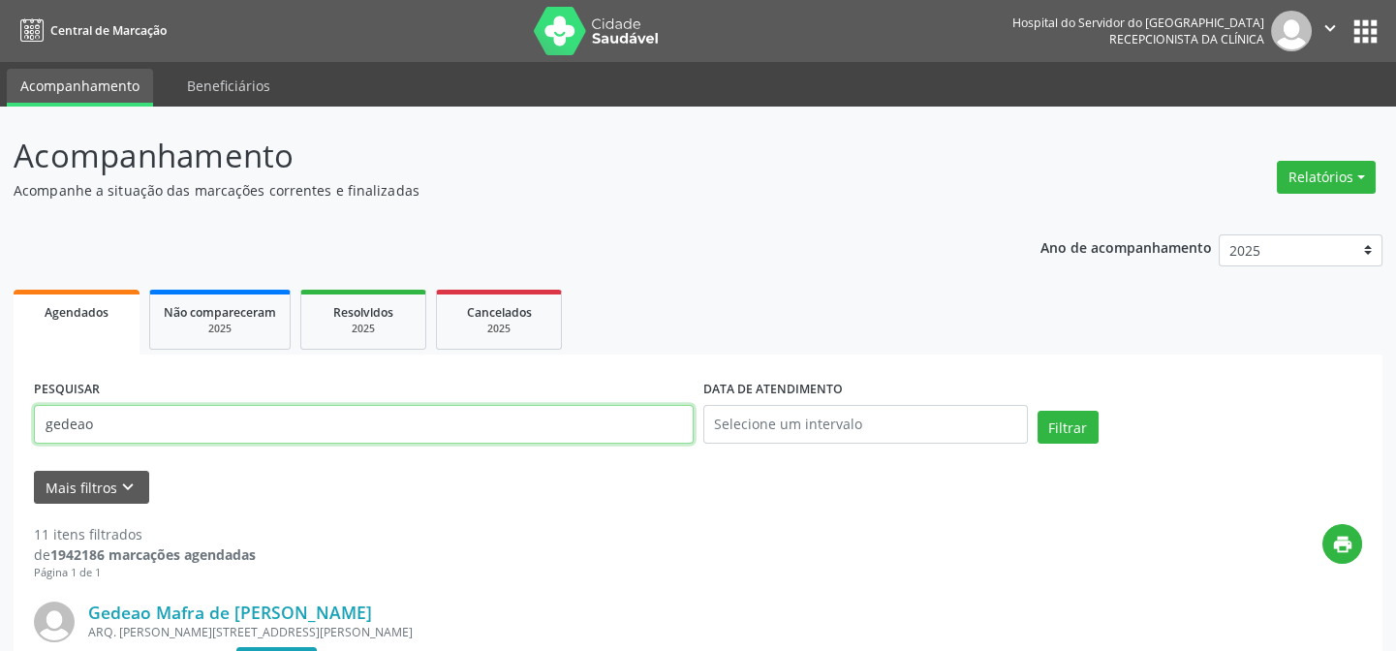
click at [334, 440] on input "gedeao" at bounding box center [364, 424] width 660 height 39
paste input "GEDEAO DE [PERSON_NAME]"
type input "GEDEAO DE [PERSON_NAME]"
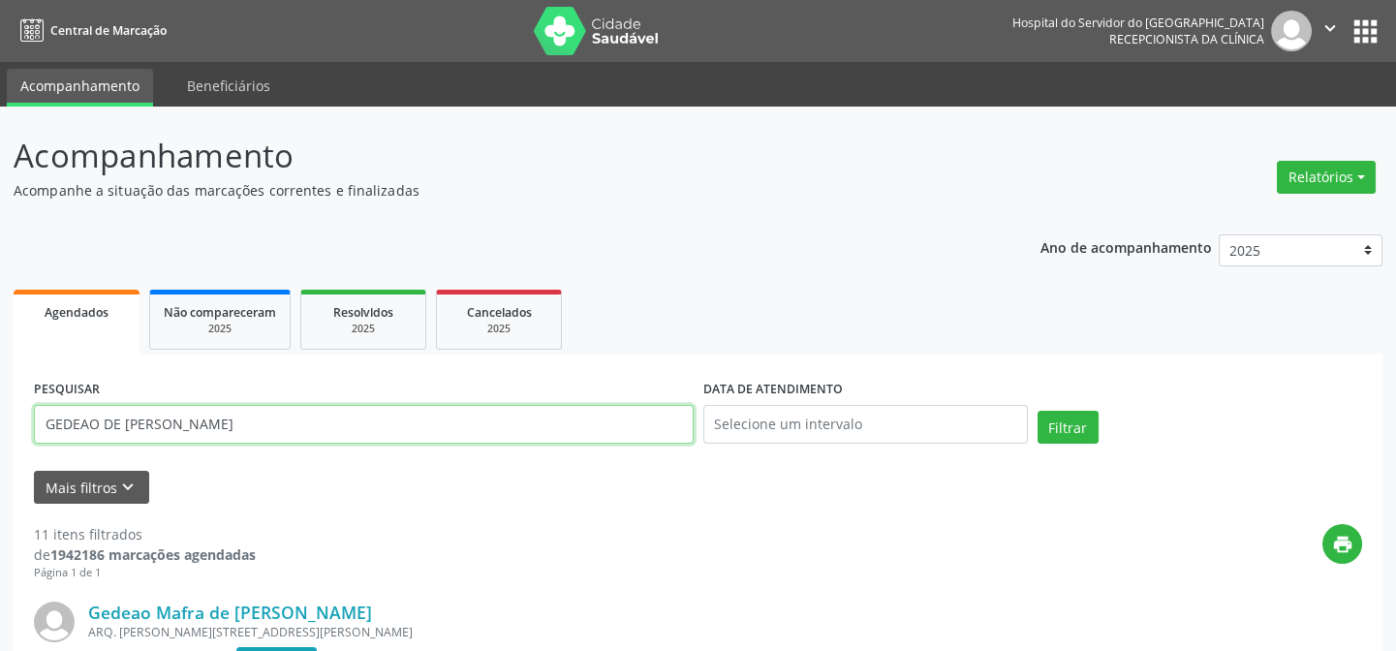
click at [1038, 411] on button "Filtrar" at bounding box center [1068, 427] width 61 height 33
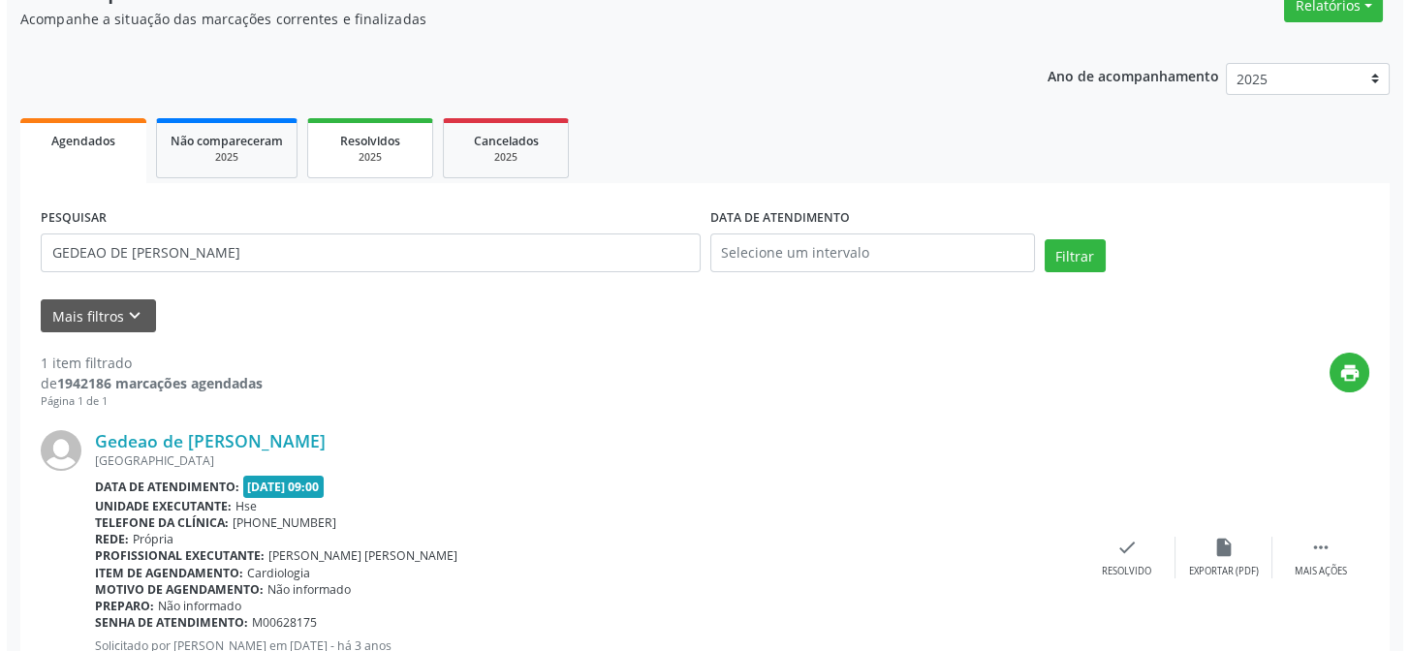
scroll to position [259, 0]
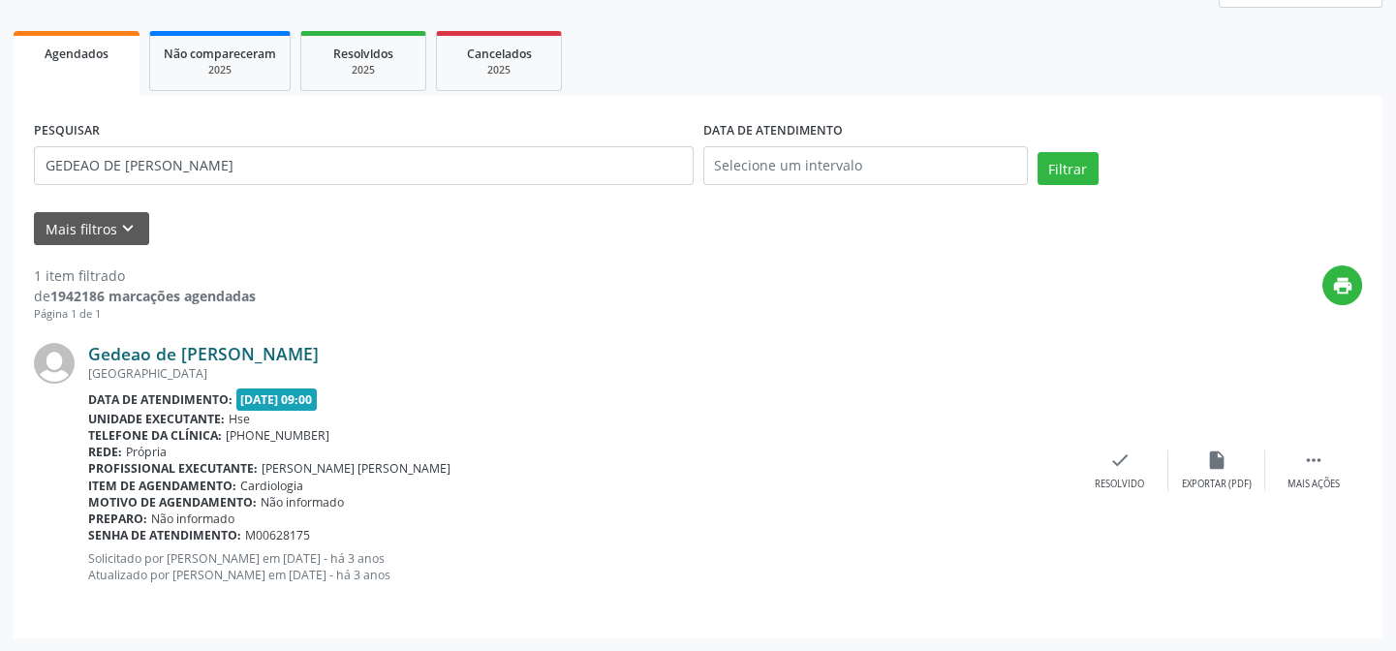
click at [259, 357] on link "Gedeao de [PERSON_NAME]" at bounding box center [203, 353] width 231 height 21
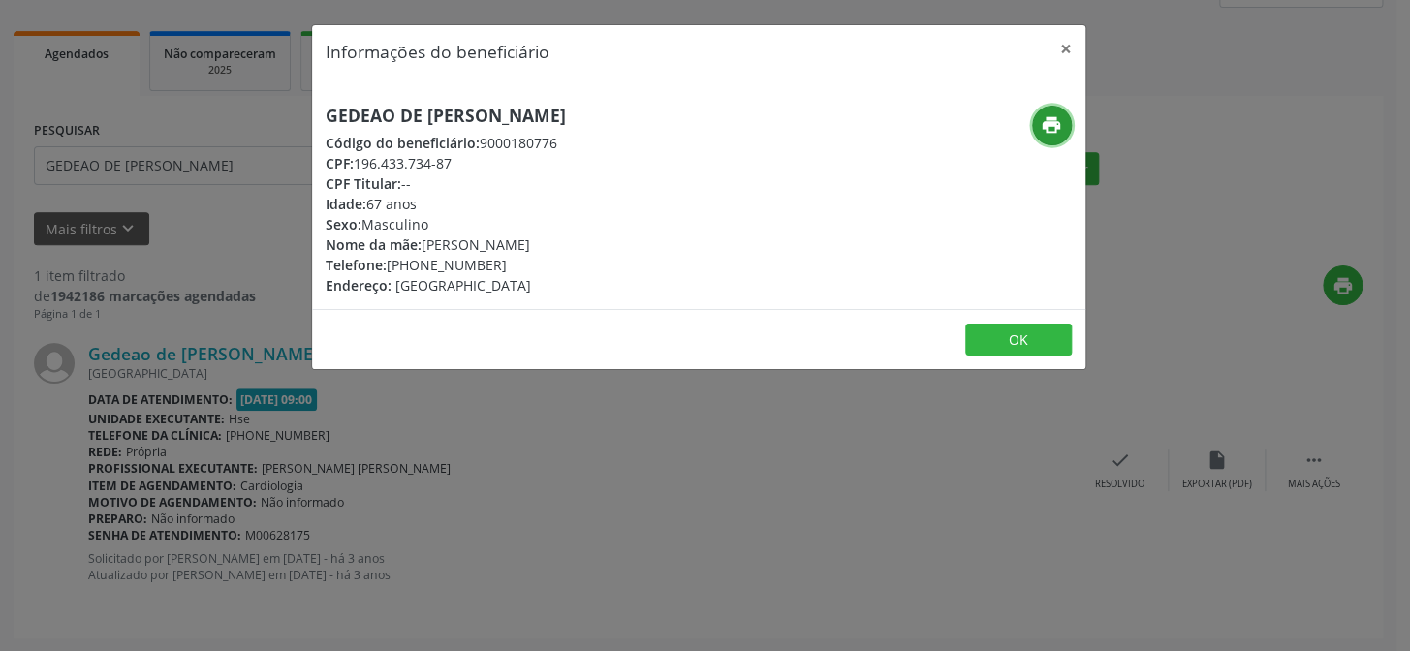
click at [1044, 126] on icon "print" at bounding box center [1051, 124] width 21 height 21
